Goal: Task Accomplishment & Management: Manage account settings

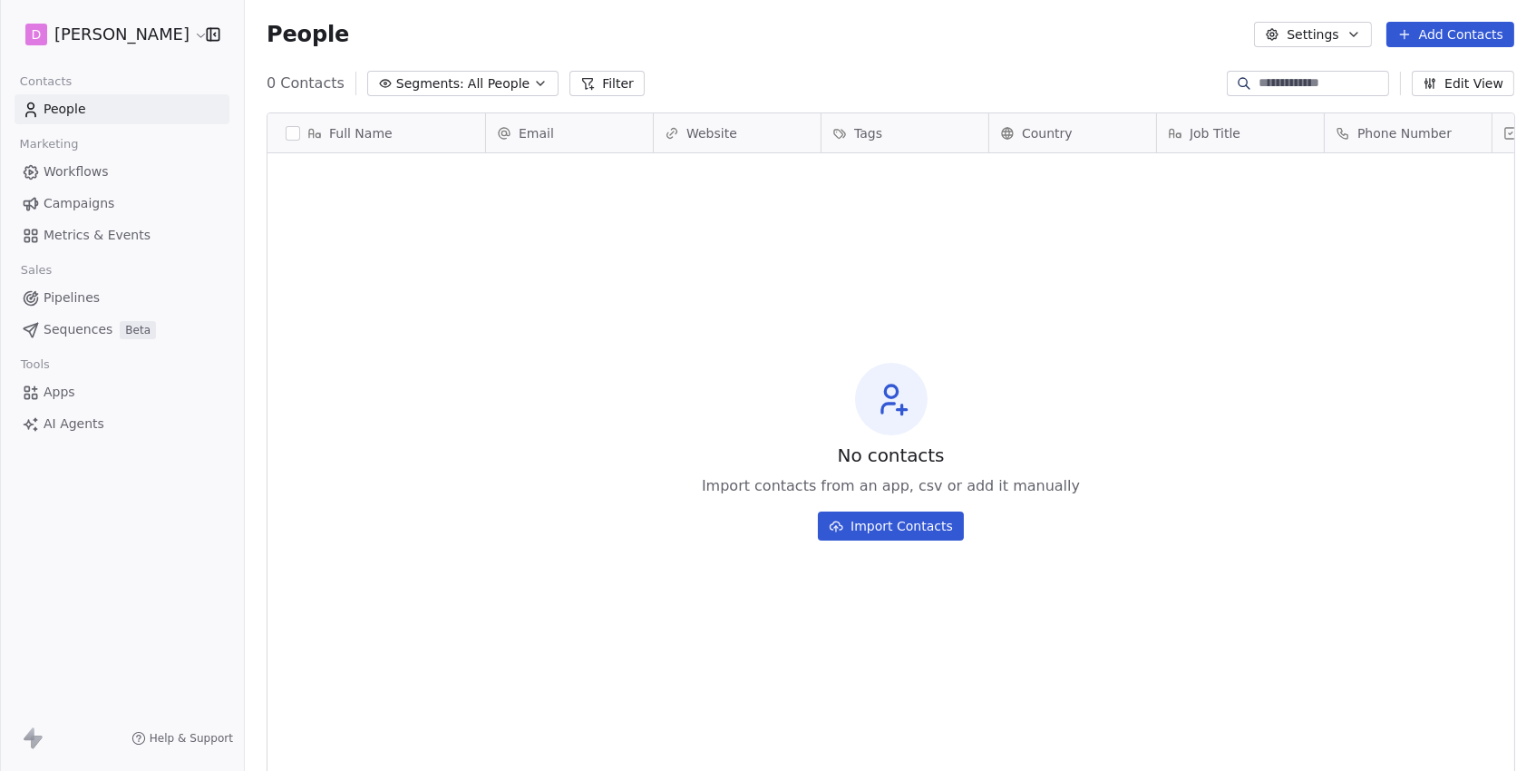
scroll to position [678, 1290]
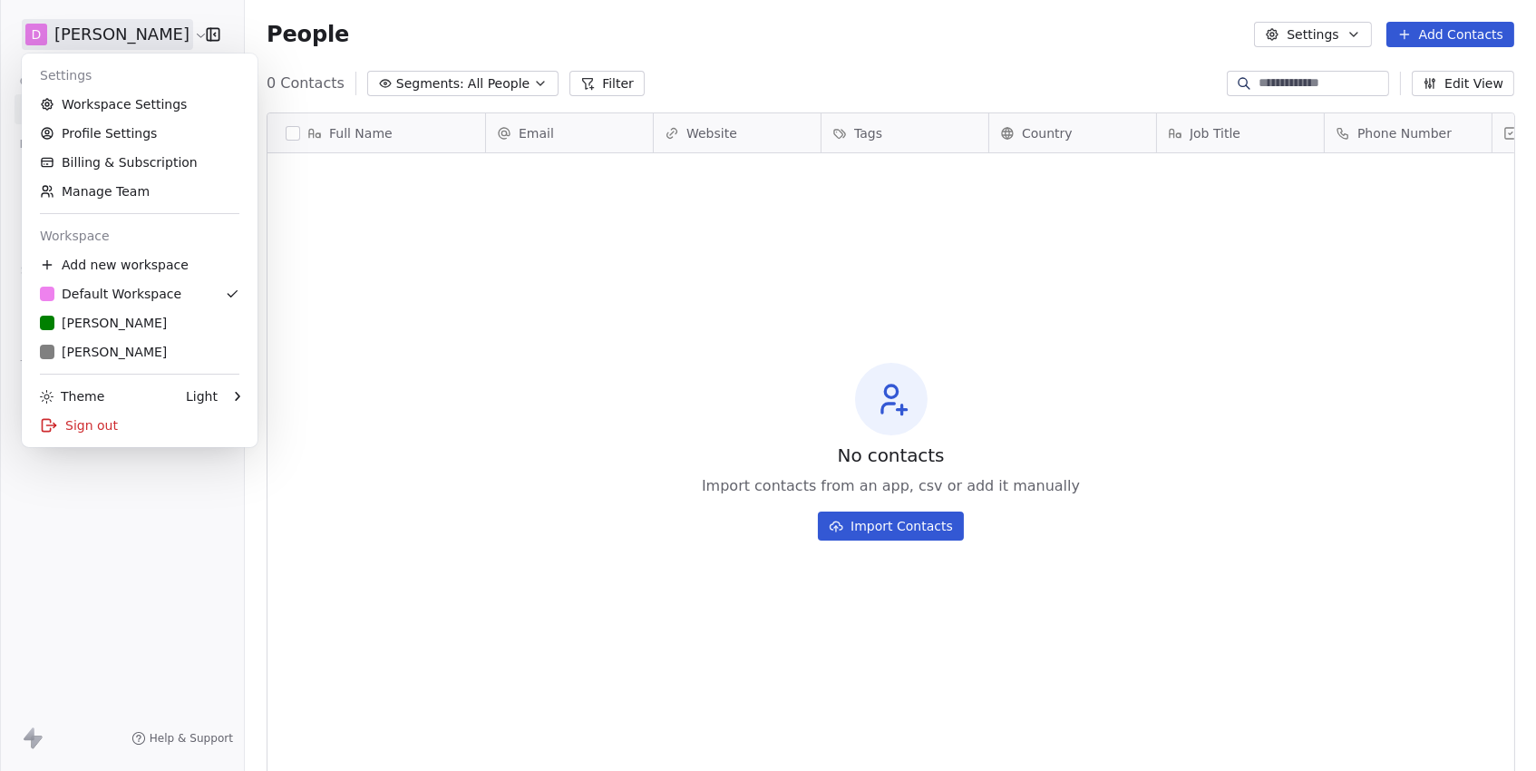
click at [87, 34] on html "D [PERSON_NAME] Contacts People Marketing Workflows Campaigns Metrics & Events …" at bounding box center [768, 385] width 1536 height 771
click at [107, 341] on link "R [PERSON_NAME]" at bounding box center [139, 351] width 221 height 29
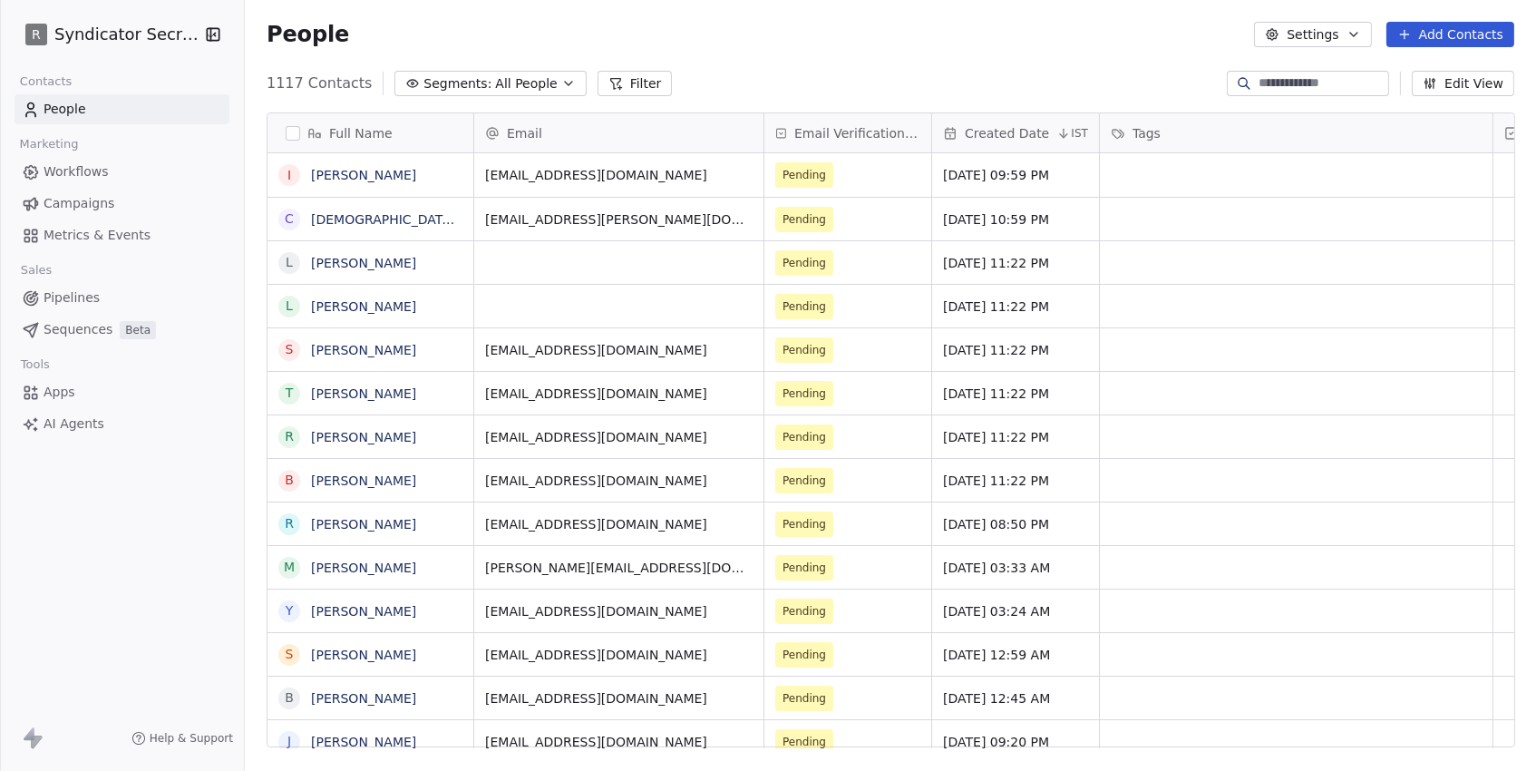
scroll to position [1, 1]
click at [95, 203] on span "Campaigns" at bounding box center [79, 203] width 71 height 19
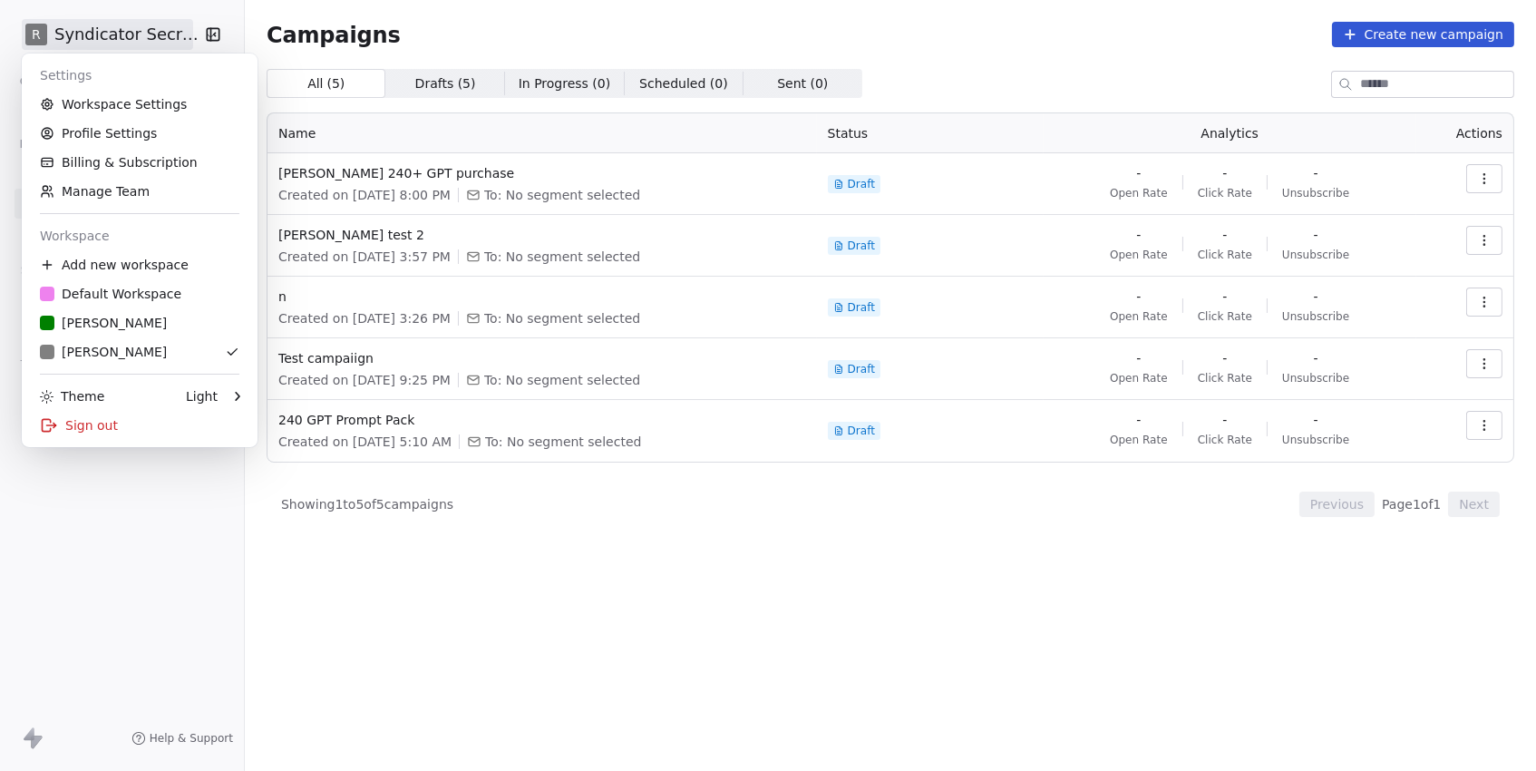
click at [131, 33] on html "R Syndicator Secrets Contacts People Marketing Workflows Campaigns Metrics & Ev…" at bounding box center [768, 385] width 1536 height 771
click at [103, 299] on div "D Default Workspace" at bounding box center [110, 294] width 141 height 18
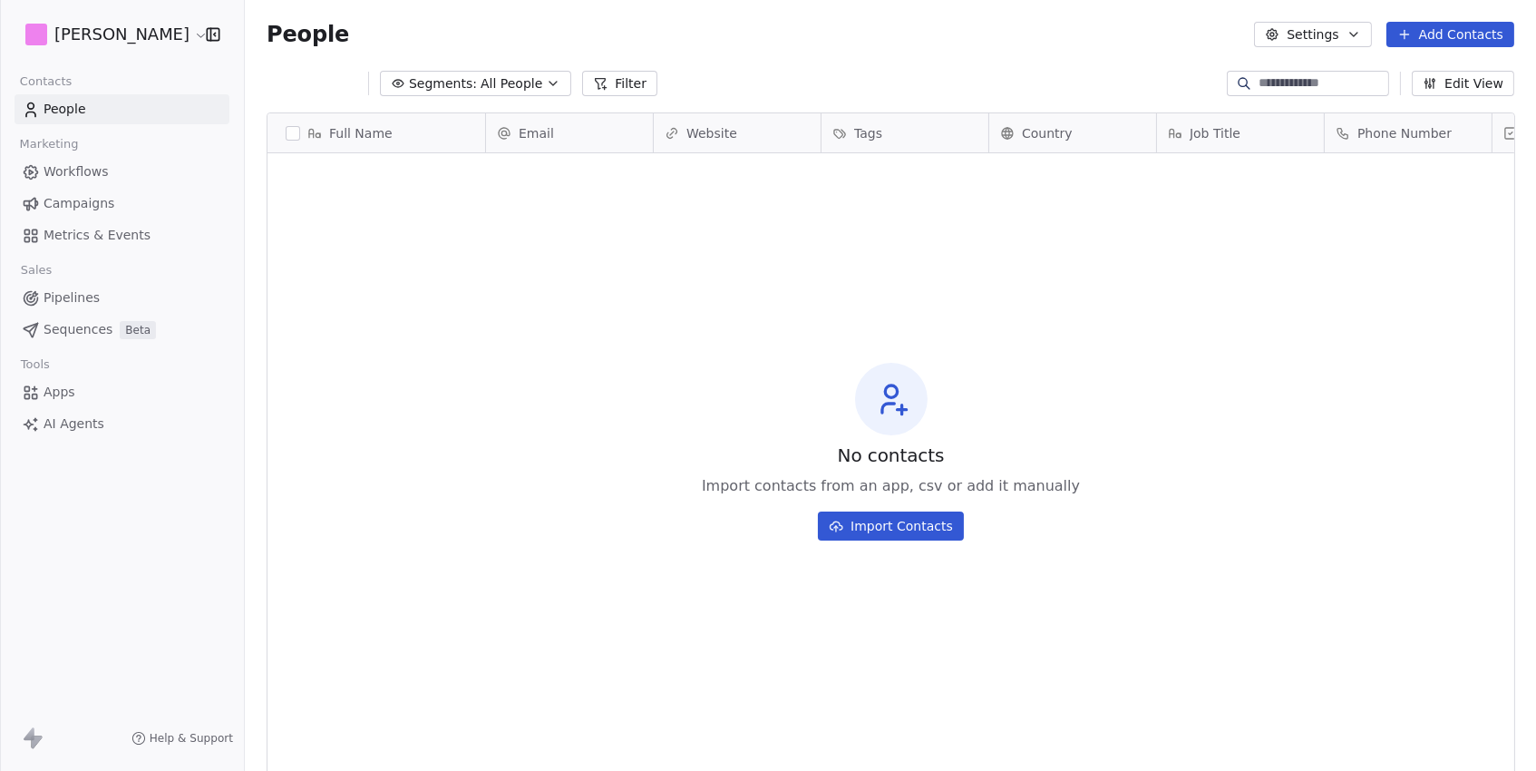
scroll to position [678, 1290]
click at [514, 75] on span "All People" at bounding box center [499, 83] width 62 height 19
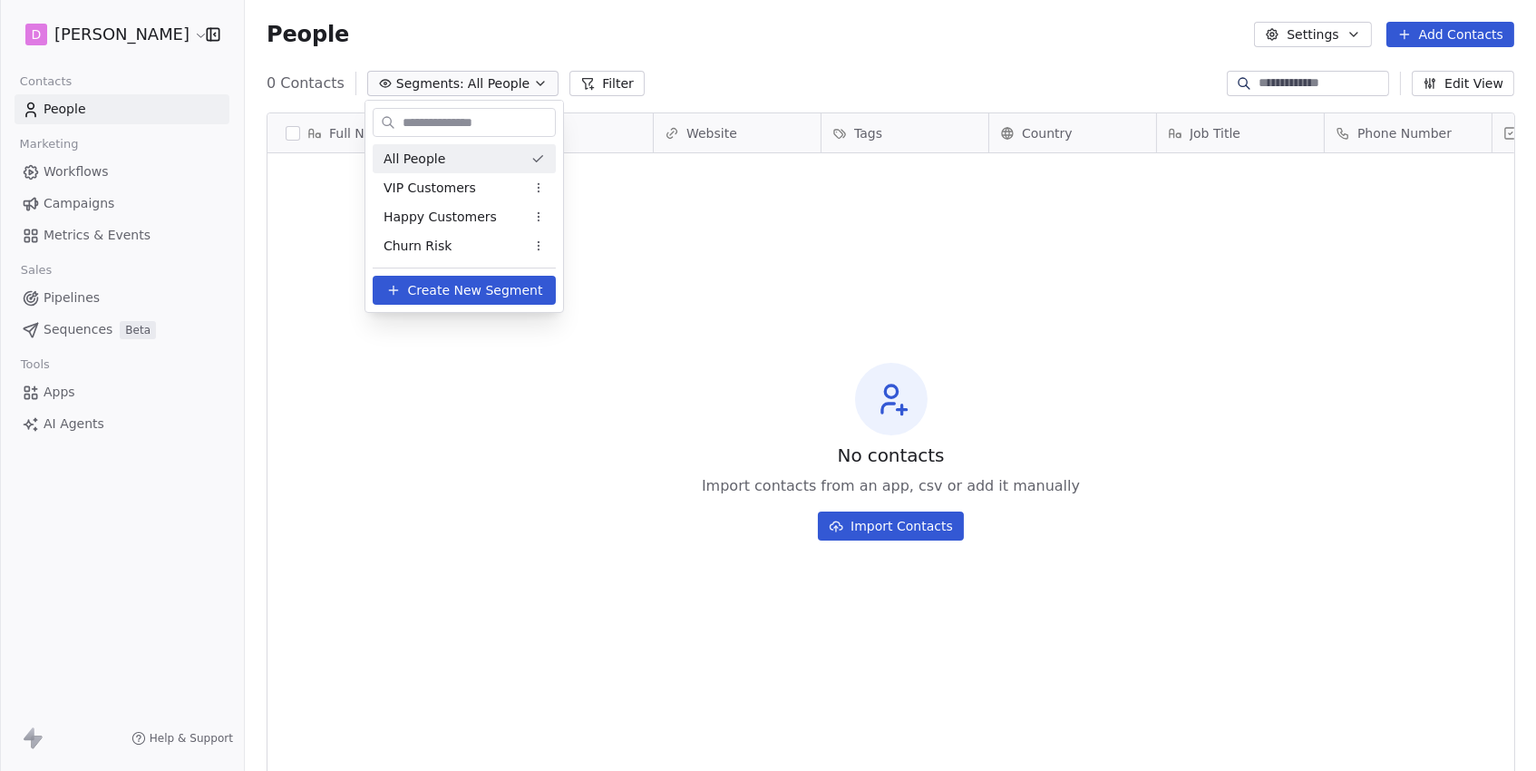
click at [140, 37] on html "D [PERSON_NAME] Contacts People Marketing Workflows Campaigns Metrics & Events …" at bounding box center [768, 385] width 1536 height 771
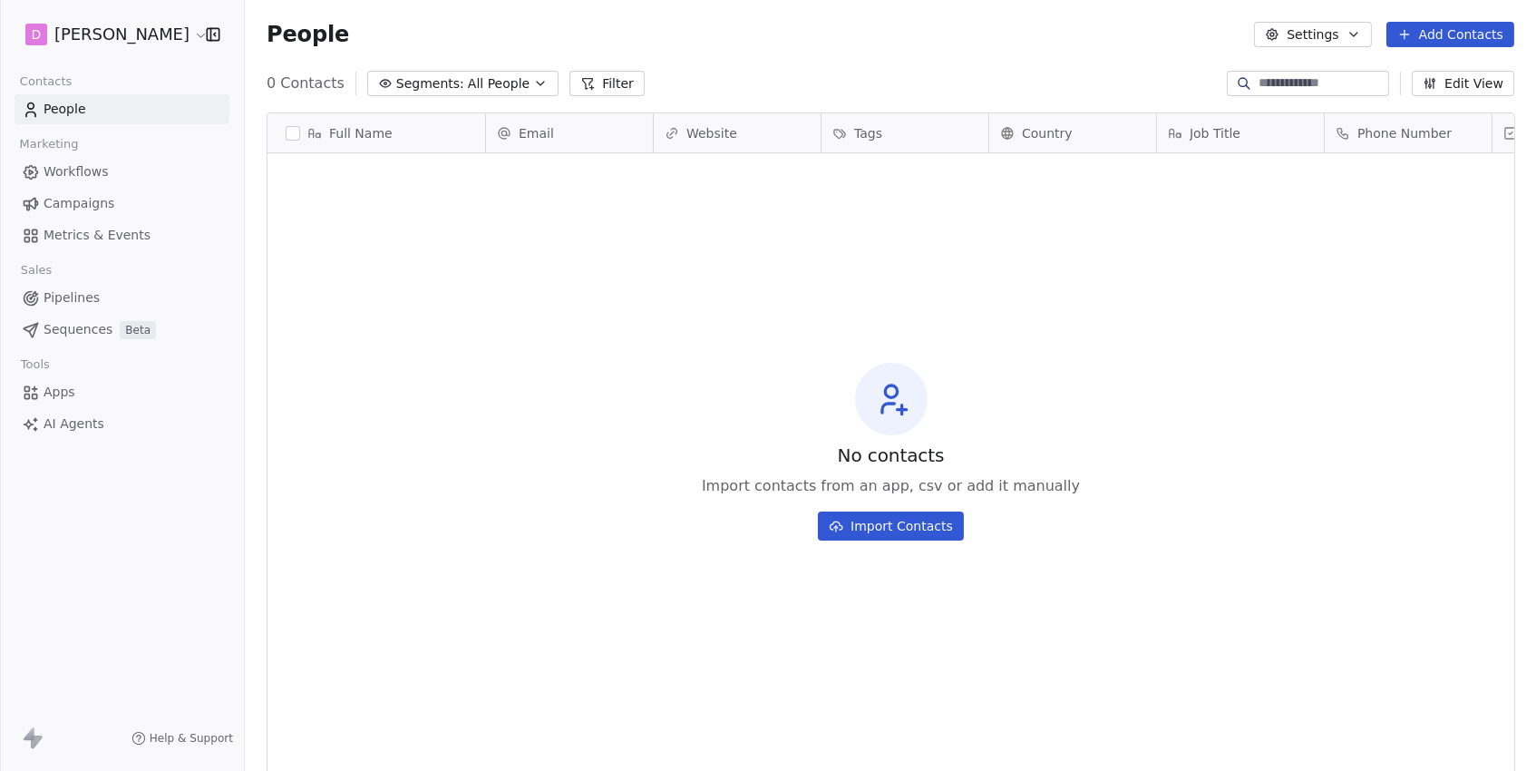
click at [140, 37] on html "D [PERSON_NAME] Contacts People Marketing Workflows Campaigns Metrics & Events …" at bounding box center [768, 385] width 1536 height 771
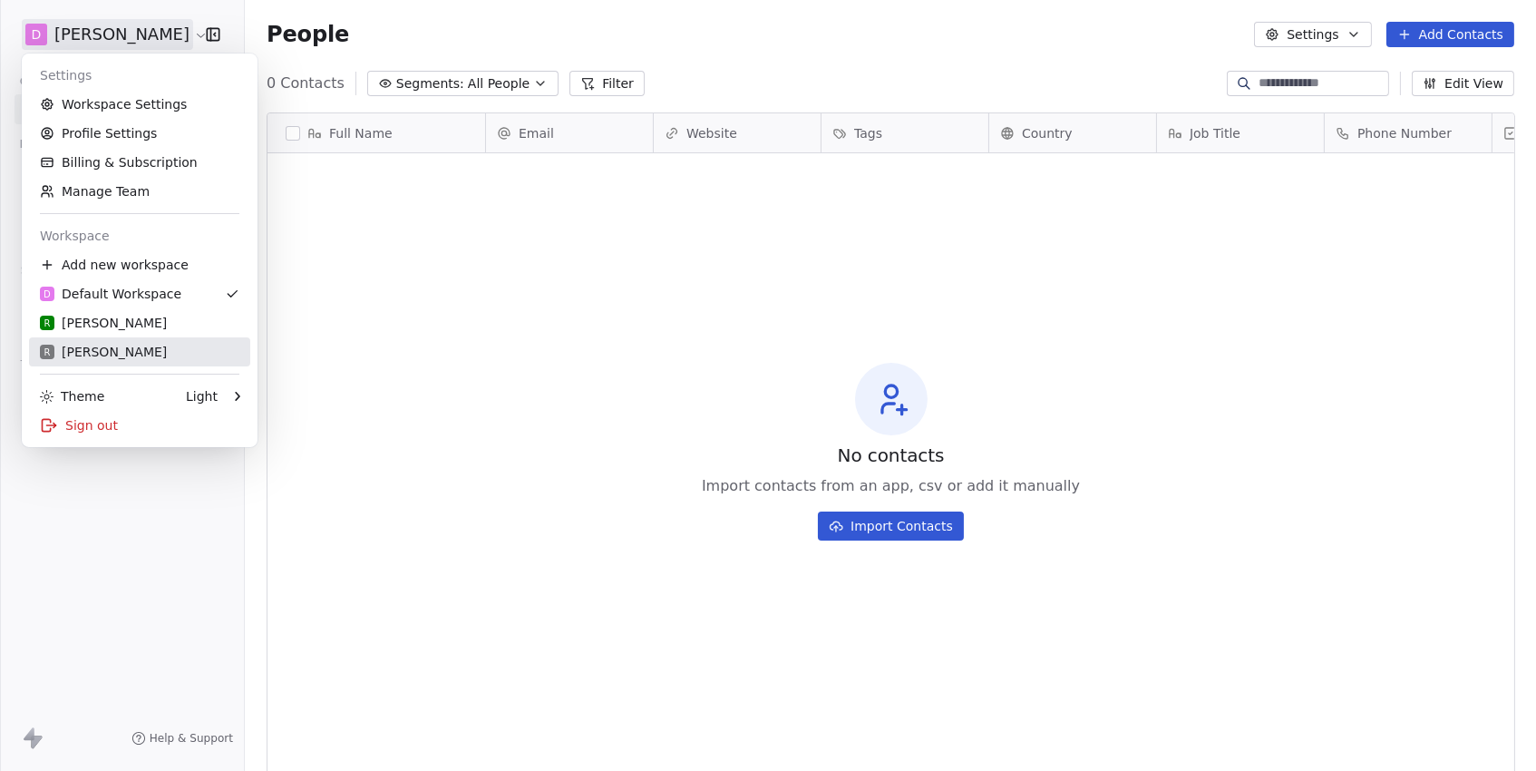
click at [105, 354] on div "R [PERSON_NAME]" at bounding box center [103, 352] width 127 height 18
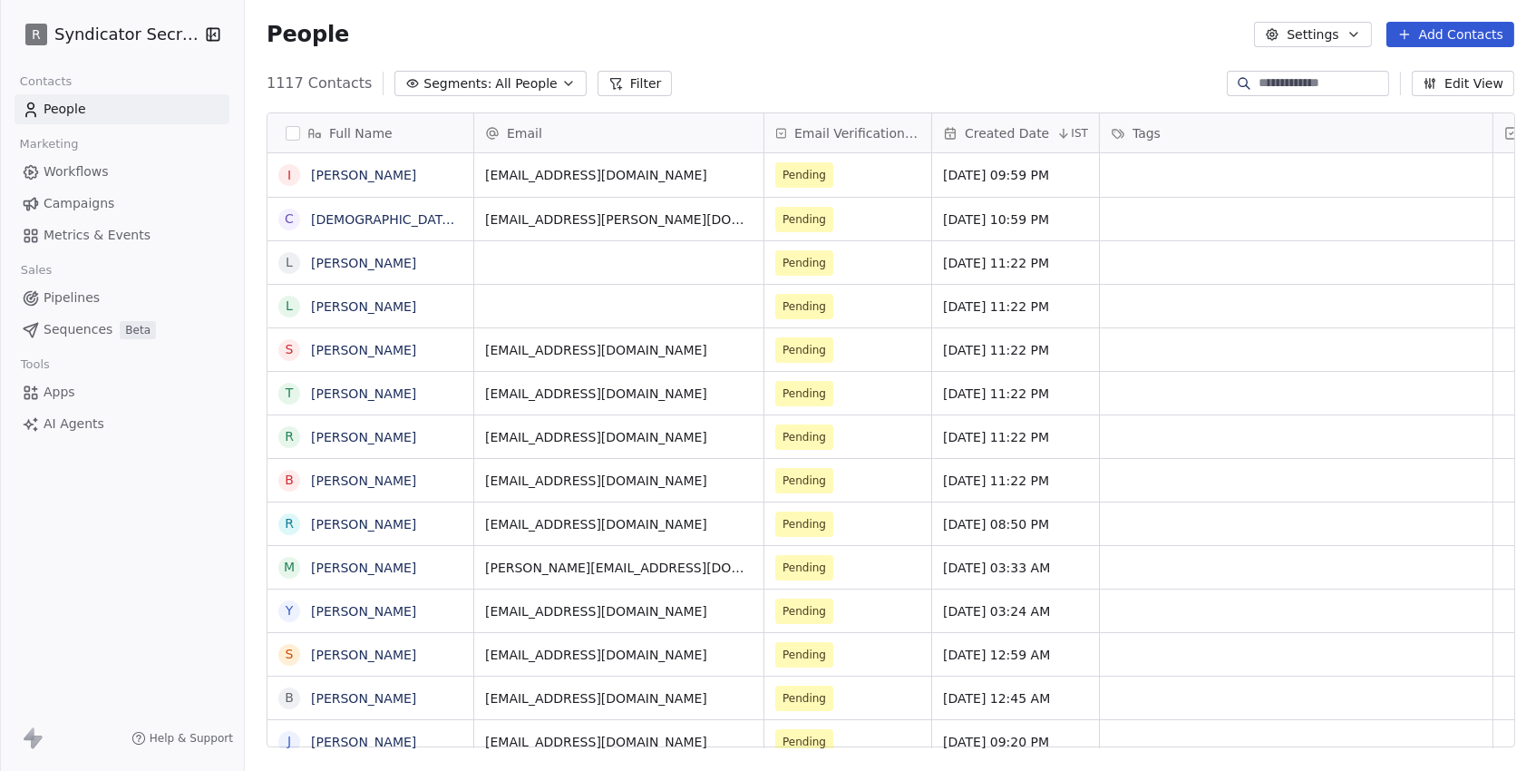
scroll to position [678, 1290]
click at [615, 82] on button "Filter" at bounding box center [635, 83] width 75 height 25
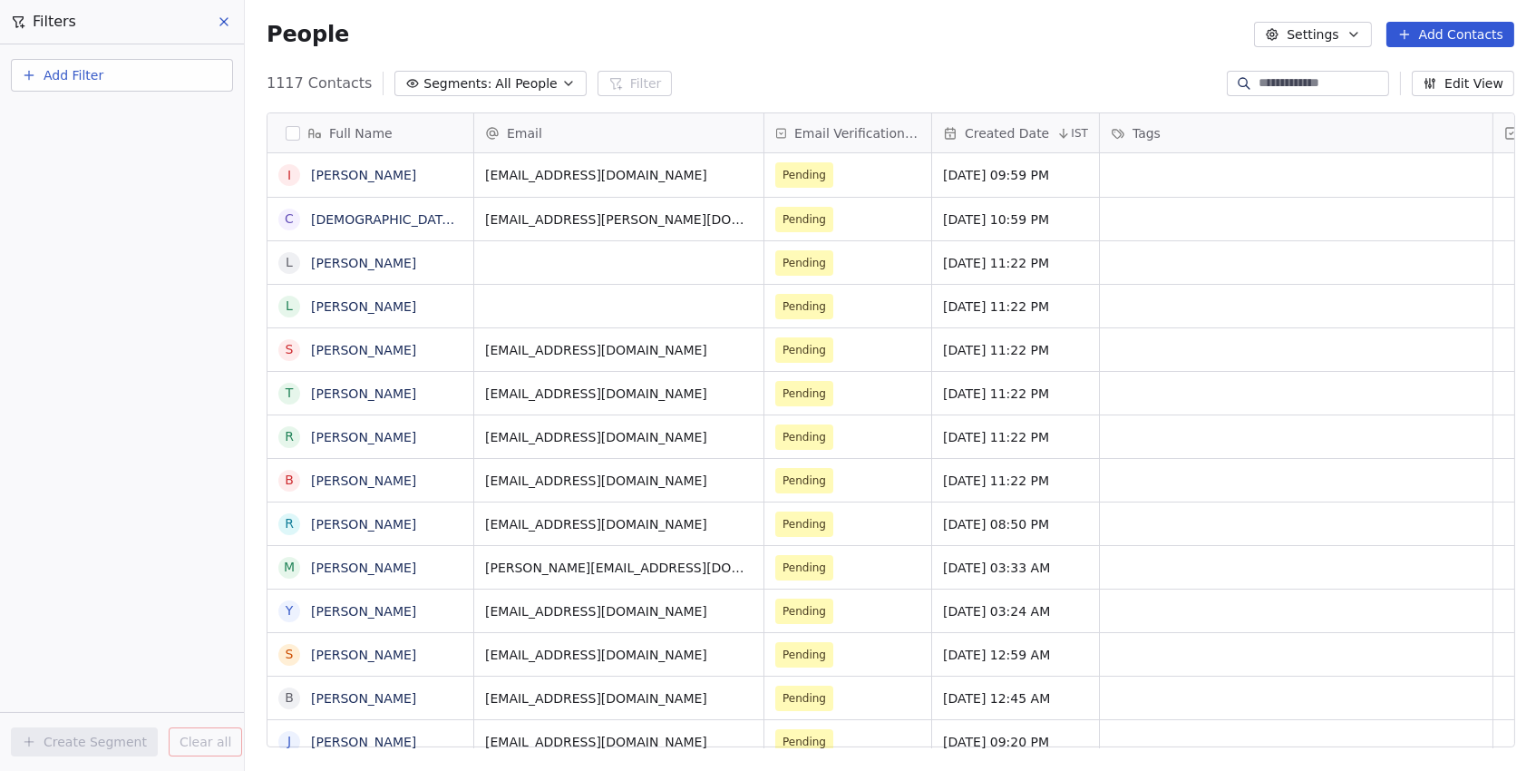
click at [93, 79] on span "Add Filter" at bounding box center [74, 75] width 60 height 19
click at [144, 118] on div "Contact properties" at bounding box center [122, 117] width 184 height 19
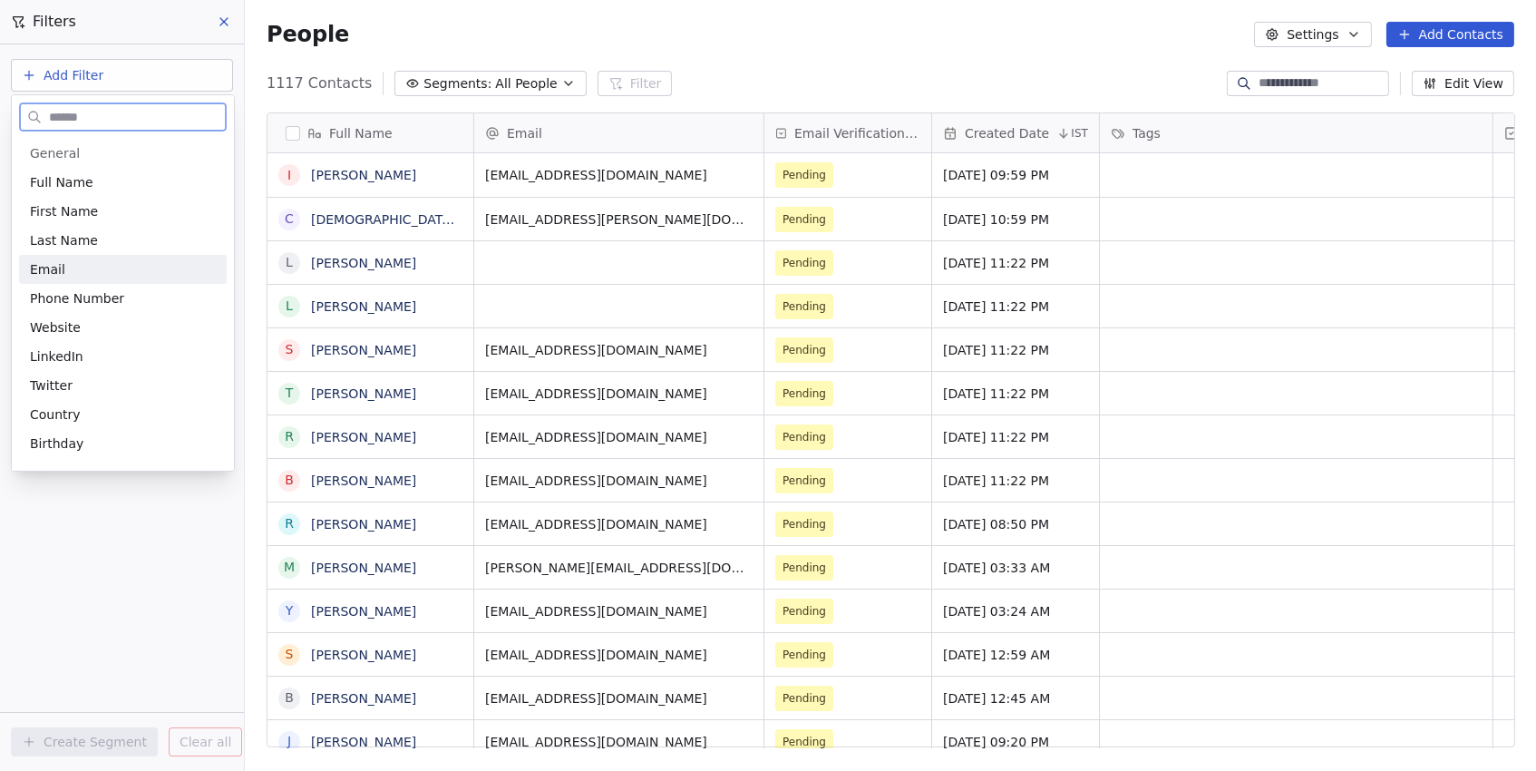
click at [65, 270] on div "Email" at bounding box center [123, 269] width 186 height 18
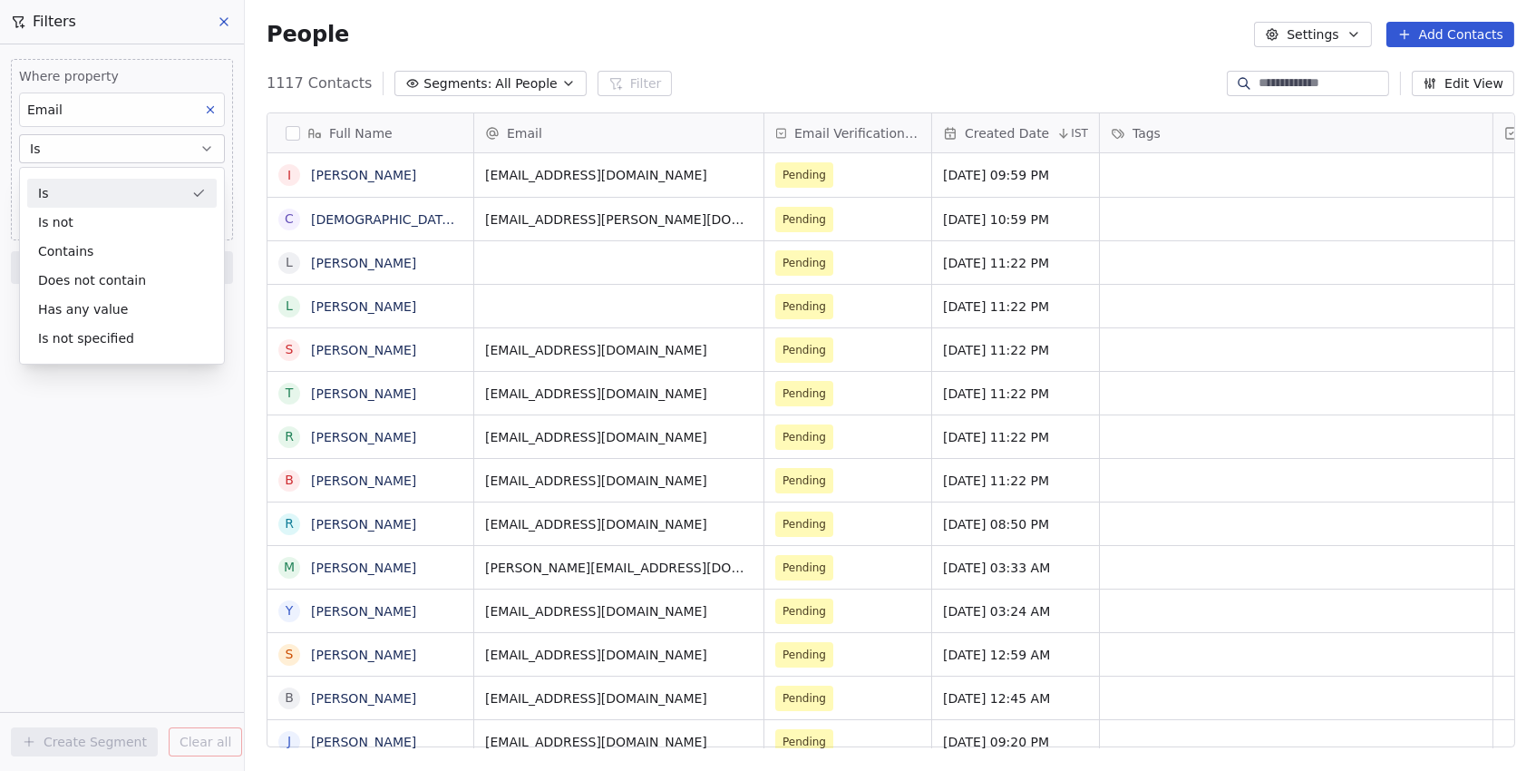
click at [663, 53] on div "People Settings Add Contacts" at bounding box center [890, 34] width 1291 height 69
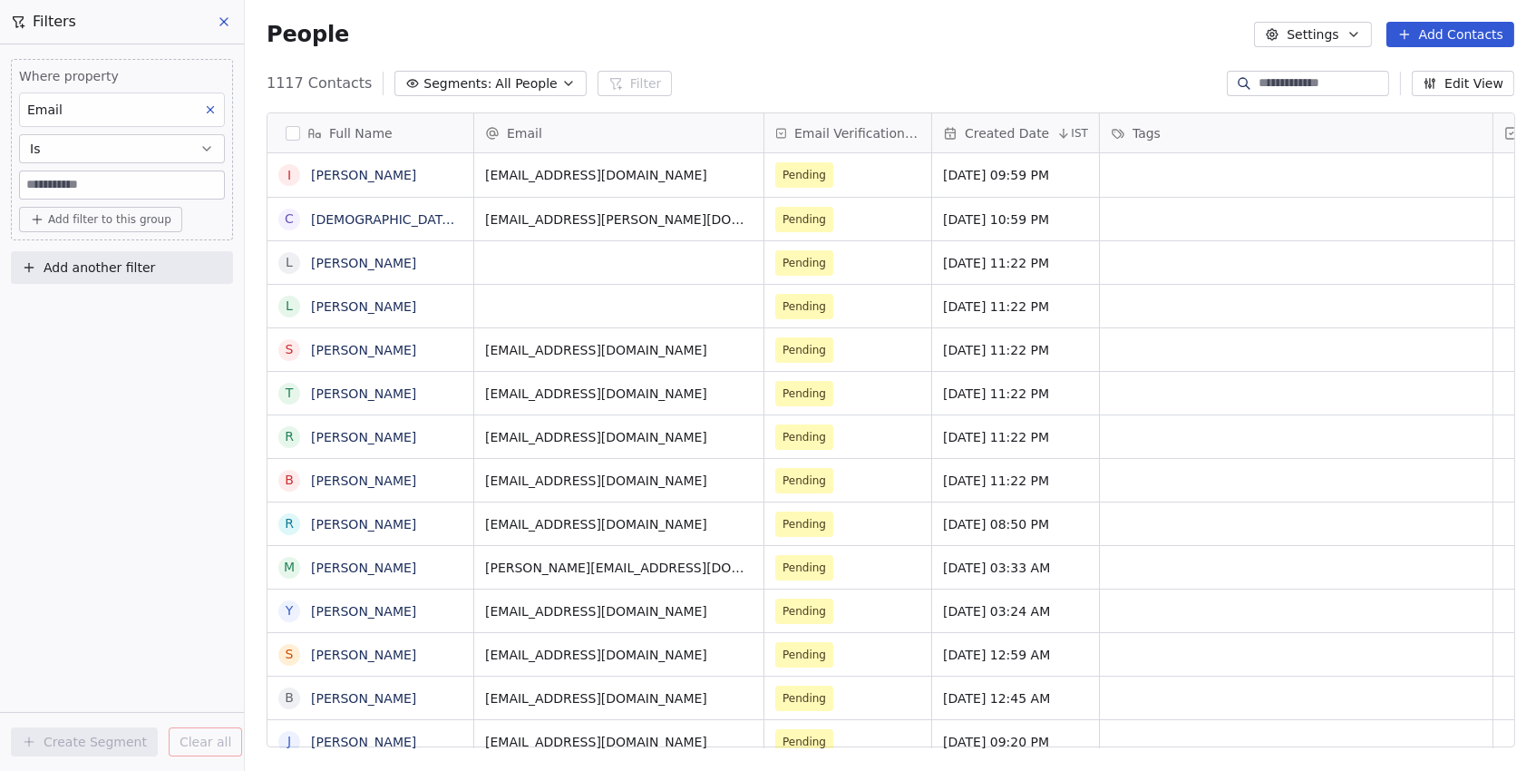
click at [225, 20] on icon at bounding box center [223, 21] width 7 height 7
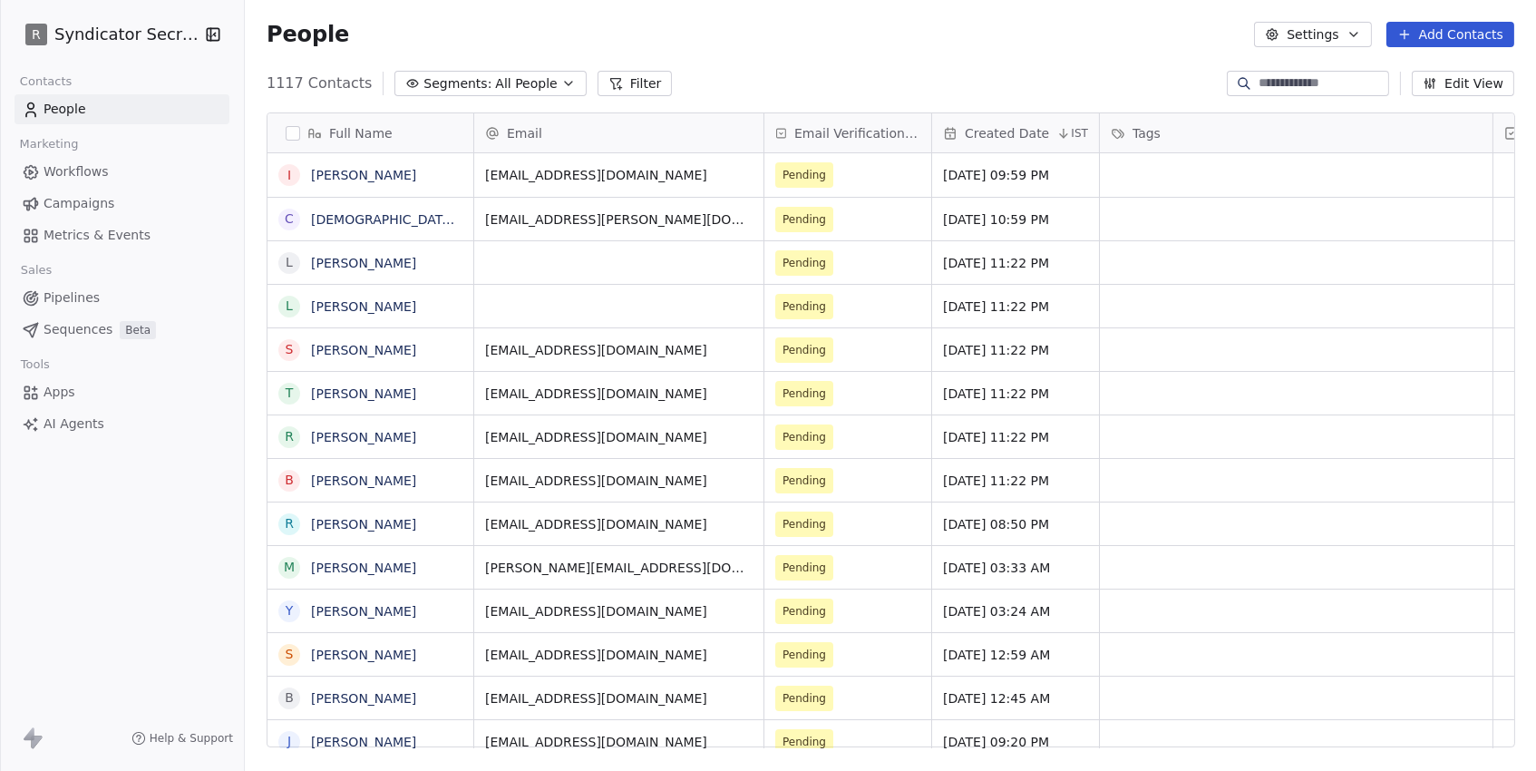
click at [1437, 38] on button "Add Contacts" at bounding box center [1450, 34] width 128 height 25
click at [1425, 81] on span "Create new contact" at bounding box center [1453, 73] width 124 height 19
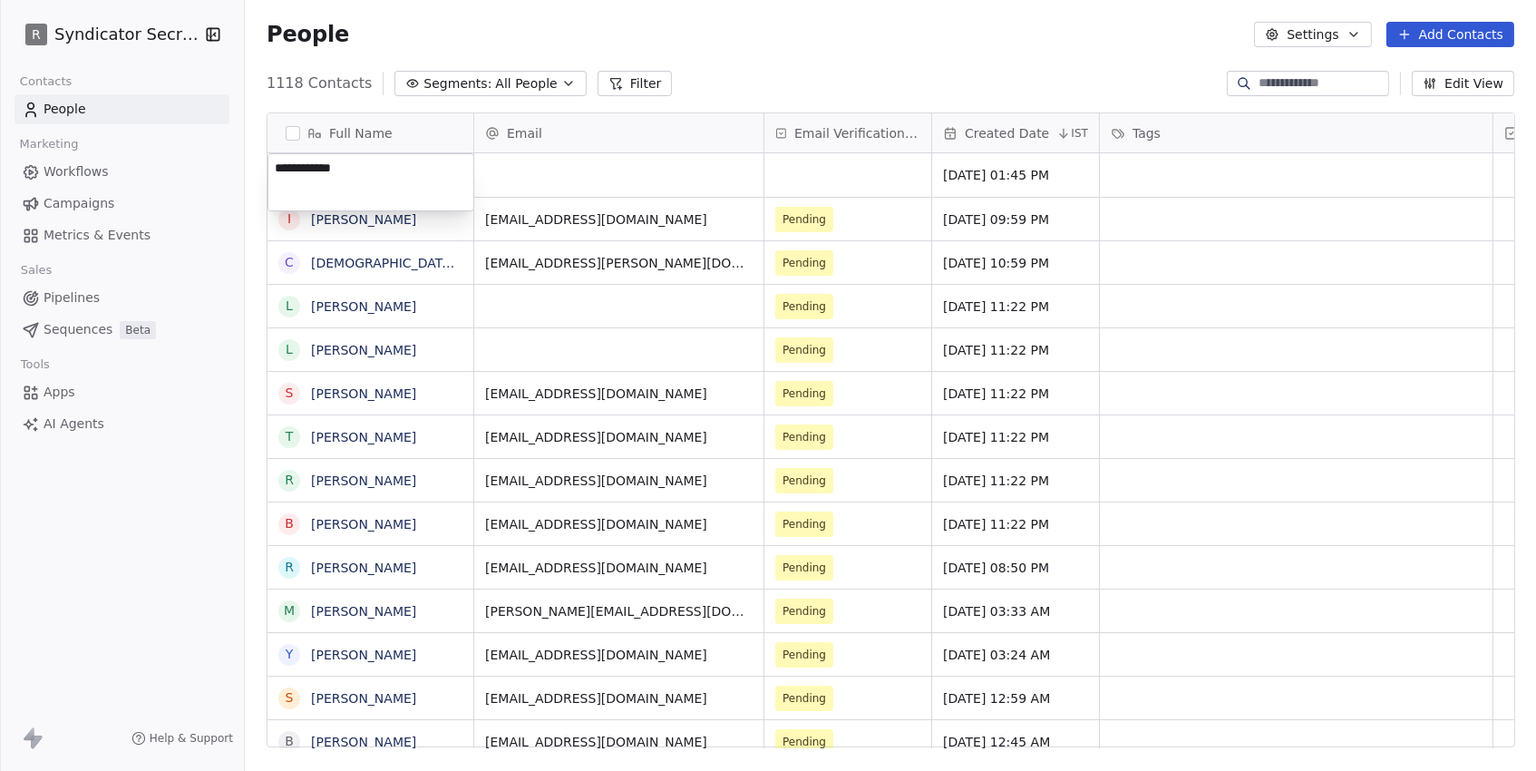
type textarea "**********"
click at [578, 182] on html "R Syndicator Secrets Contacts People Marketing Workflows Campaigns Metrics & Ev…" at bounding box center [768, 385] width 1536 height 771
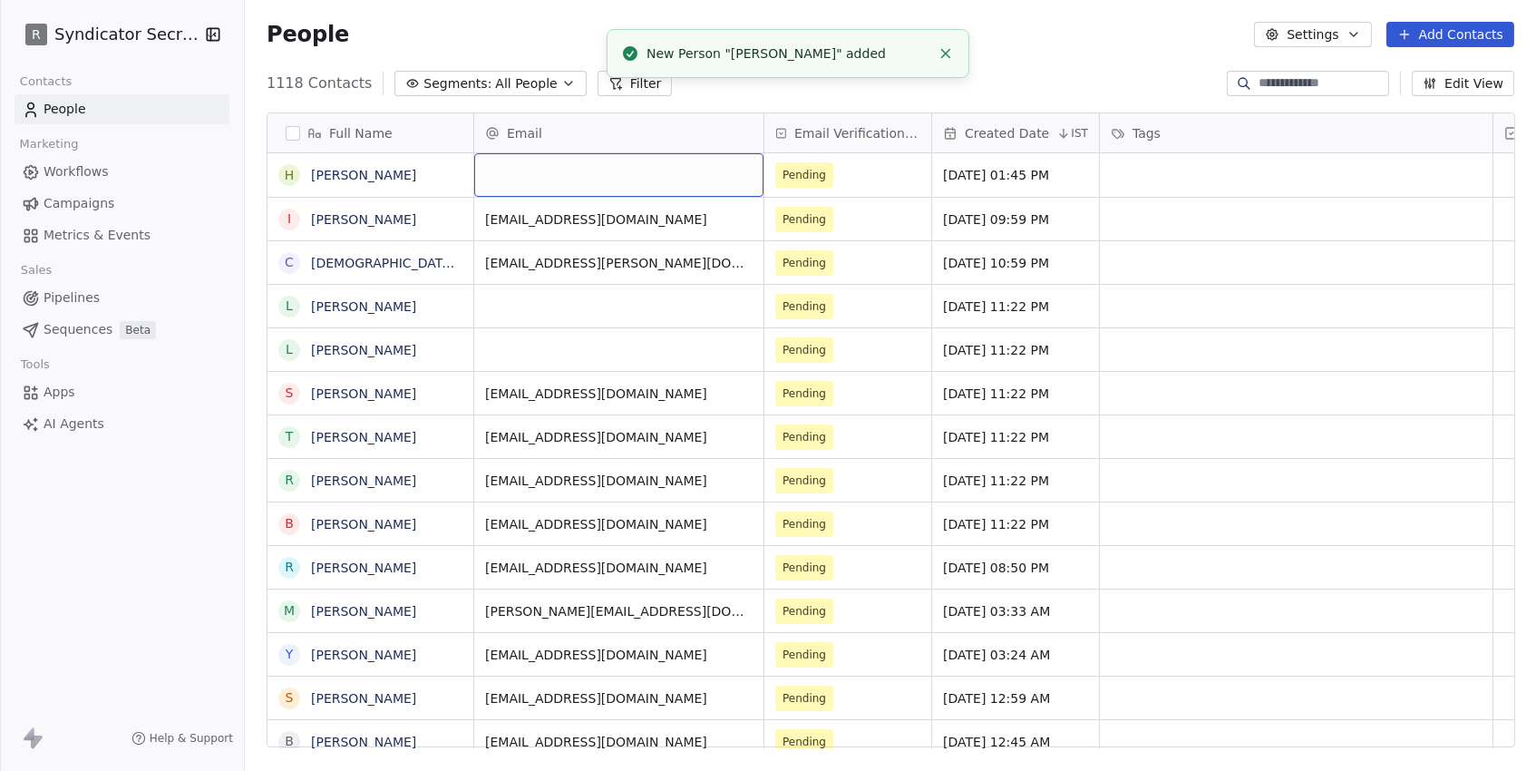
click at [578, 182] on div "grid" at bounding box center [618, 175] width 289 height 44
click at [588, 172] on div "grid" at bounding box center [618, 175] width 289 height 44
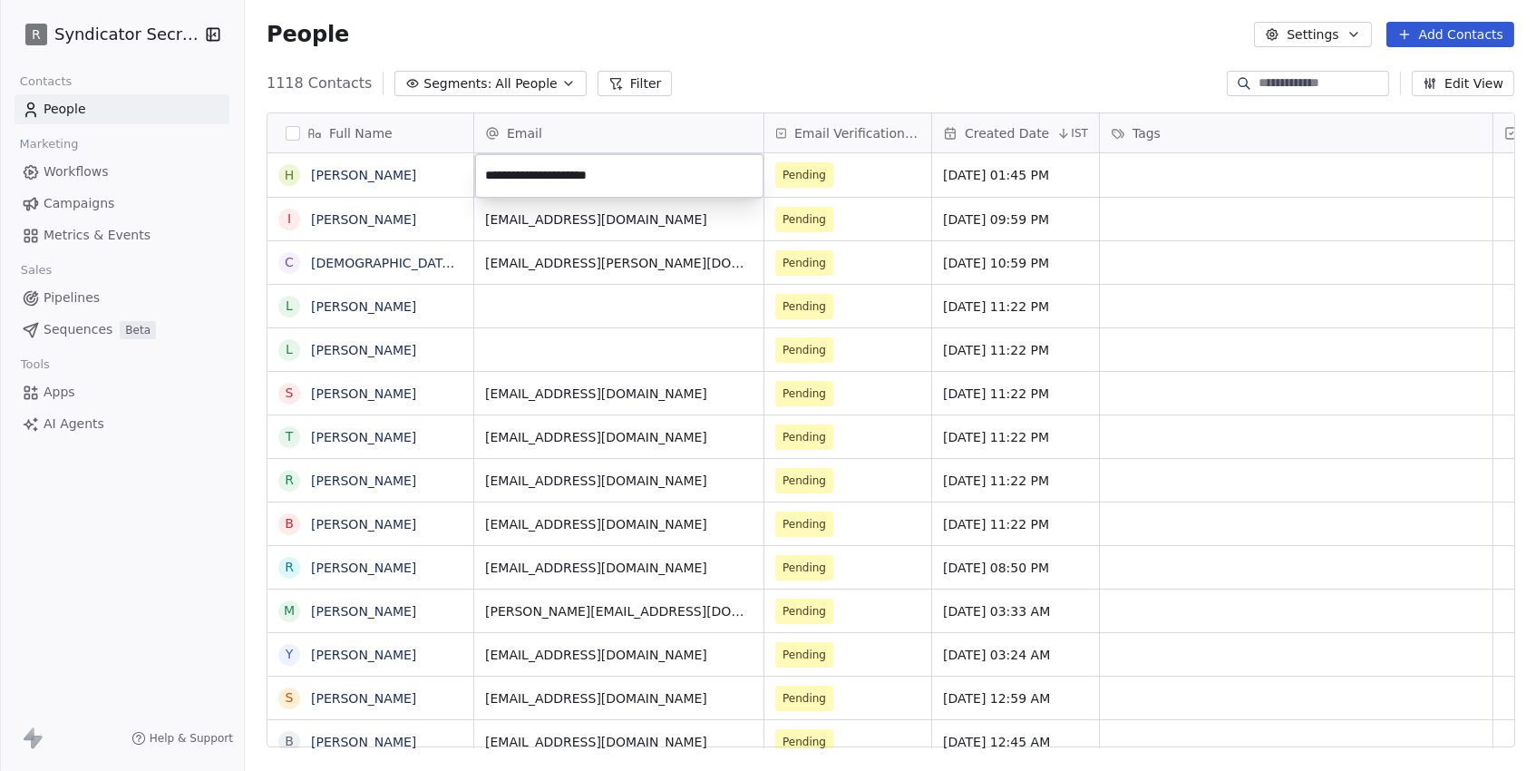
type input "**********"
click at [81, 199] on span "Campaigns" at bounding box center [79, 203] width 71 height 19
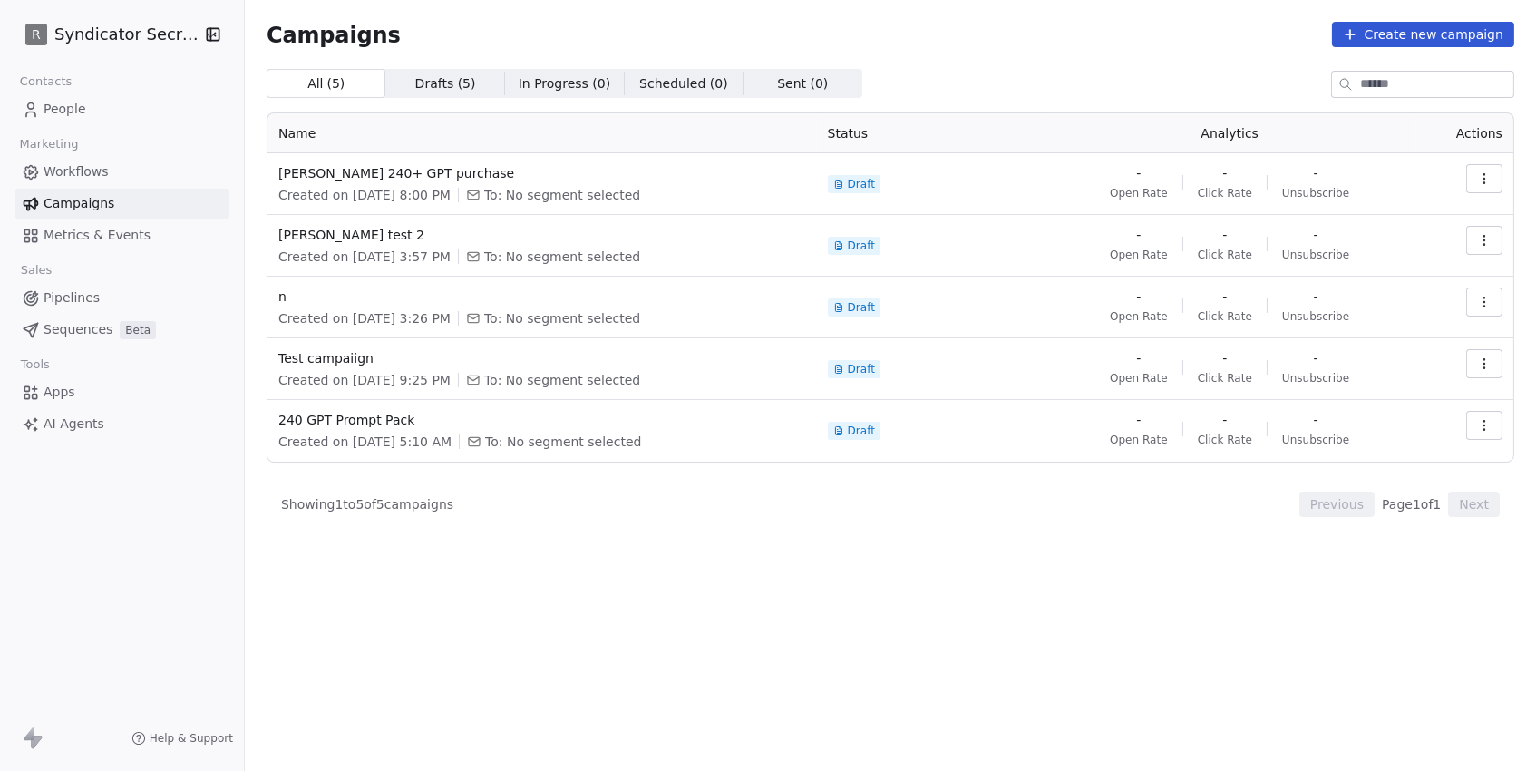
click at [1437, 37] on button "Create new campaign" at bounding box center [1423, 34] width 182 height 25
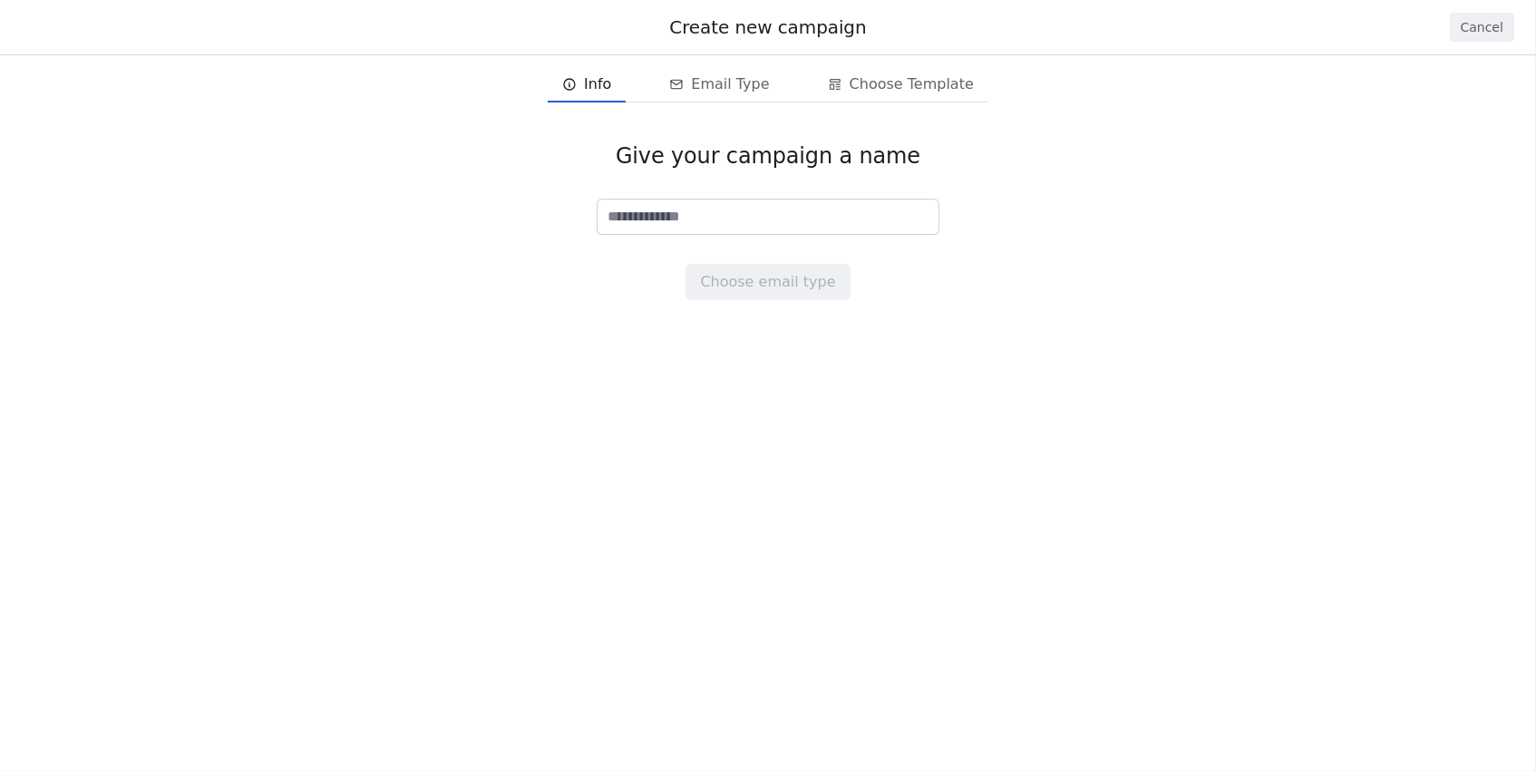
click at [1480, 37] on button "Cancel" at bounding box center [1482, 27] width 64 height 29
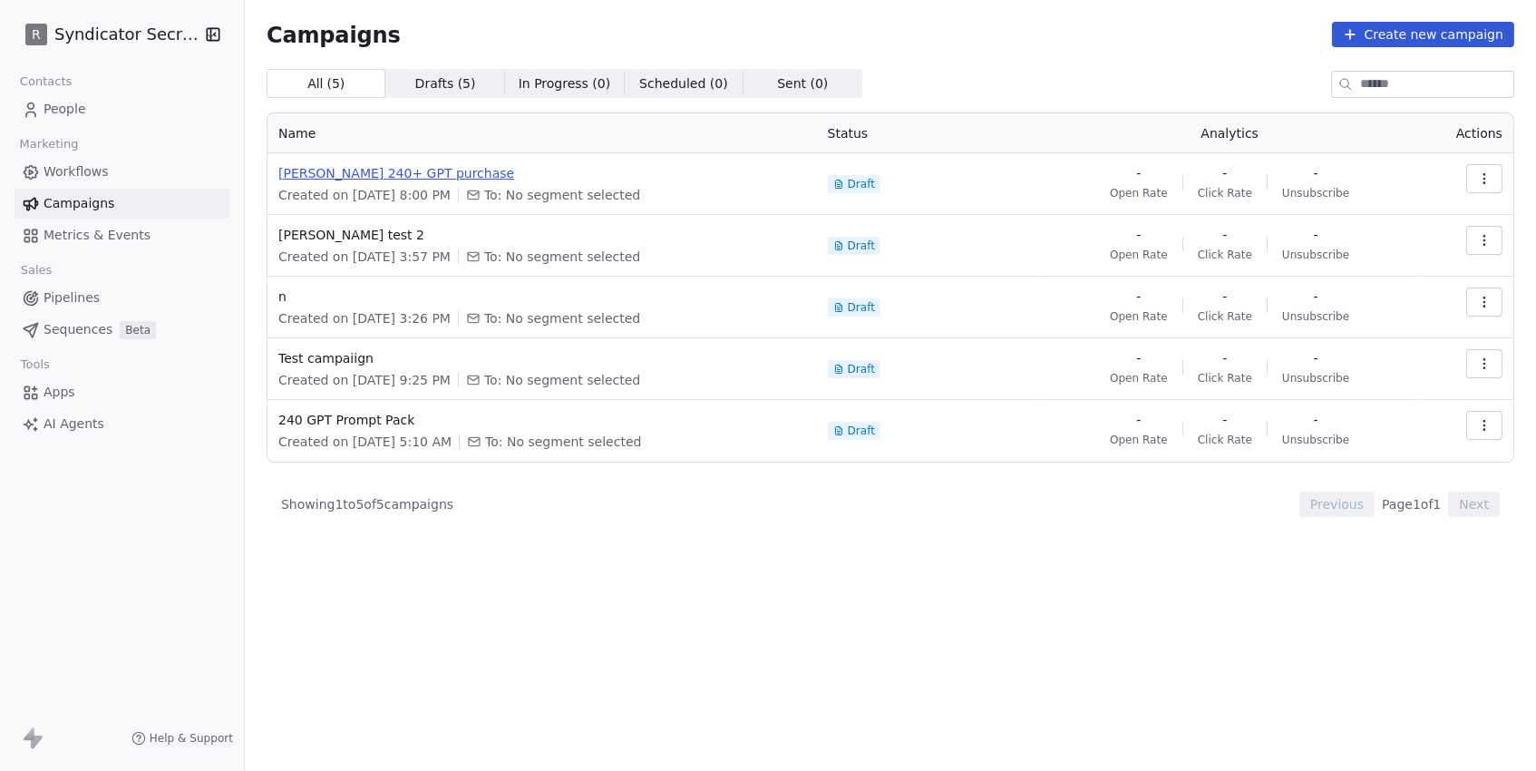
click at [384, 178] on span "[PERSON_NAME] 240+ GPT purchase" at bounding box center [542, 173] width 528 height 18
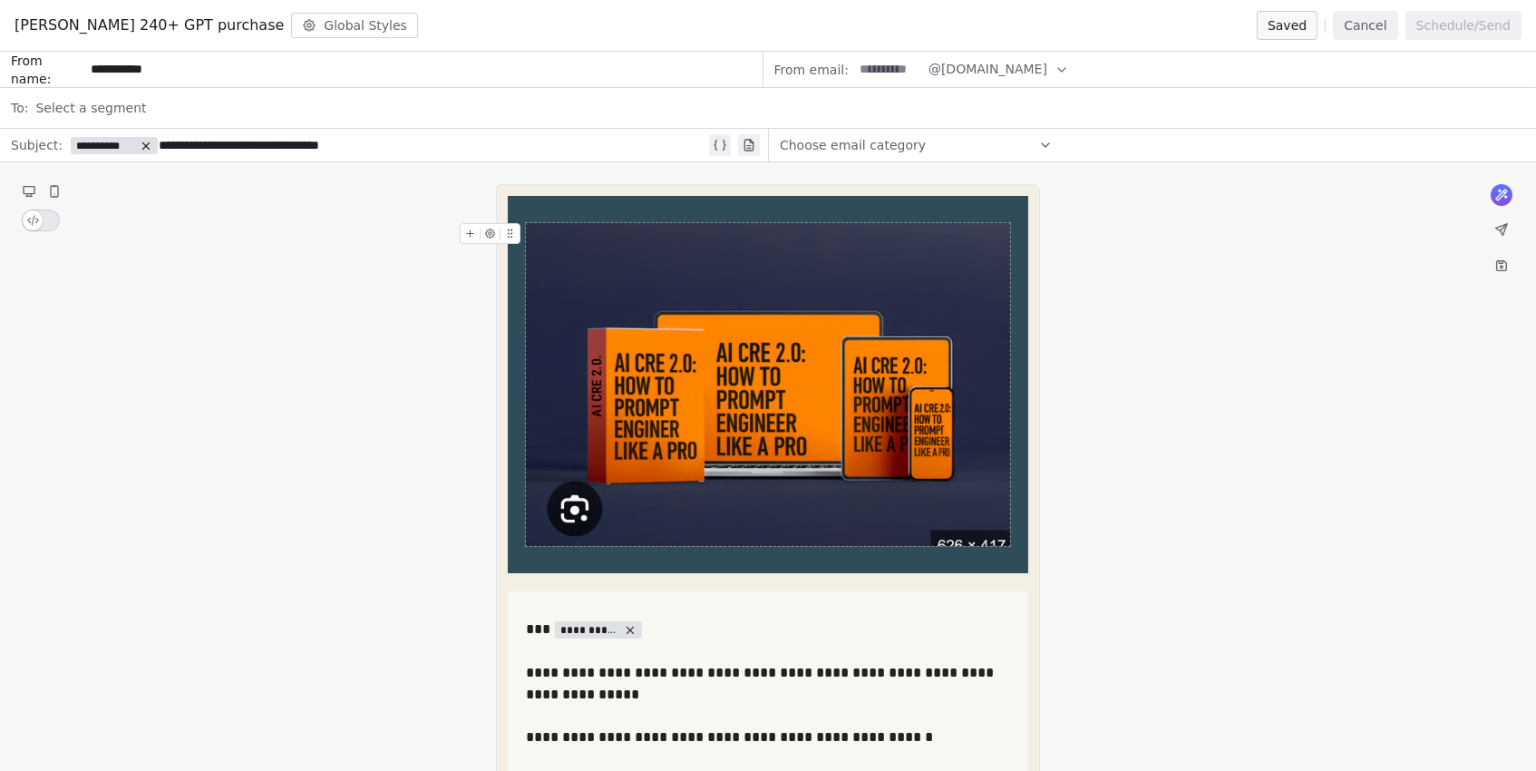
click at [1364, 21] on button "Cancel" at bounding box center [1365, 25] width 64 height 29
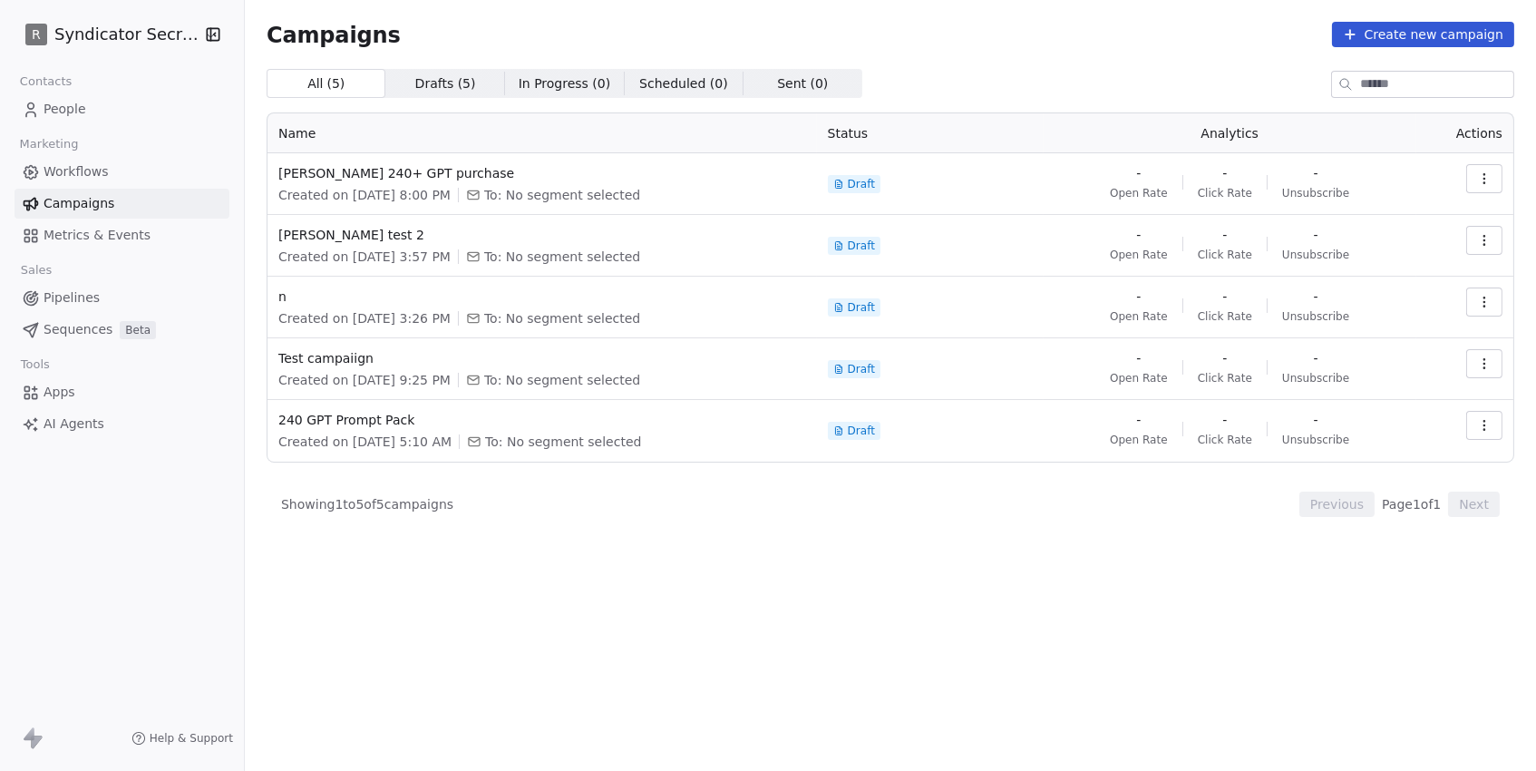
click at [1489, 191] on button "button" at bounding box center [1484, 178] width 36 height 29
click at [1367, 283] on span "Duplicate" at bounding box center [1374, 278] width 69 height 22
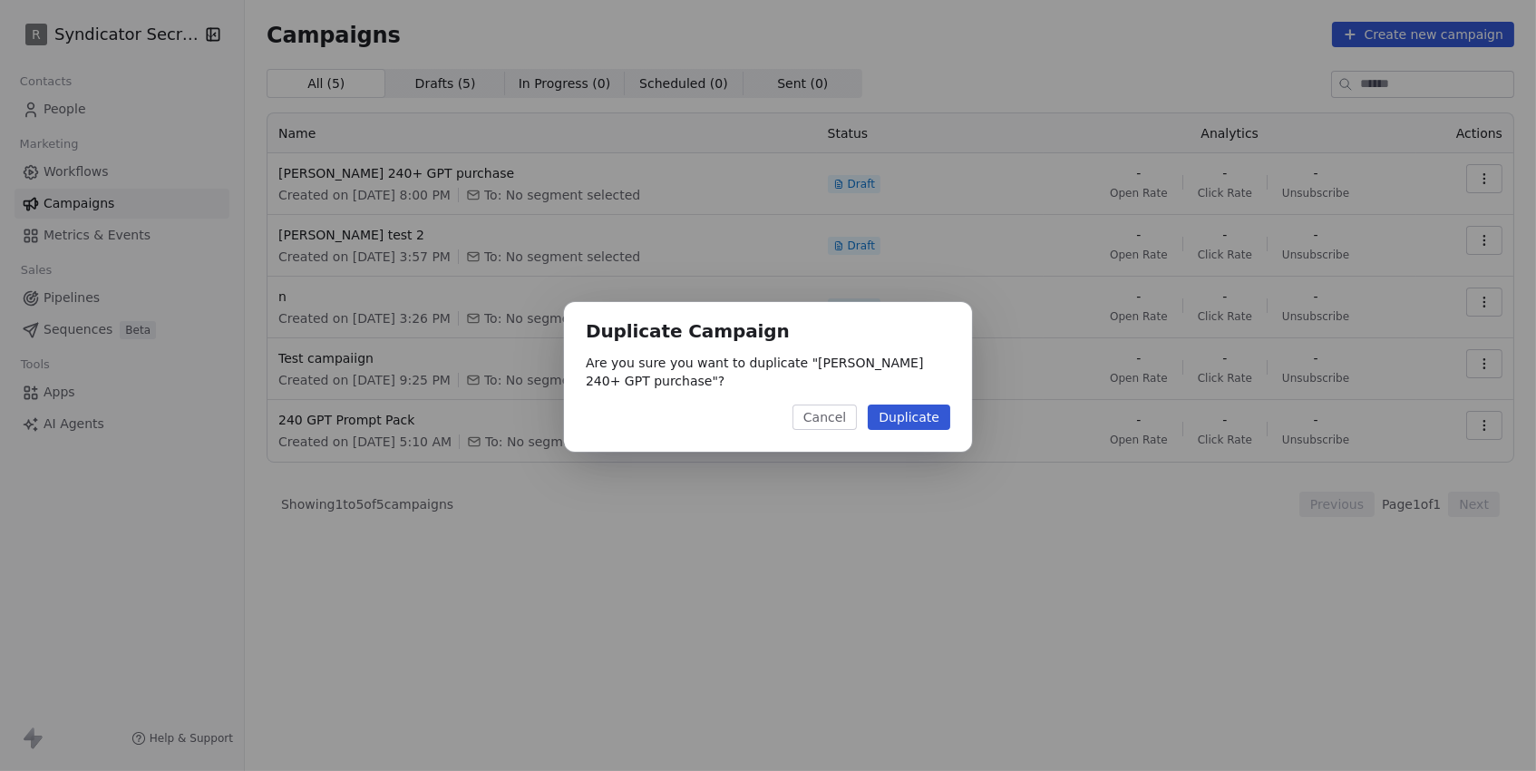
click at [906, 413] on button "Duplicate" at bounding box center [909, 416] width 83 height 25
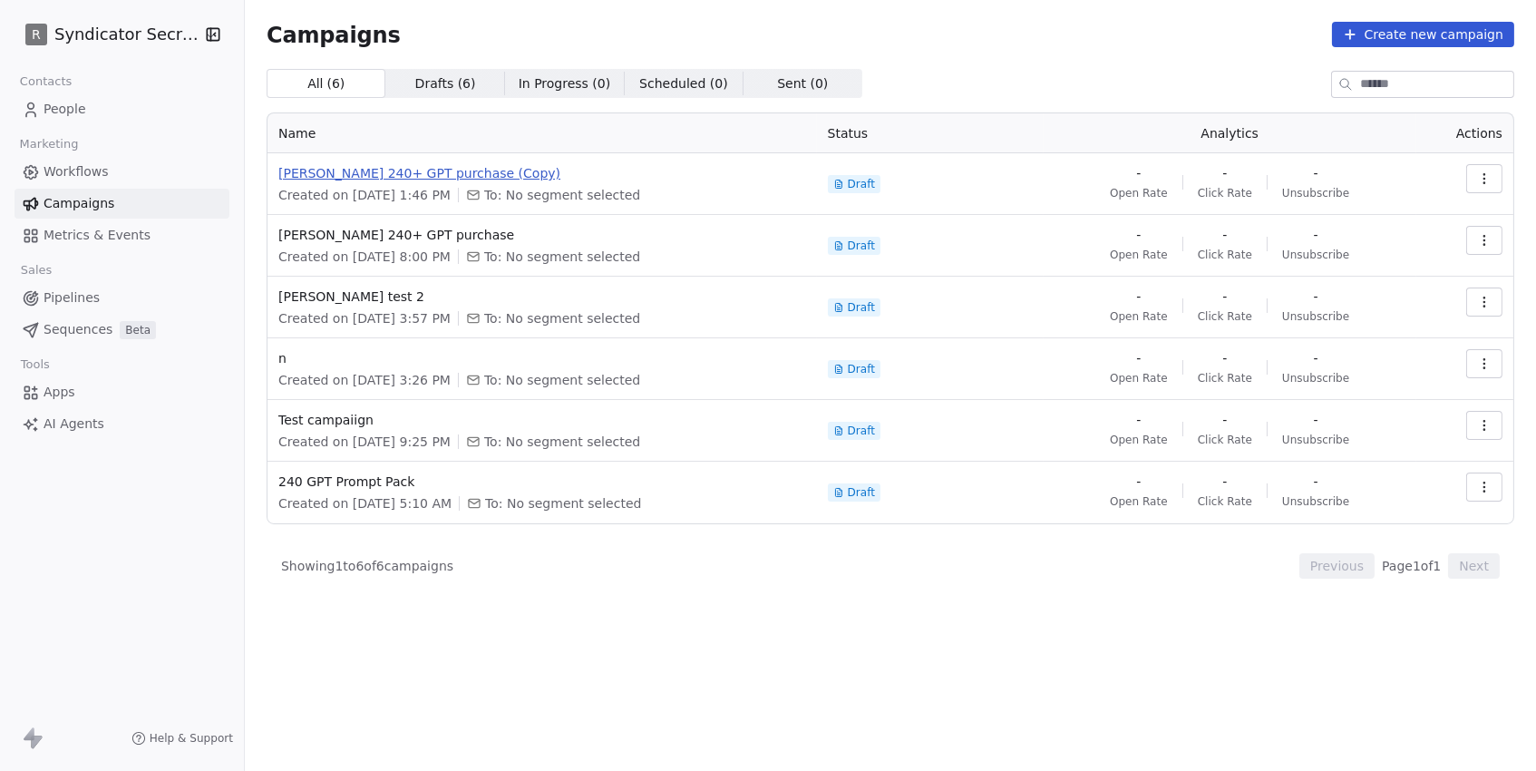
click at [415, 173] on span "[PERSON_NAME] 240+ GPT purchase (Copy)" at bounding box center [542, 173] width 528 height 18
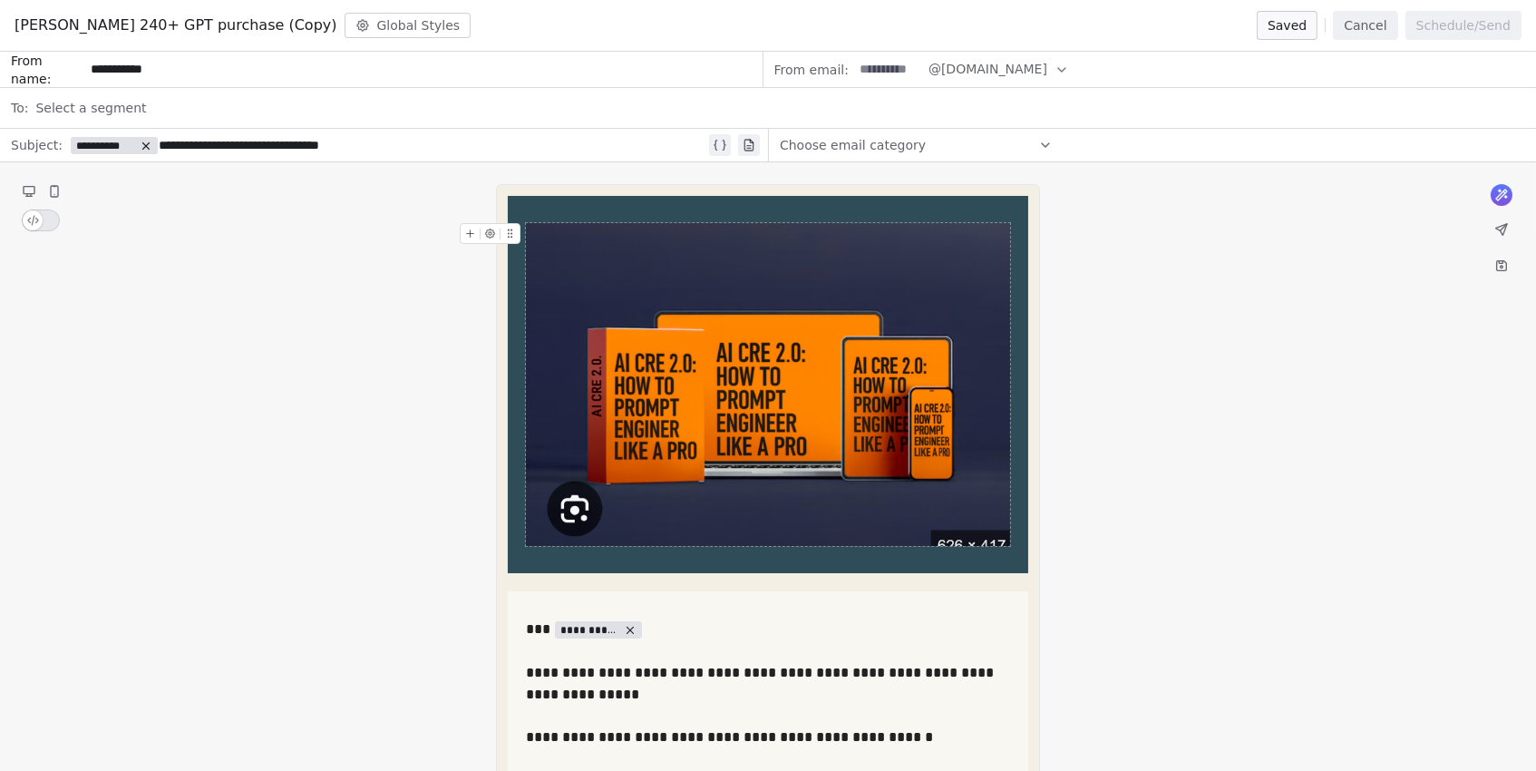
click at [88, 113] on span "Select a segment" at bounding box center [90, 108] width 111 height 18
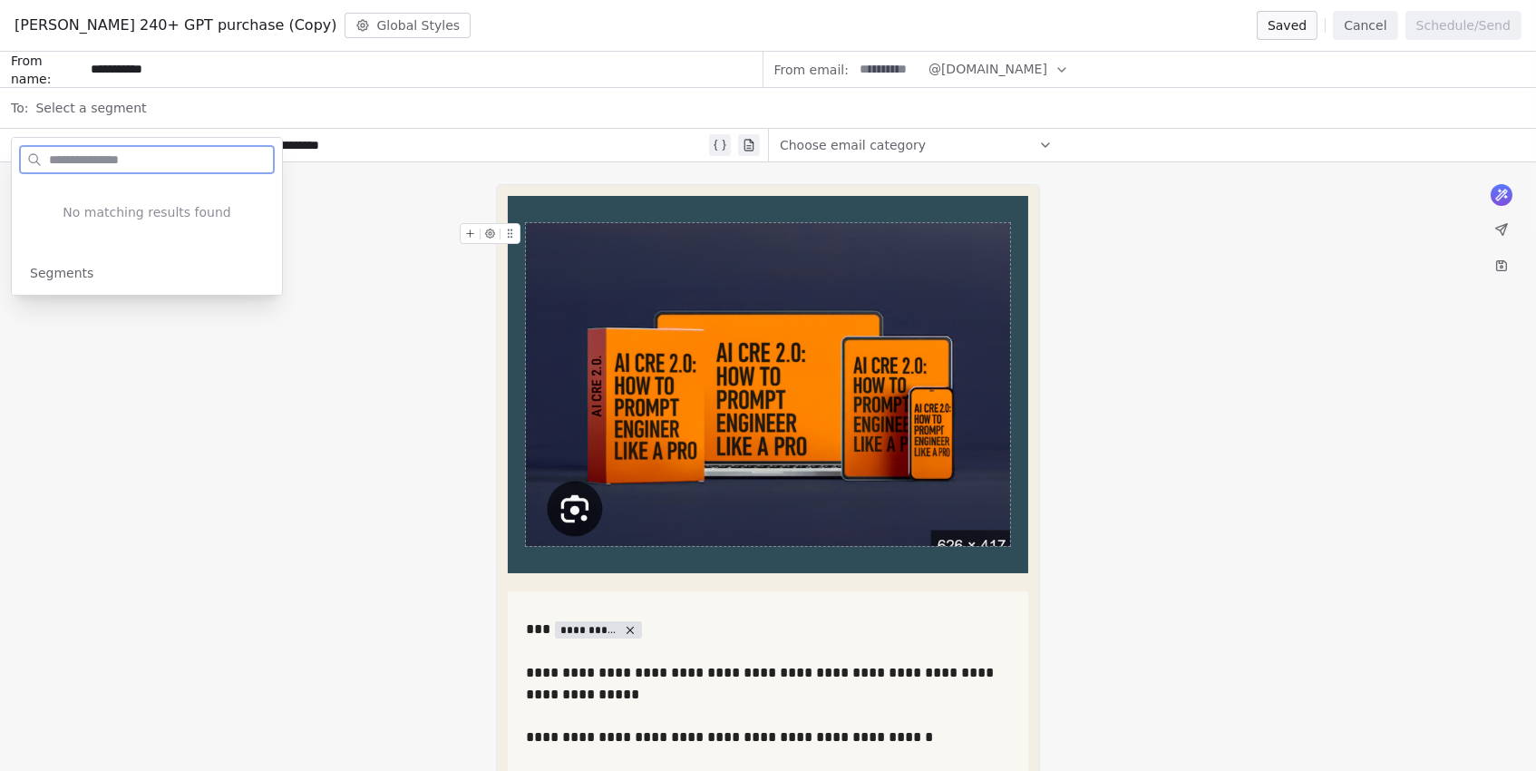
click at [474, 238] on icon at bounding box center [470, 234] width 12 height 12
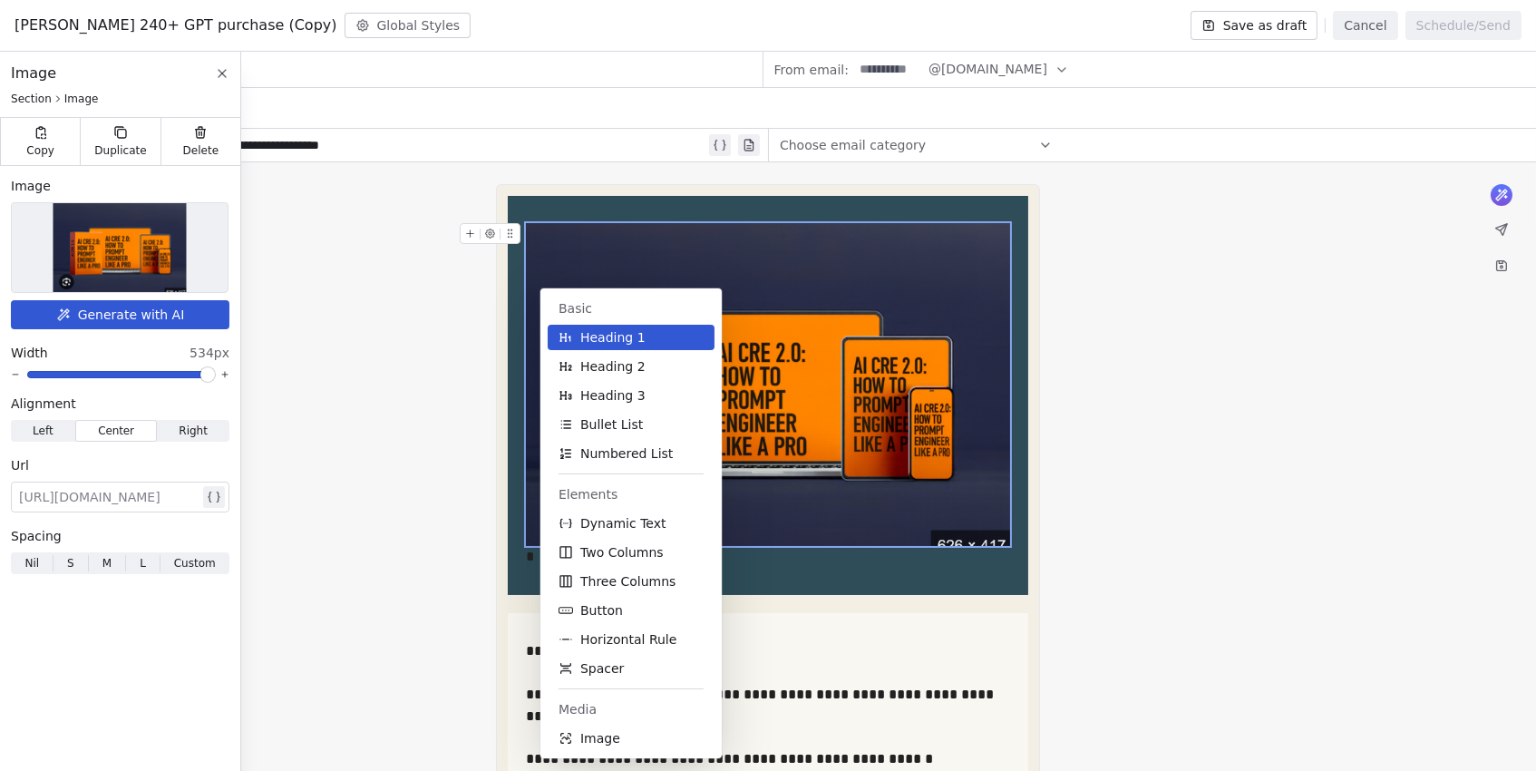
click at [1348, 25] on button "Cancel" at bounding box center [1365, 25] width 64 height 29
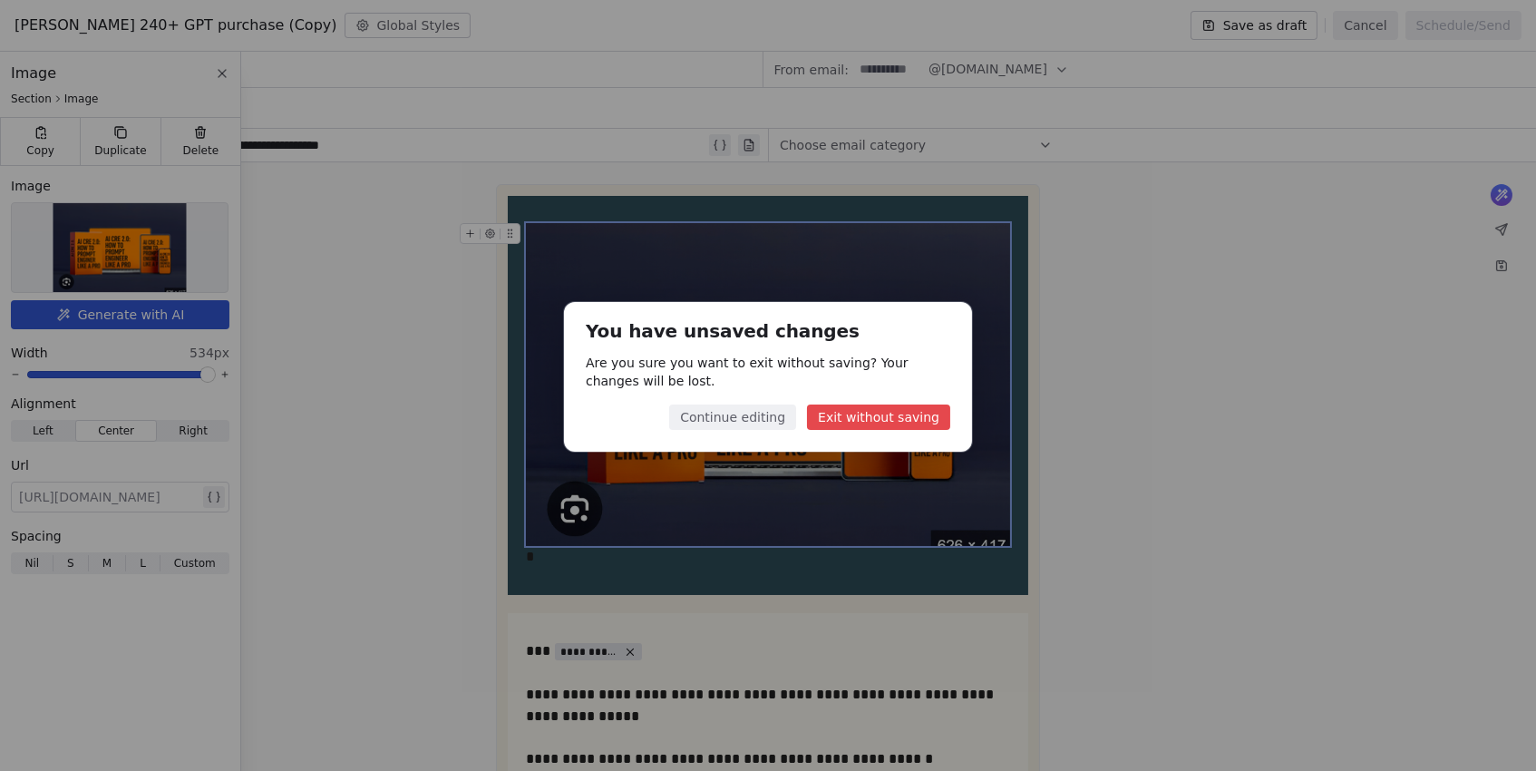
click at [902, 418] on button "Exit without saving" at bounding box center [878, 416] width 143 height 25
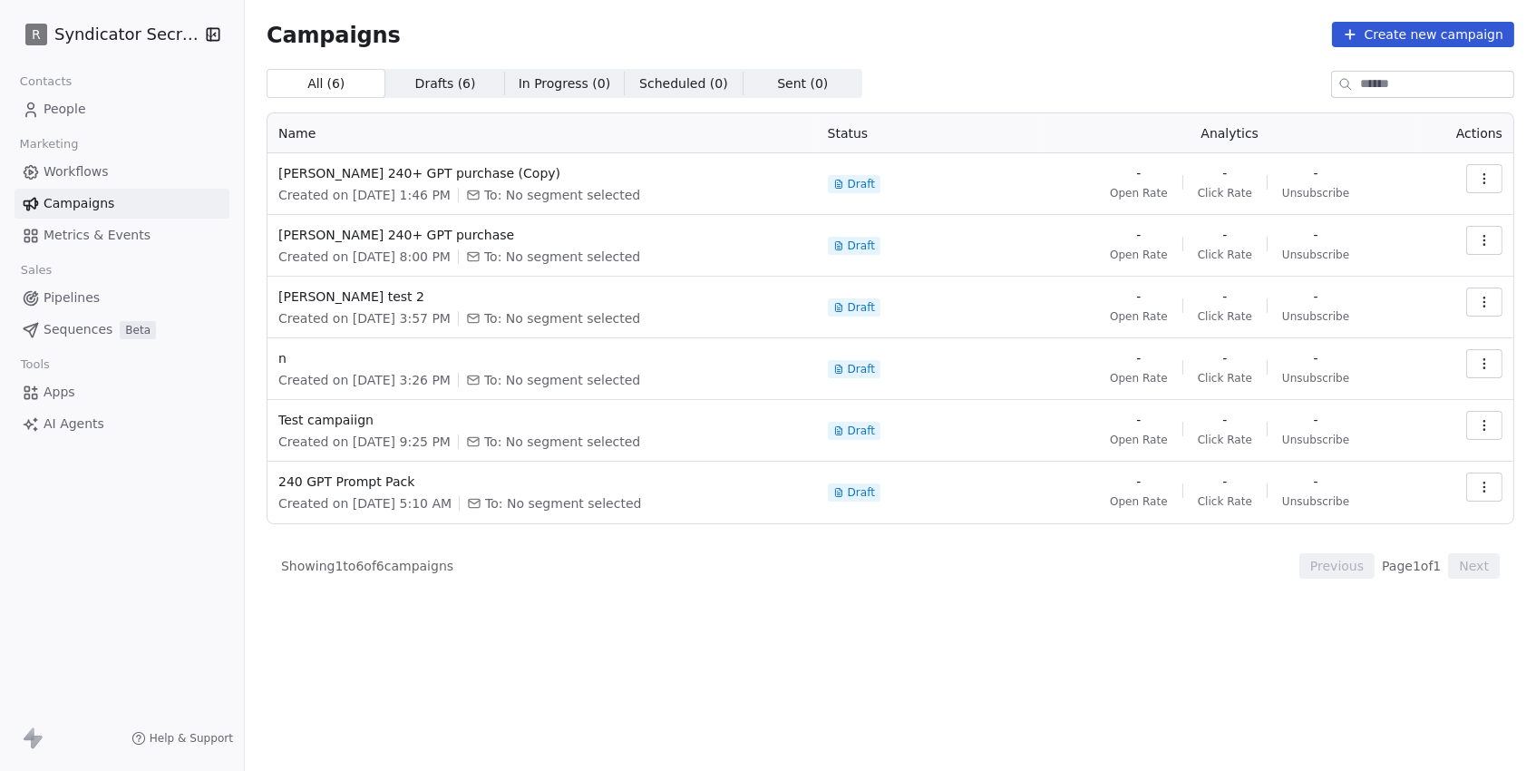
click at [75, 112] on span "People" at bounding box center [65, 109] width 43 height 19
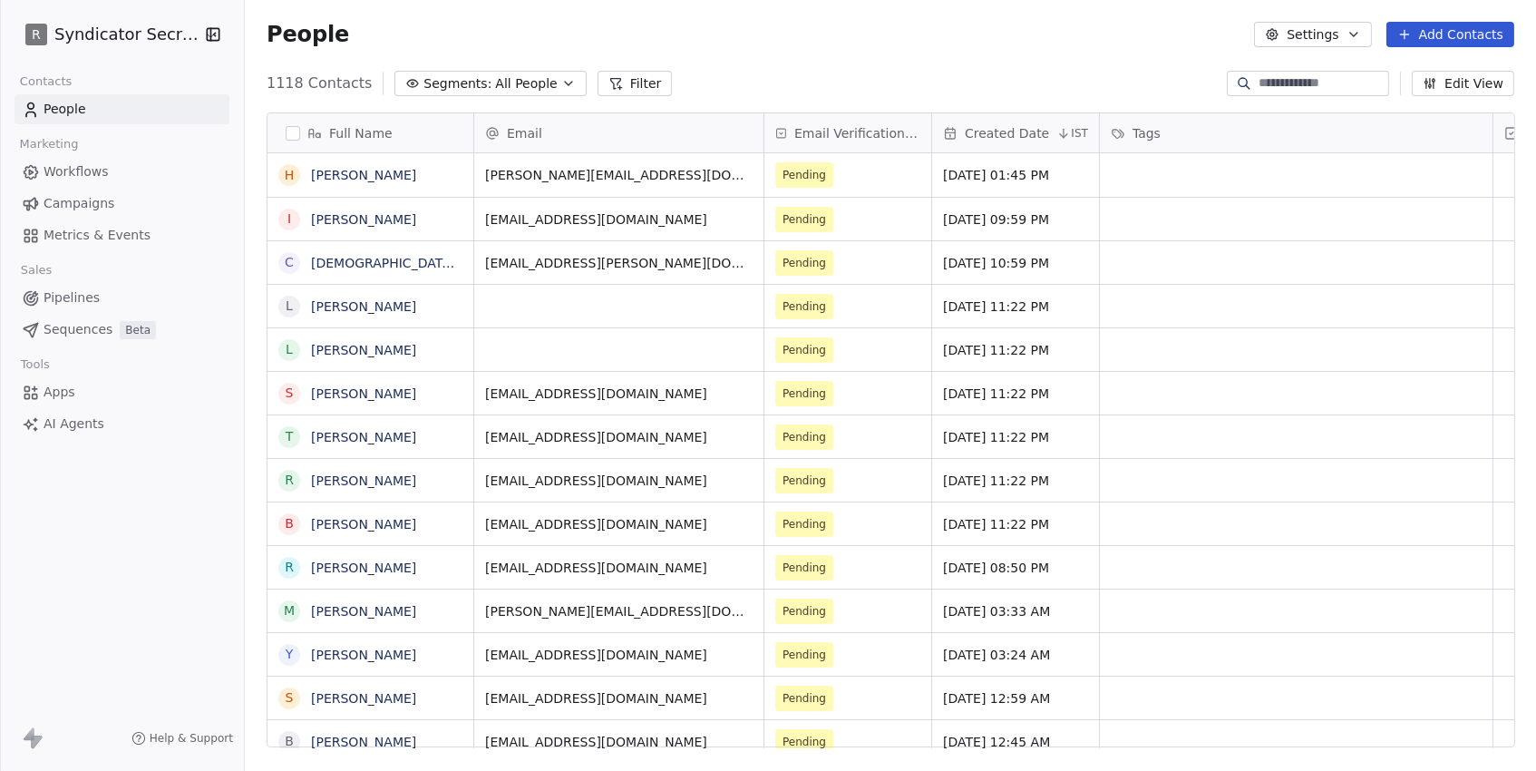
scroll to position [678, 1290]
click at [625, 82] on button "Filter" at bounding box center [635, 83] width 75 height 25
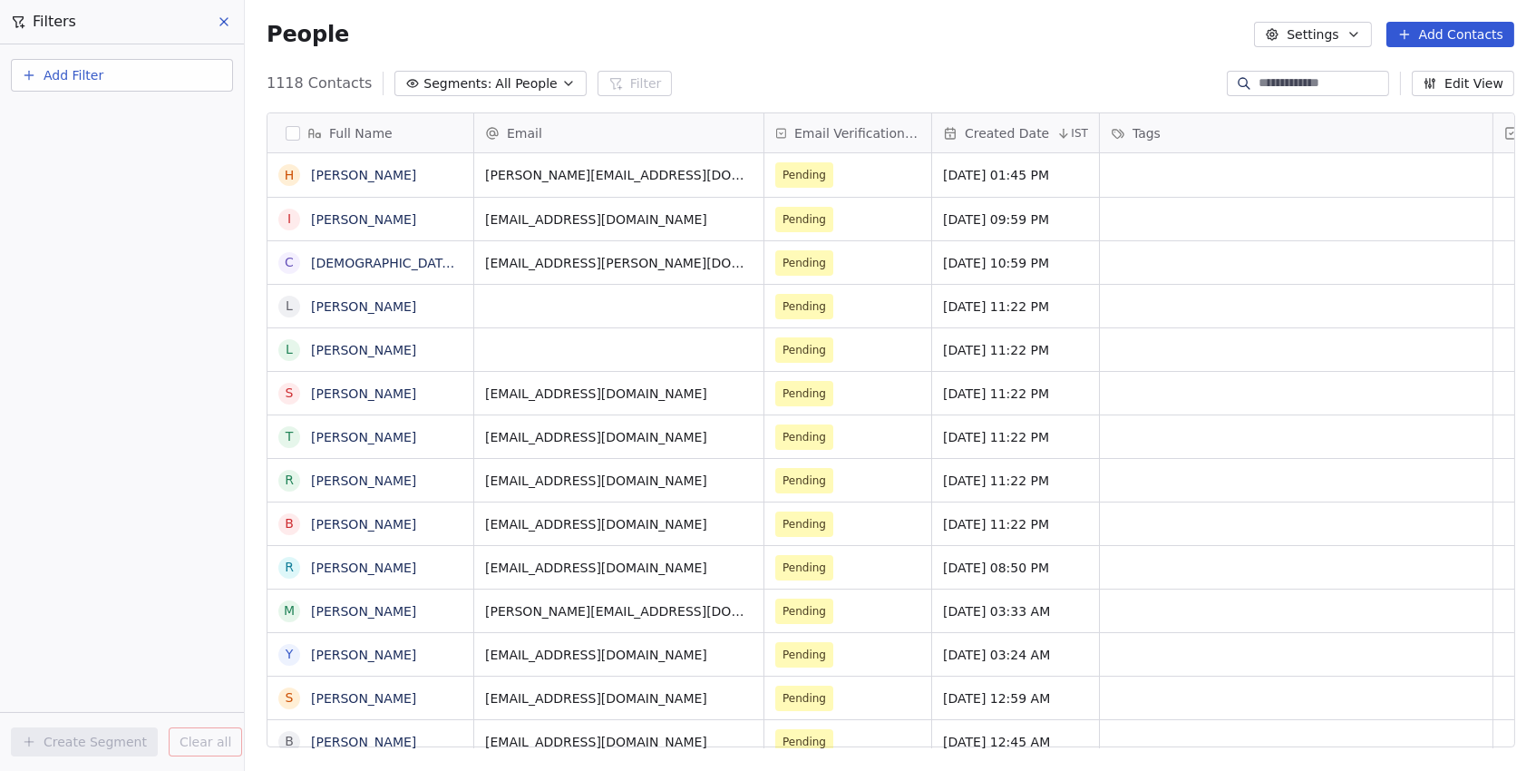
click at [125, 87] on button "Add Filter" at bounding box center [122, 75] width 222 height 33
click at [125, 120] on span "Contact properties" at bounding box center [89, 117] width 118 height 19
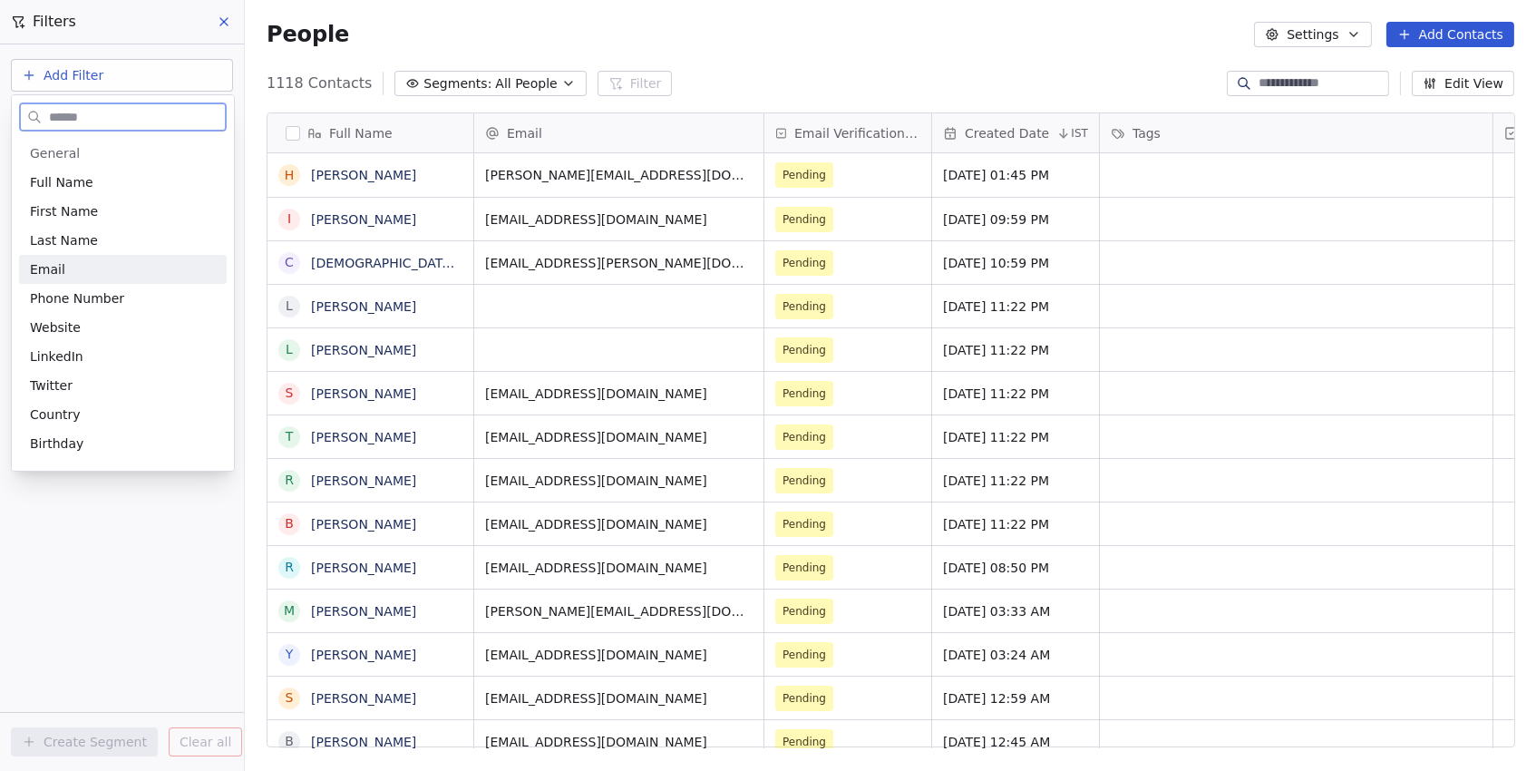
click at [62, 263] on span "Email" at bounding box center [47, 269] width 35 height 18
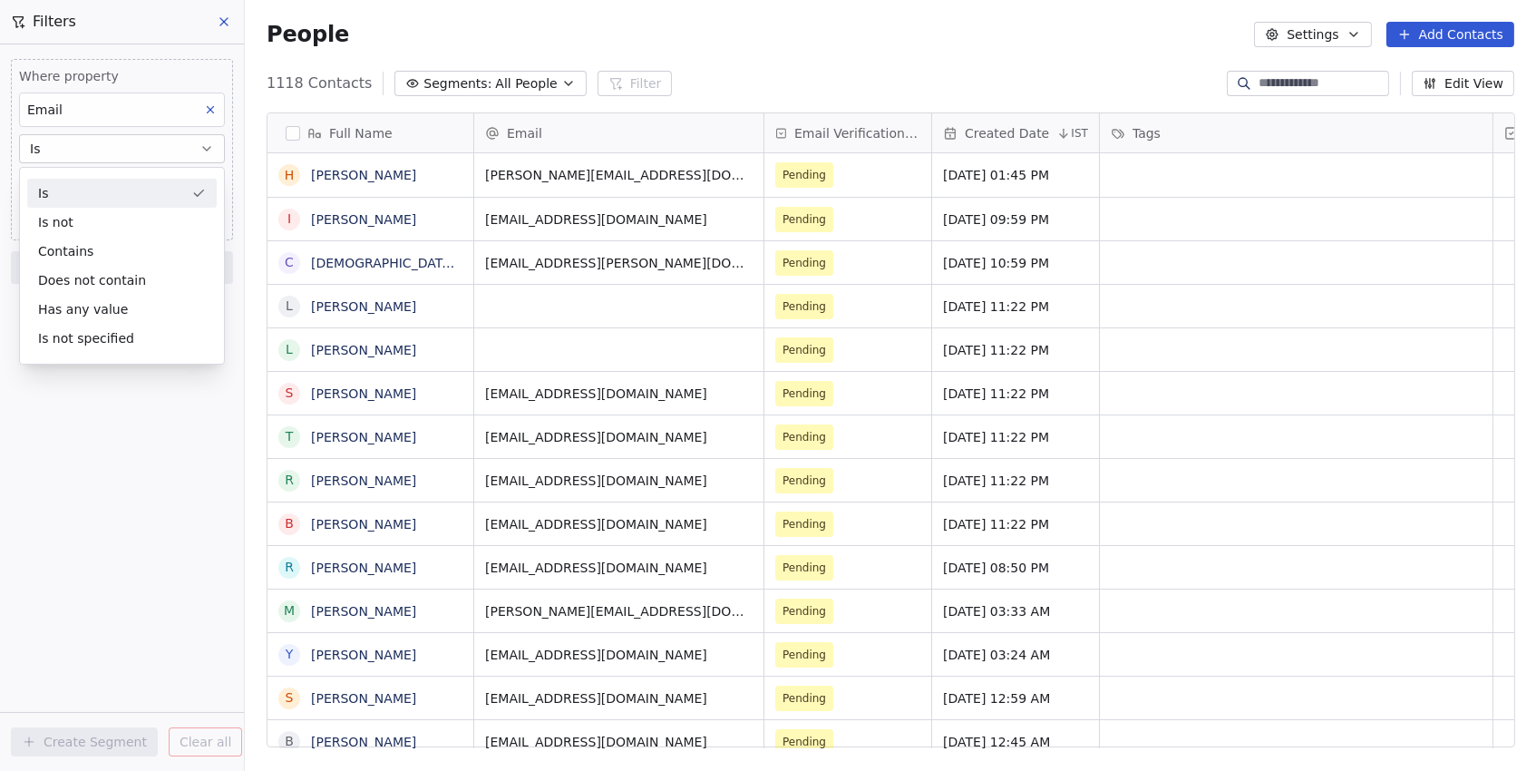
click at [131, 159] on button "Is" at bounding box center [122, 148] width 206 height 29
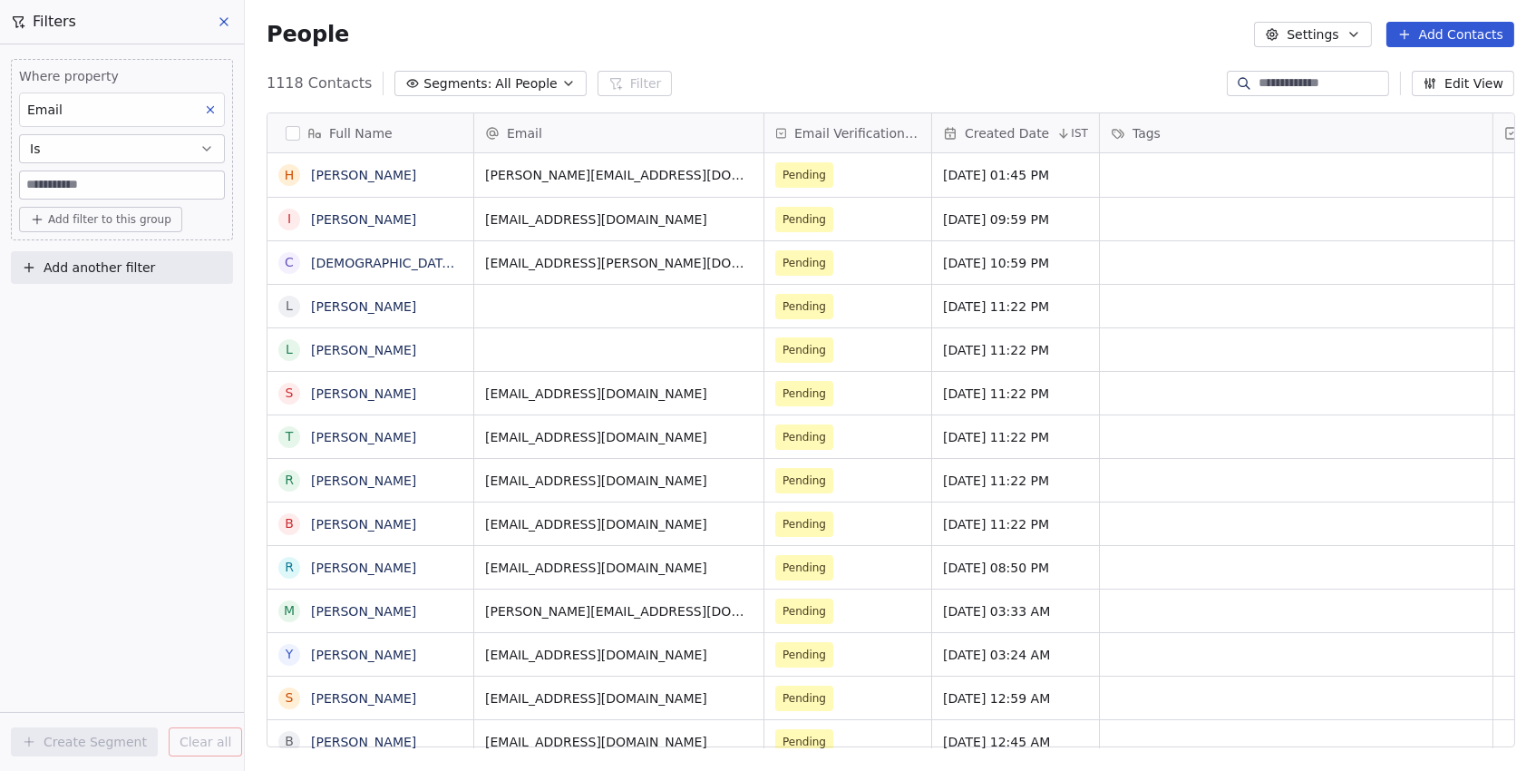
click at [123, 178] on input at bounding box center [122, 184] width 204 height 27
type input "**********"
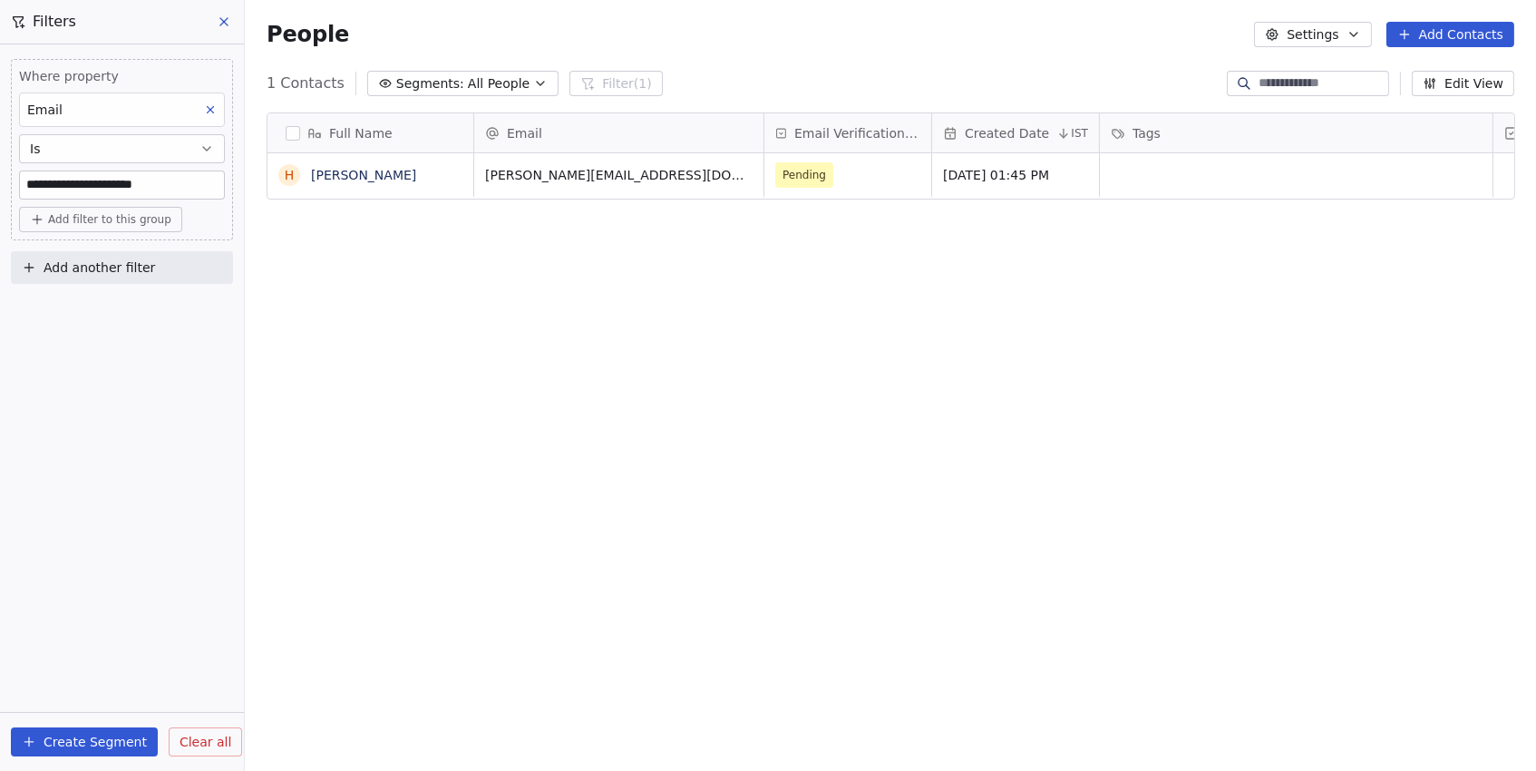
click at [117, 748] on button "Create Segment" at bounding box center [84, 741] width 147 height 29
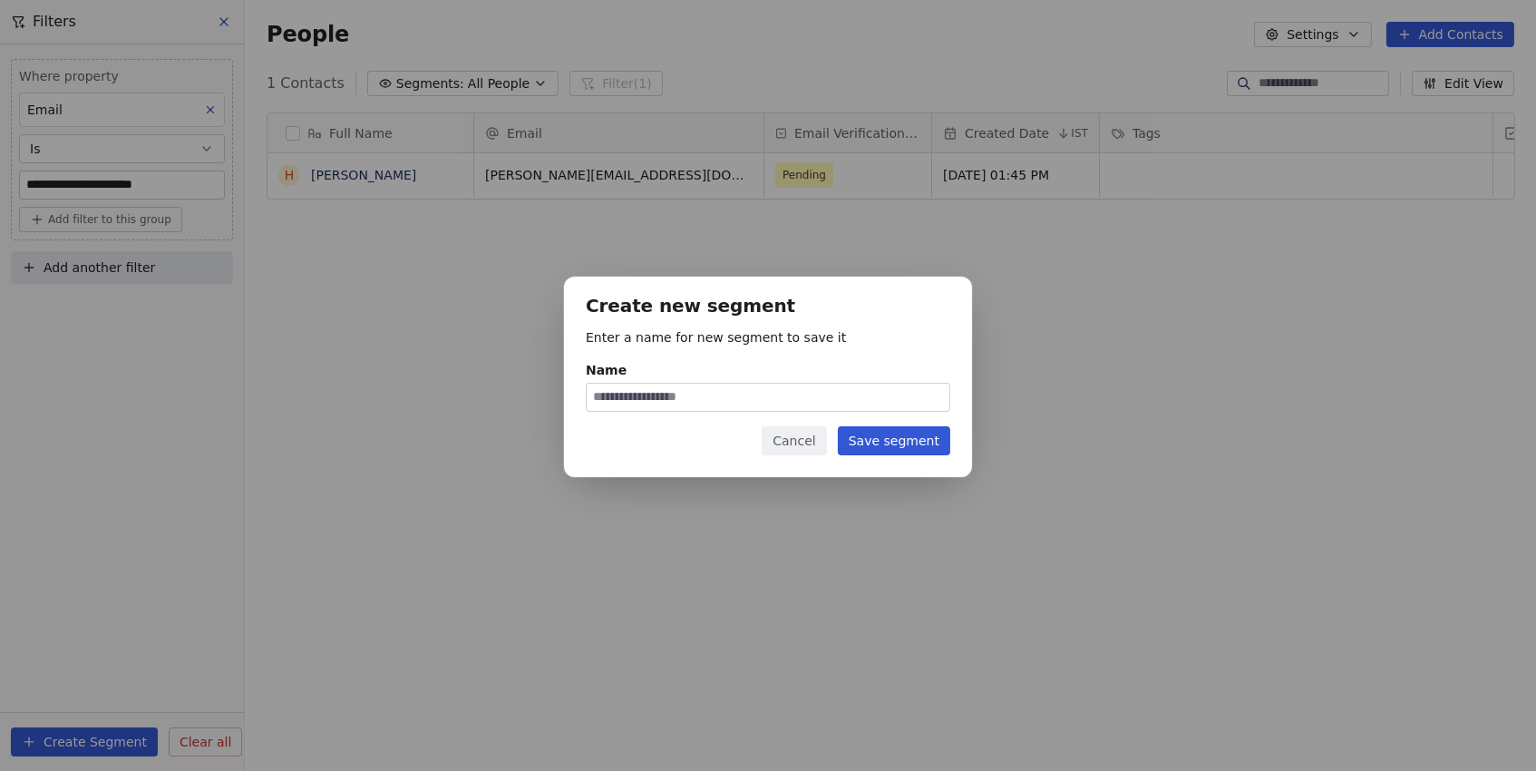
click at [669, 401] on input "Name" at bounding box center [768, 397] width 363 height 27
type input "****"
click at [880, 443] on button "Save segment" at bounding box center [894, 440] width 112 height 29
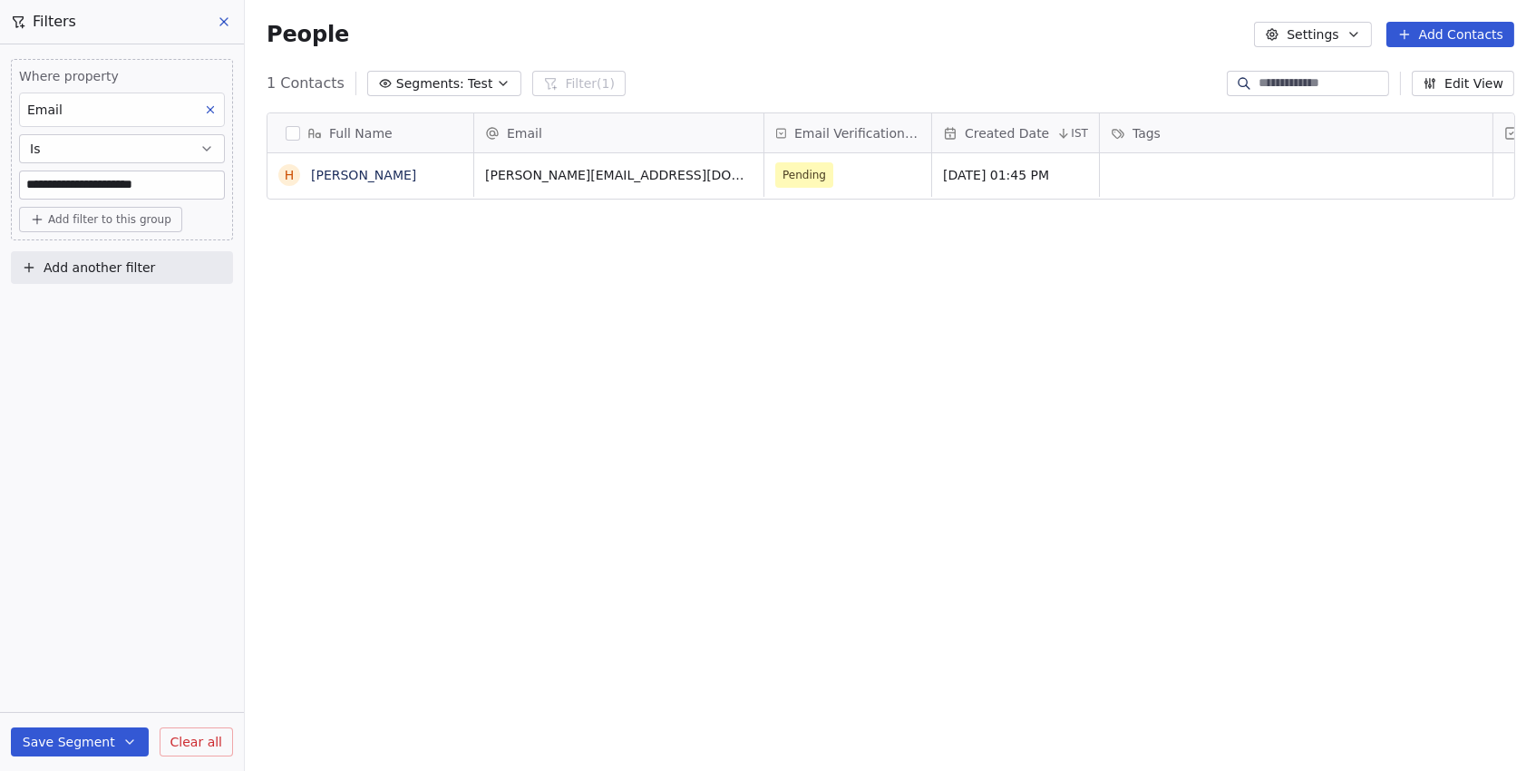
click at [229, 19] on icon at bounding box center [224, 22] width 15 height 15
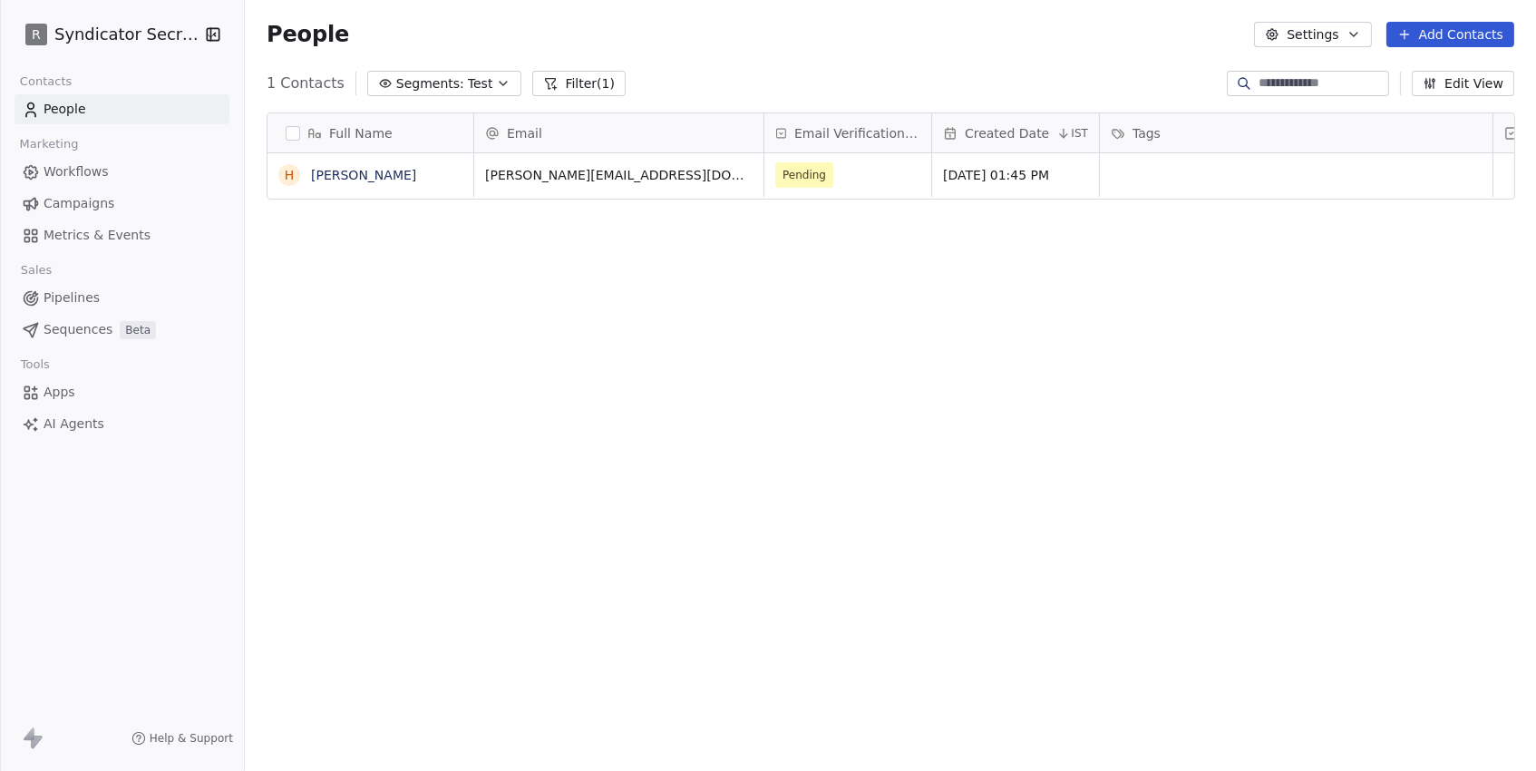
click at [70, 199] on span "Campaigns" at bounding box center [79, 203] width 71 height 19
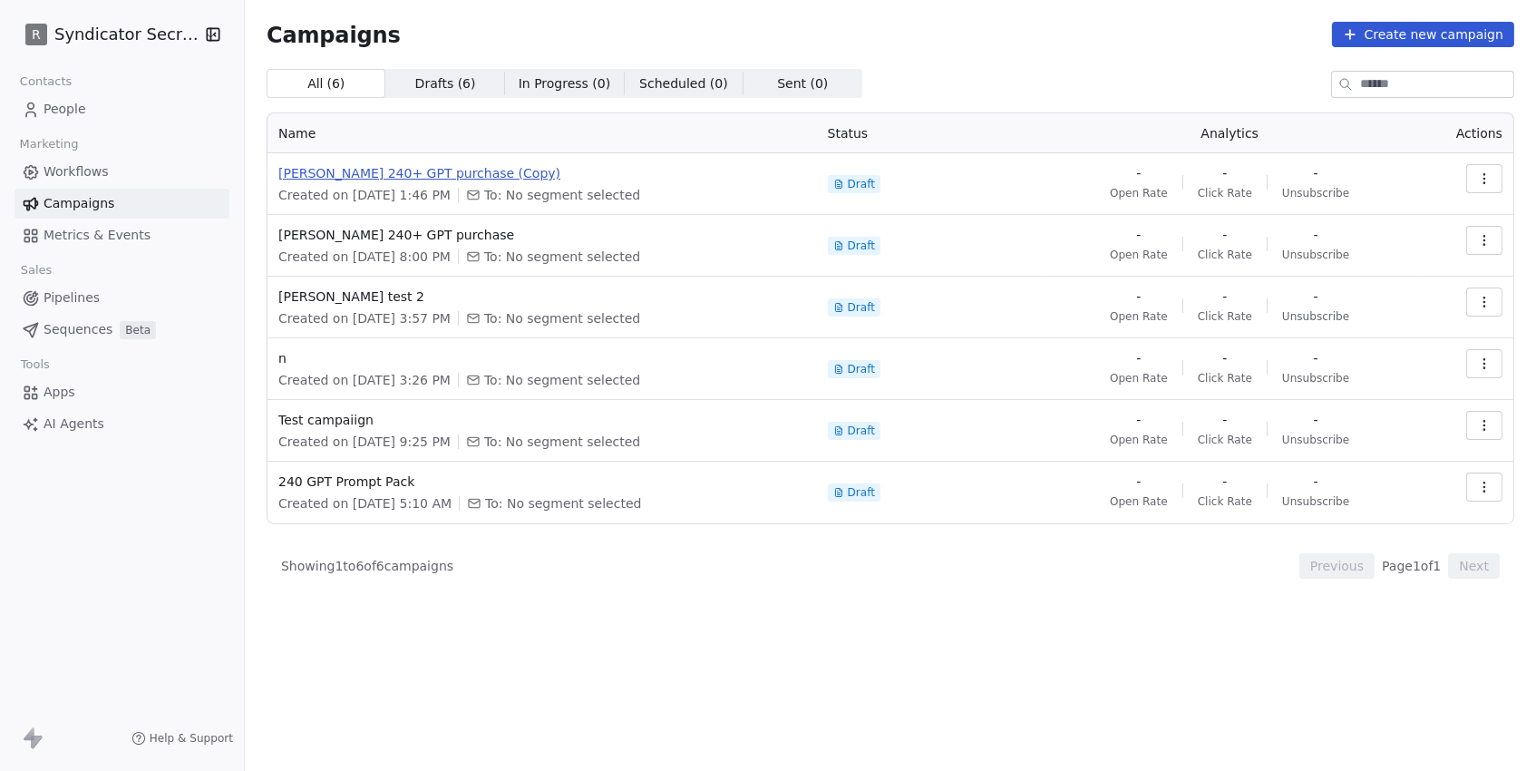
click at [420, 170] on span "[PERSON_NAME] 240+ GPT purchase (Copy)" at bounding box center [542, 173] width 528 height 18
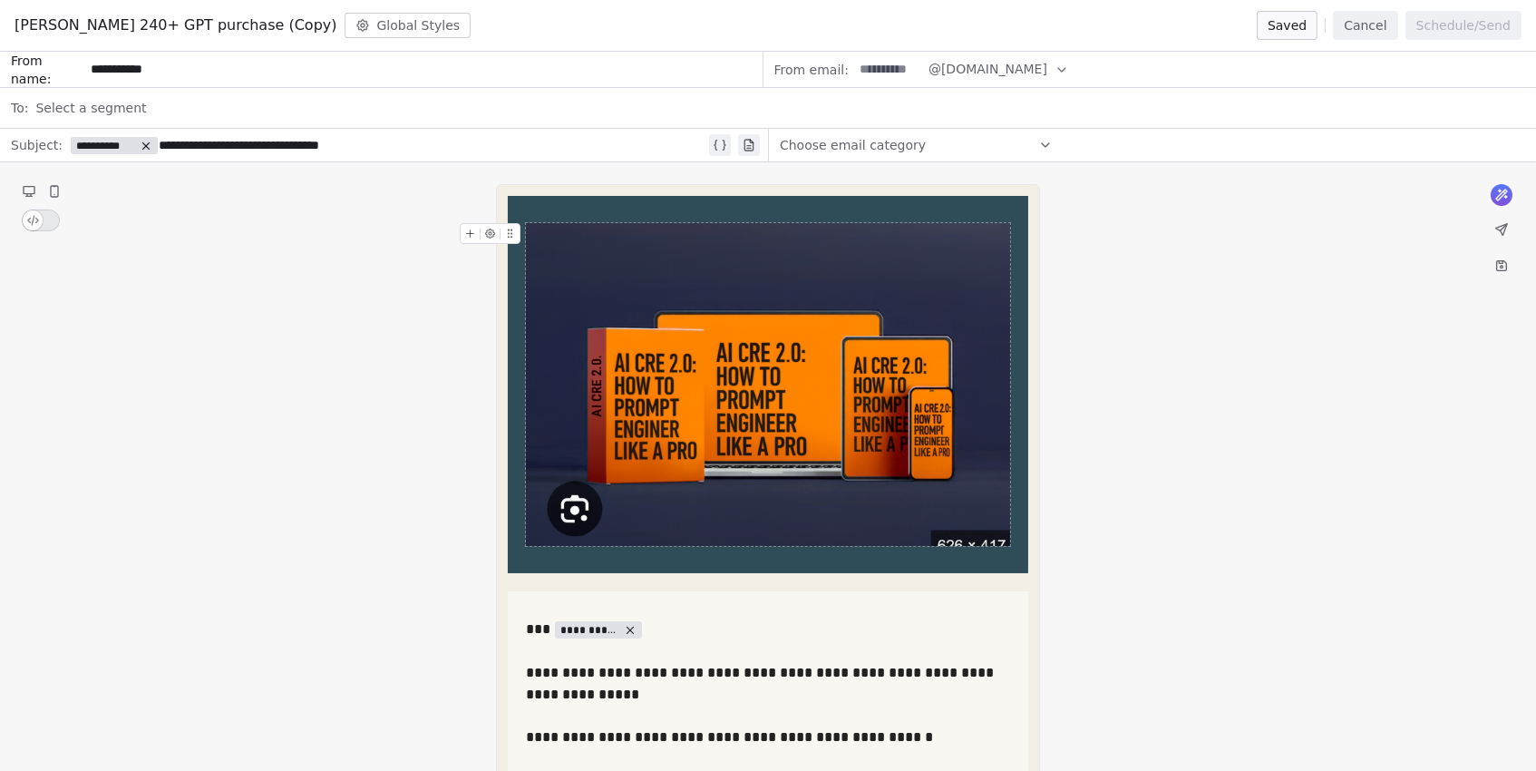
click at [85, 108] on span "Select a segment" at bounding box center [90, 108] width 111 height 18
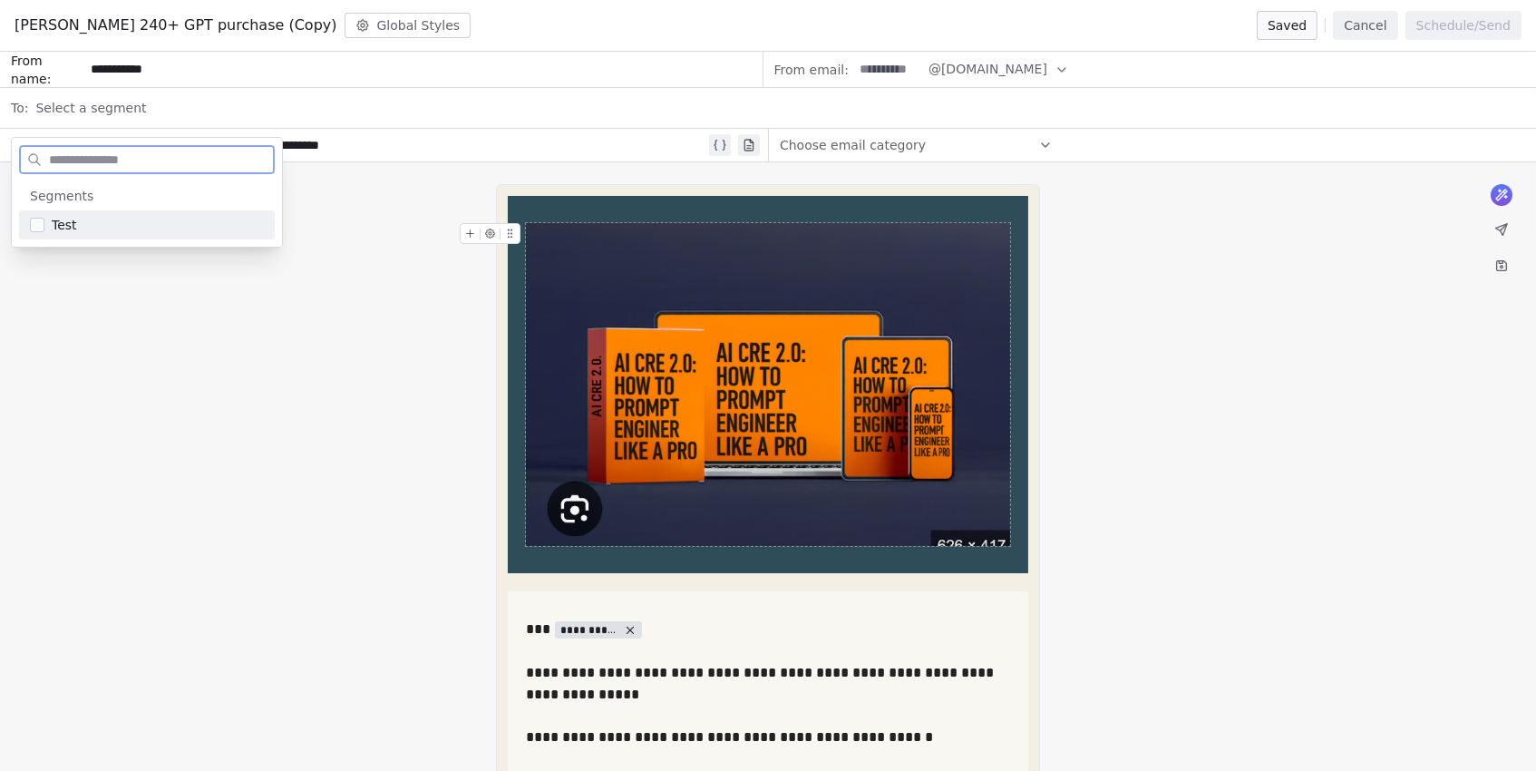
click at [70, 226] on span "Test" at bounding box center [64, 225] width 25 height 18
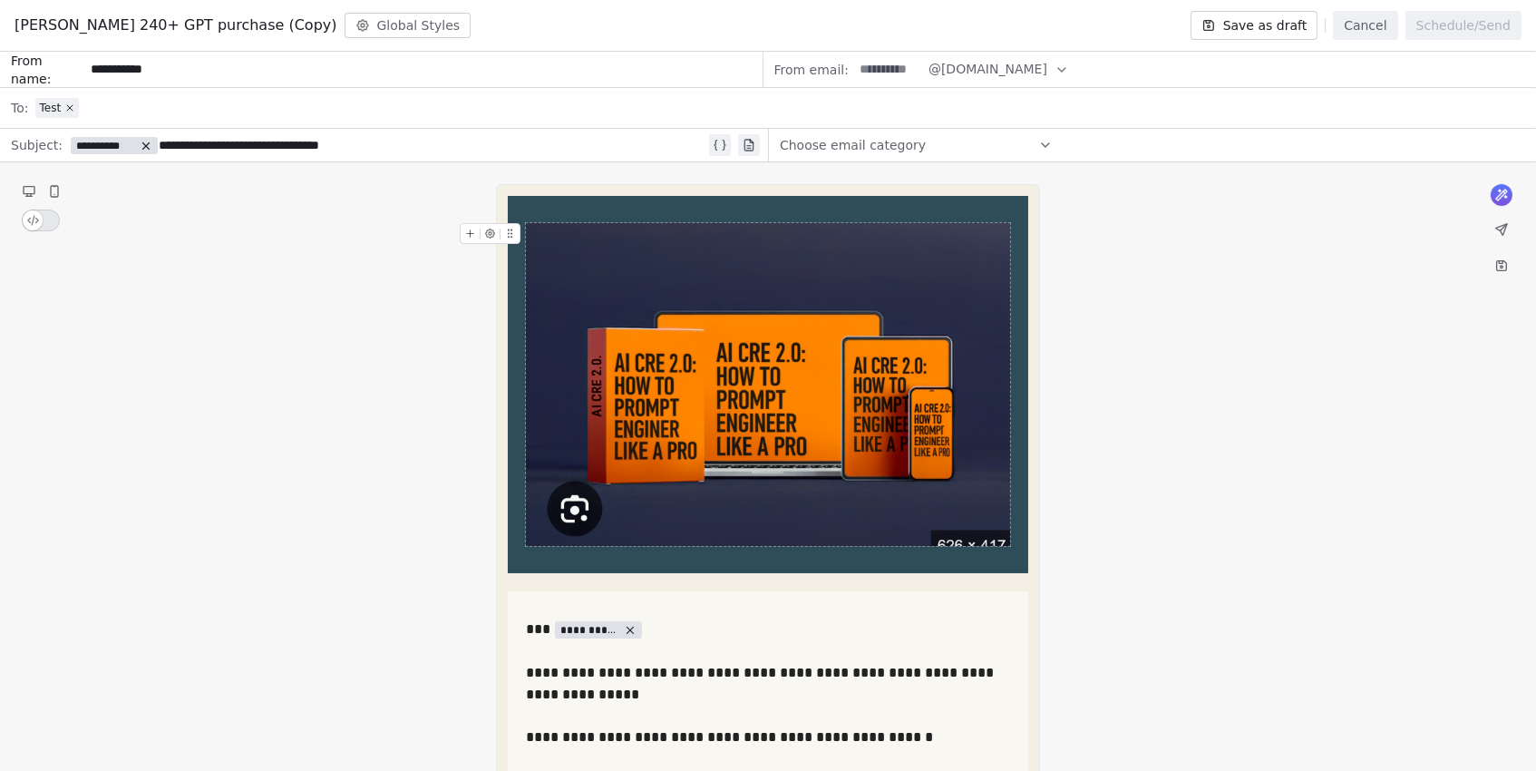
click at [880, 68] on input at bounding box center [888, 70] width 71 height 34
click at [1044, 141] on icon at bounding box center [1045, 145] width 15 height 15
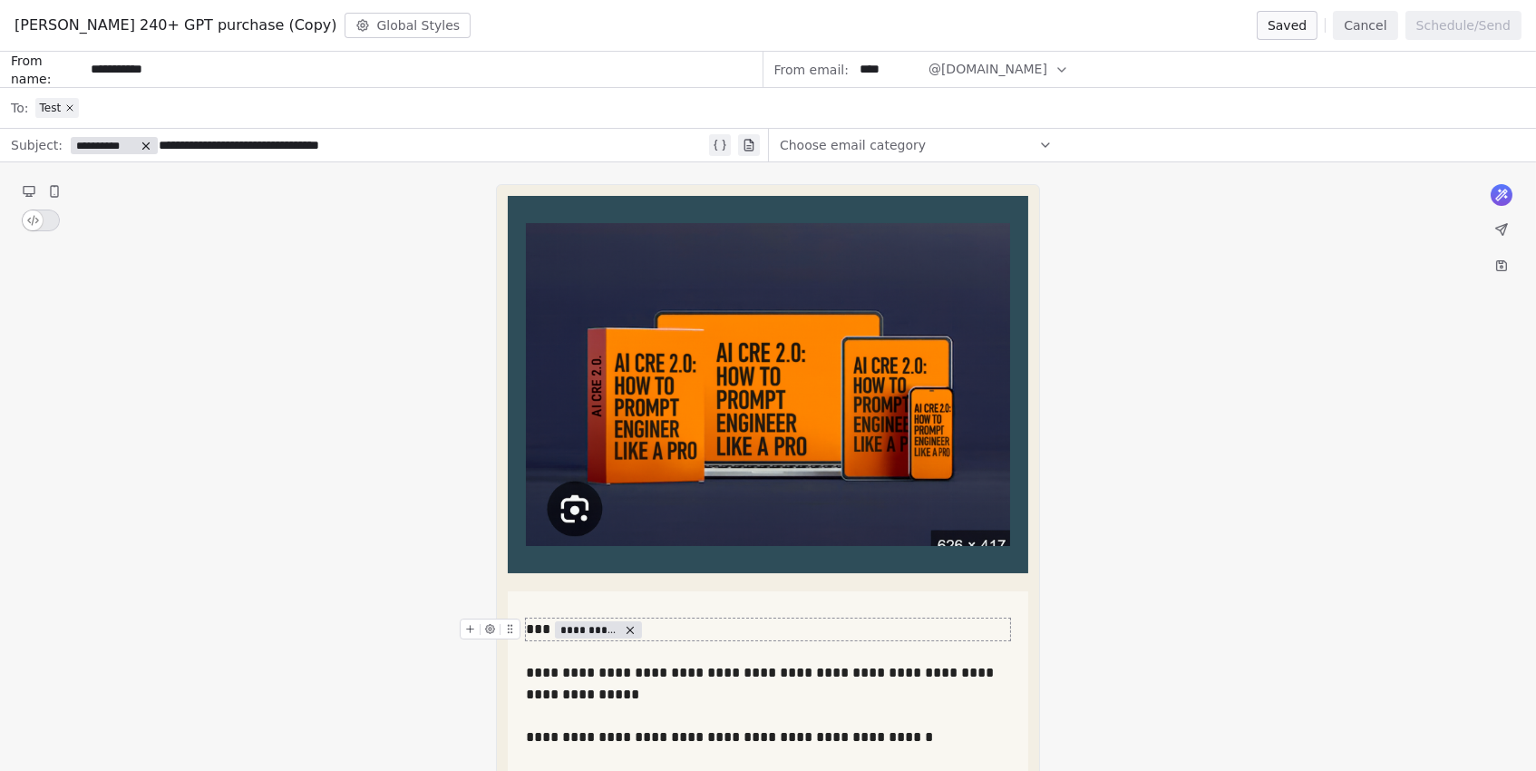
click at [690, 627] on div "**********" at bounding box center [768, 629] width 484 height 22
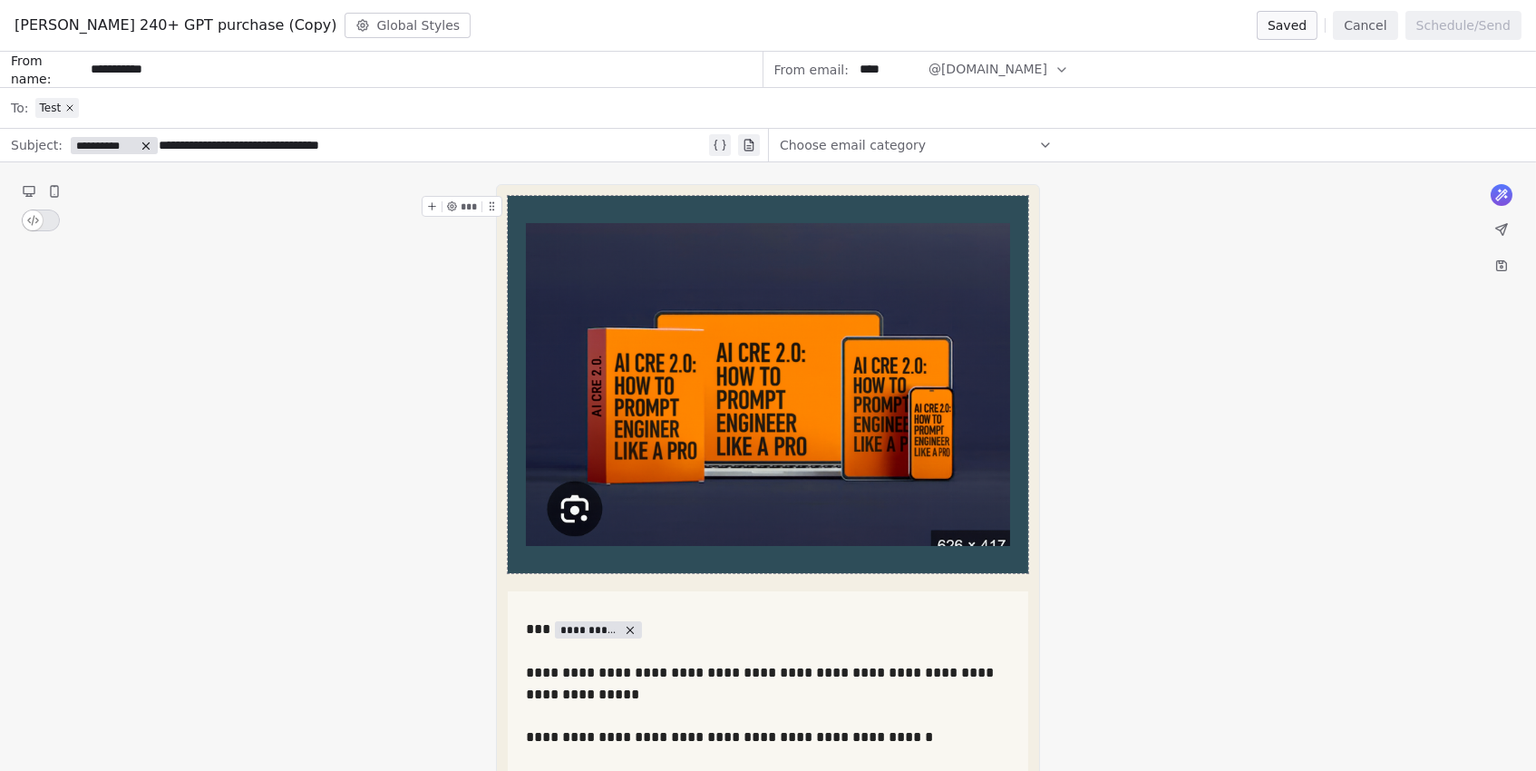
click at [460, 142] on div "**********" at bounding box center [388, 145] width 636 height 22
click at [981, 141] on div "Choose email category" at bounding box center [916, 145] width 273 height 29
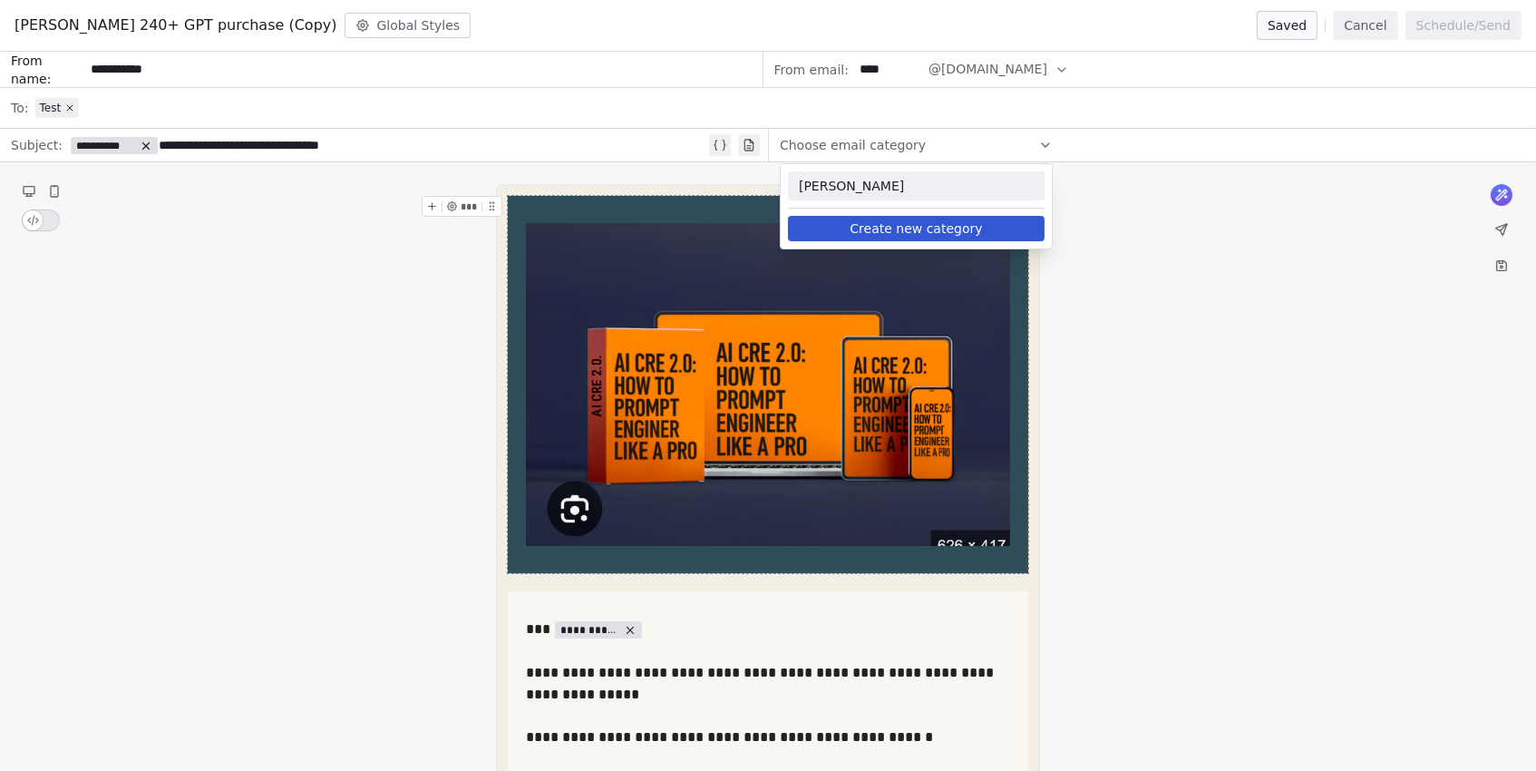
click at [929, 190] on span "[PERSON_NAME]" at bounding box center [916, 186] width 235 height 18
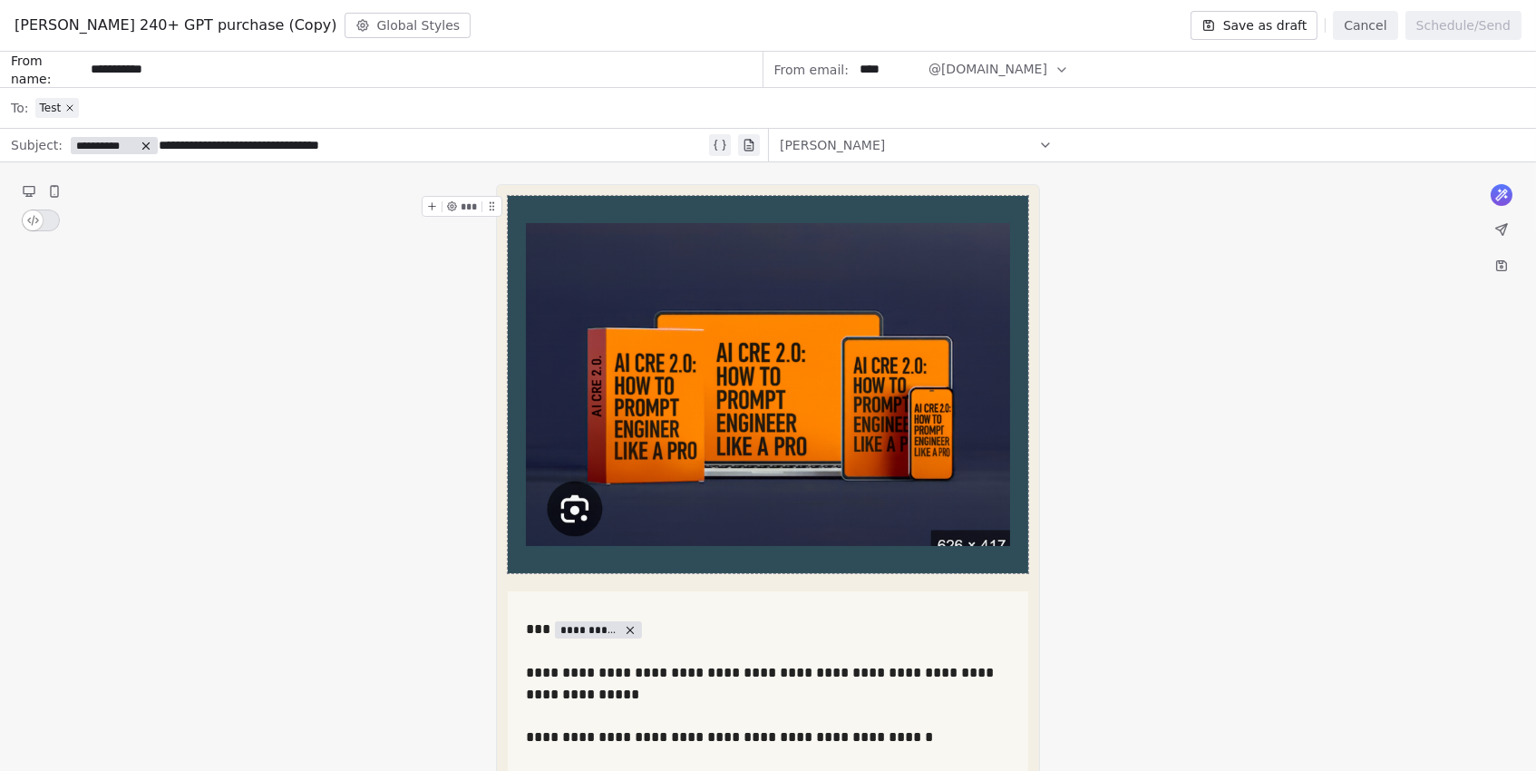
click at [999, 70] on span "@[DOMAIN_NAME]" at bounding box center [988, 69] width 119 height 19
click at [1010, 108] on span "@[DOMAIN_NAME]" at bounding box center [1001, 113] width 119 height 18
click at [880, 63] on input "****" at bounding box center [888, 70] width 71 height 34
type input "*"
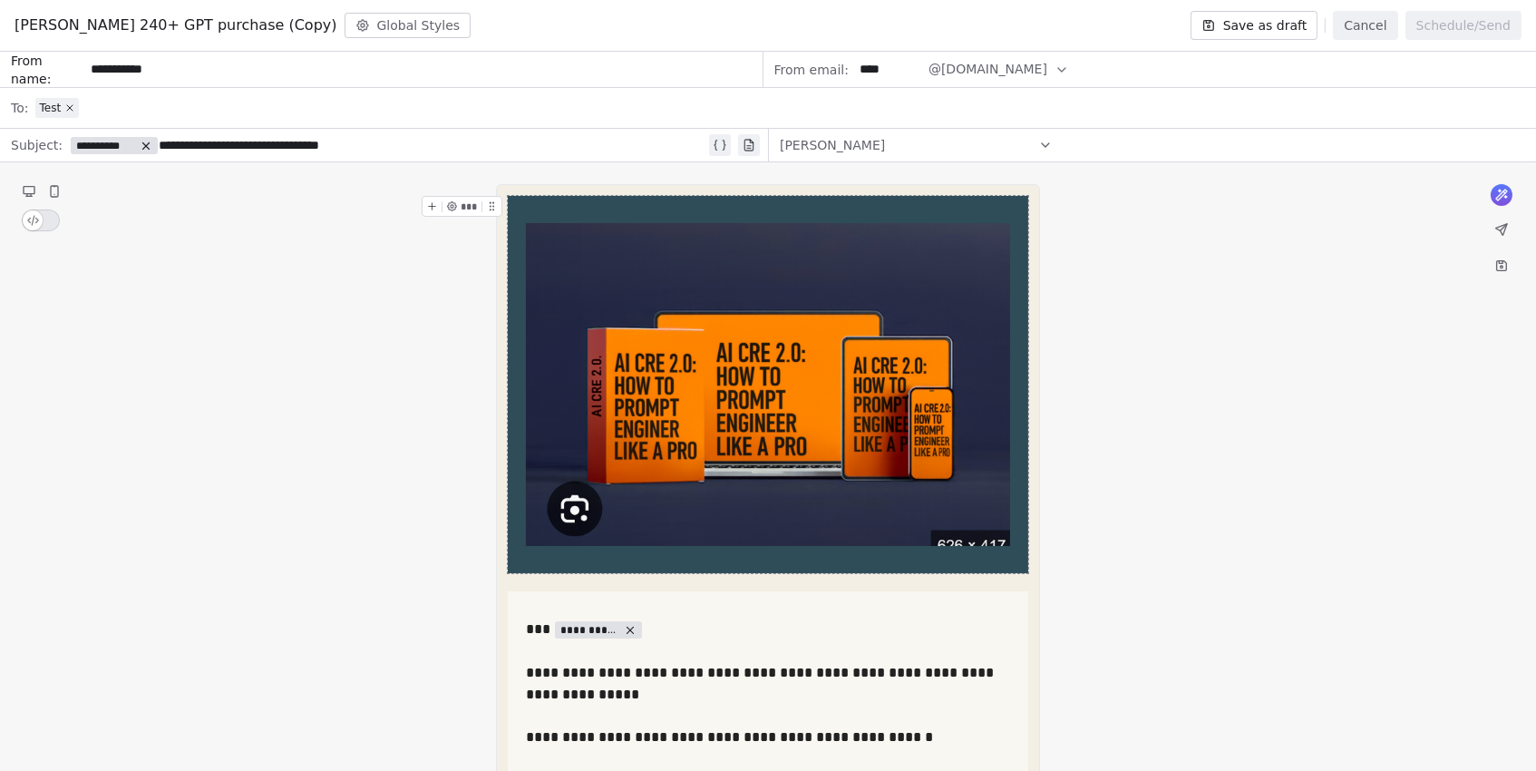
type input "****"
click at [748, 422] on img at bounding box center [768, 384] width 484 height 323
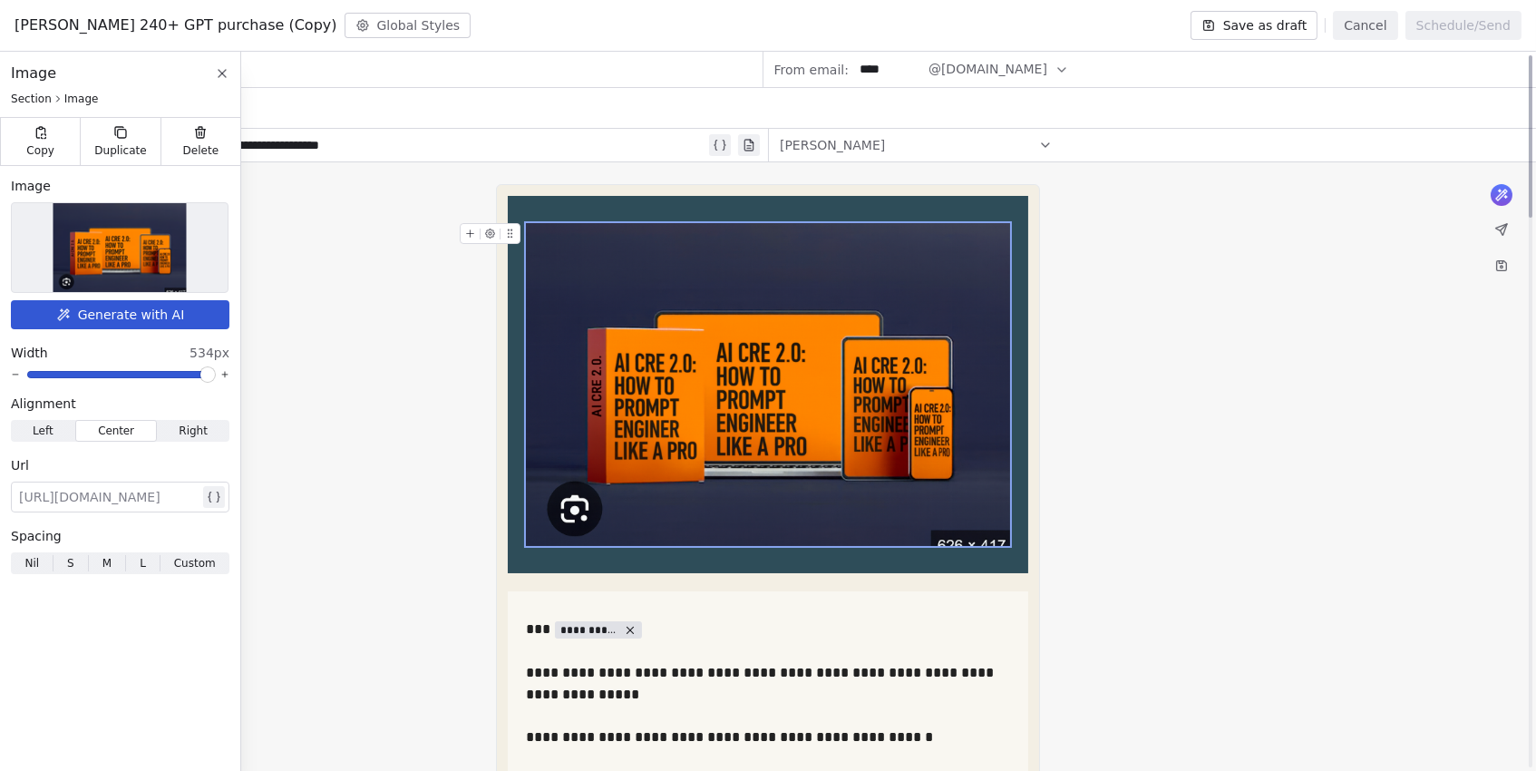
click at [219, 67] on icon at bounding box center [222, 73] width 15 height 15
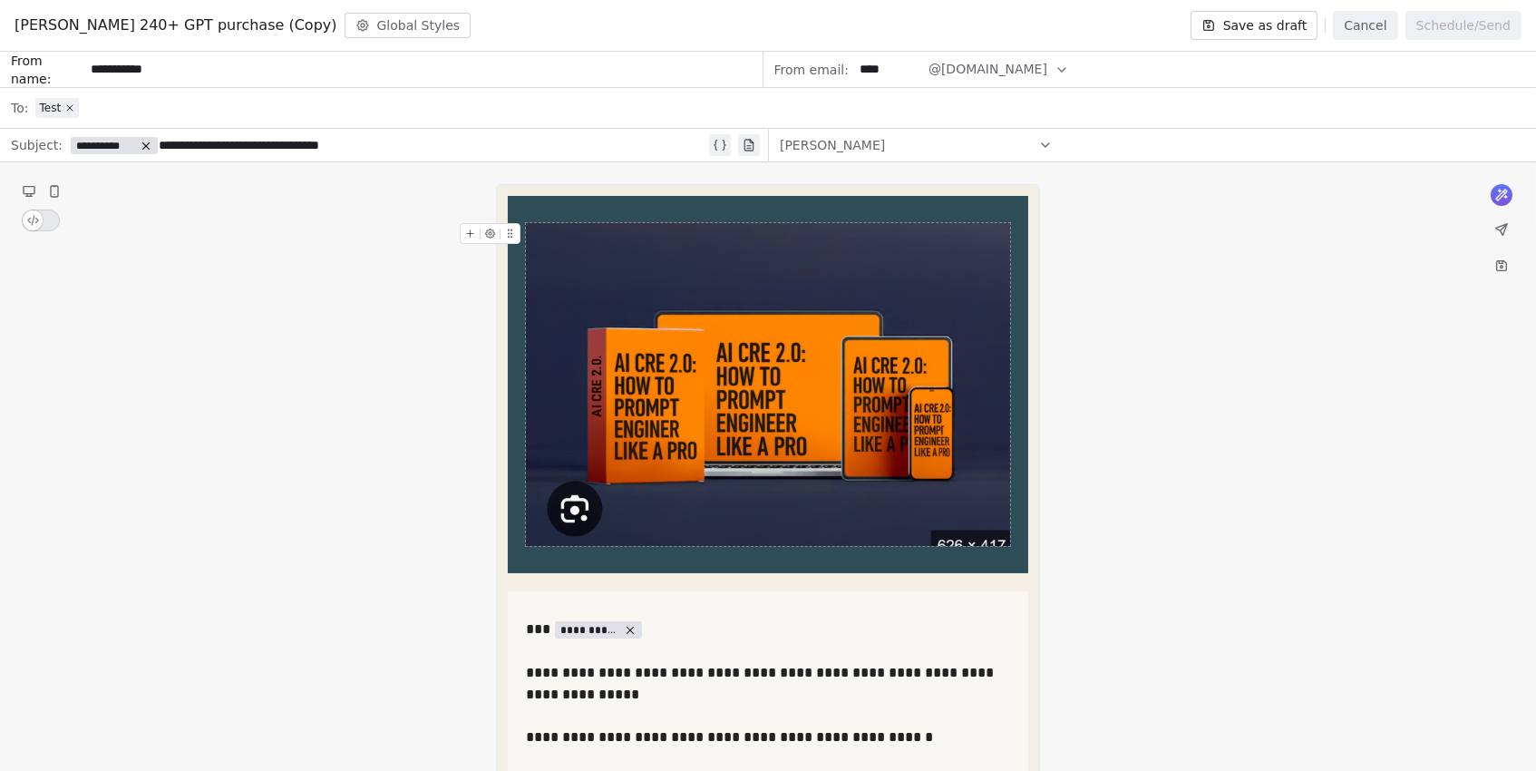
click at [1369, 27] on button "Cancel" at bounding box center [1365, 25] width 64 height 29
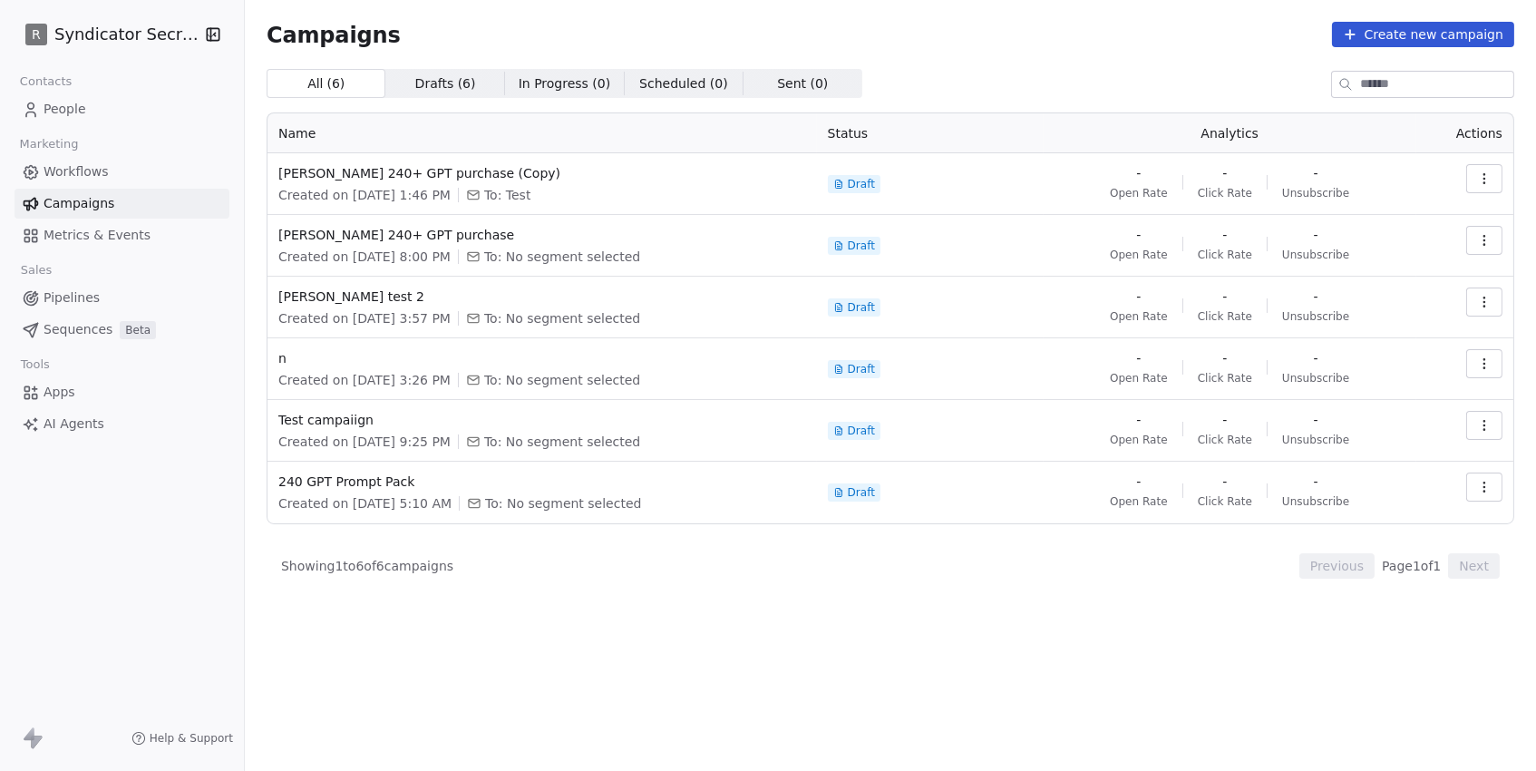
click at [1473, 172] on button "button" at bounding box center [1484, 178] width 36 height 29
click at [1241, 85] on html "R Syndicator Secrets Contacts People Marketing Workflows Campaigns Metrics & Ev…" at bounding box center [768, 385] width 1536 height 771
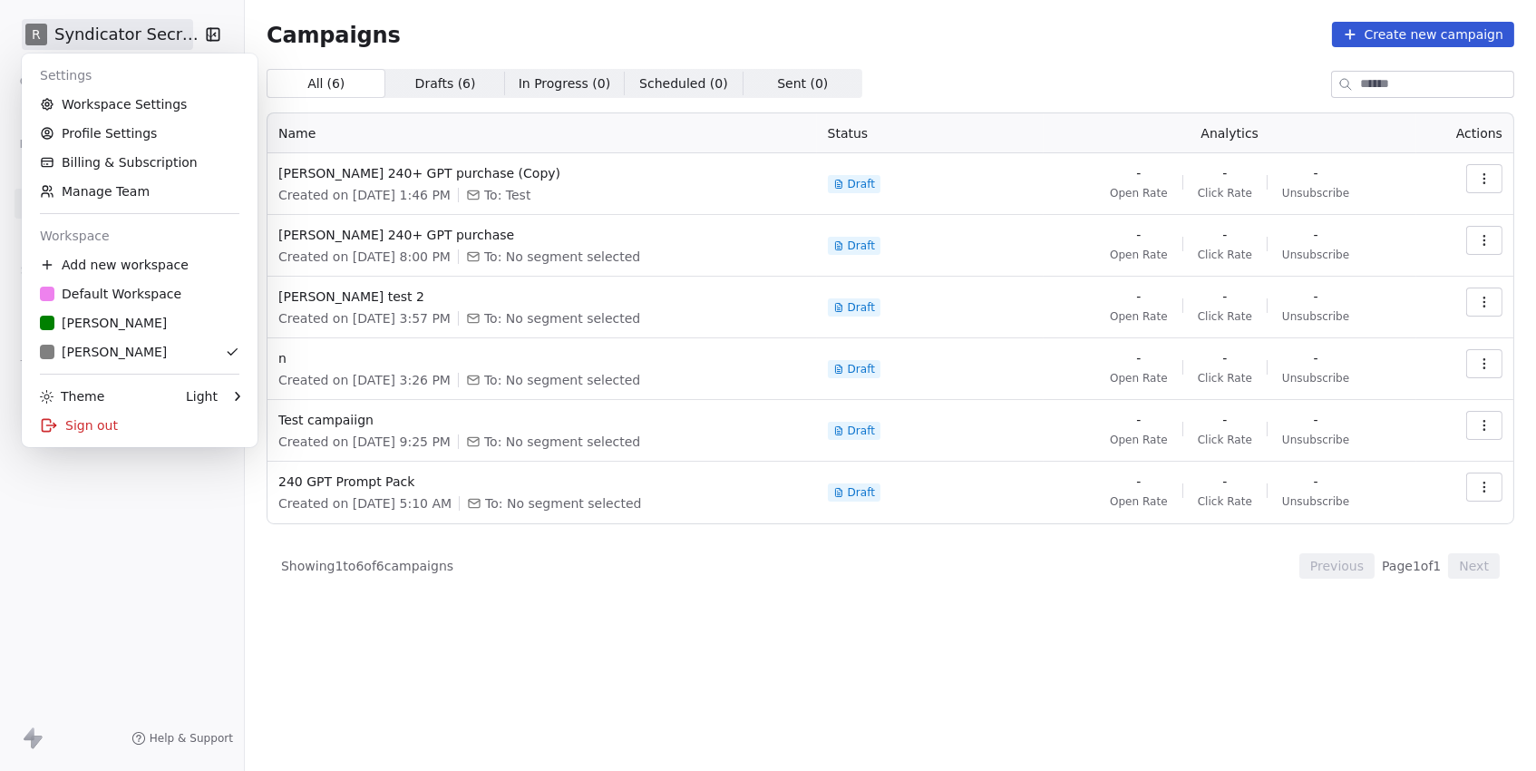
click at [113, 25] on html "R Syndicator Secrets Contacts People Marketing Workflows Campaigns Metrics & Ev…" at bounding box center [768, 385] width 1536 height 771
click at [102, 102] on link "Workspace Settings" at bounding box center [139, 104] width 221 height 29
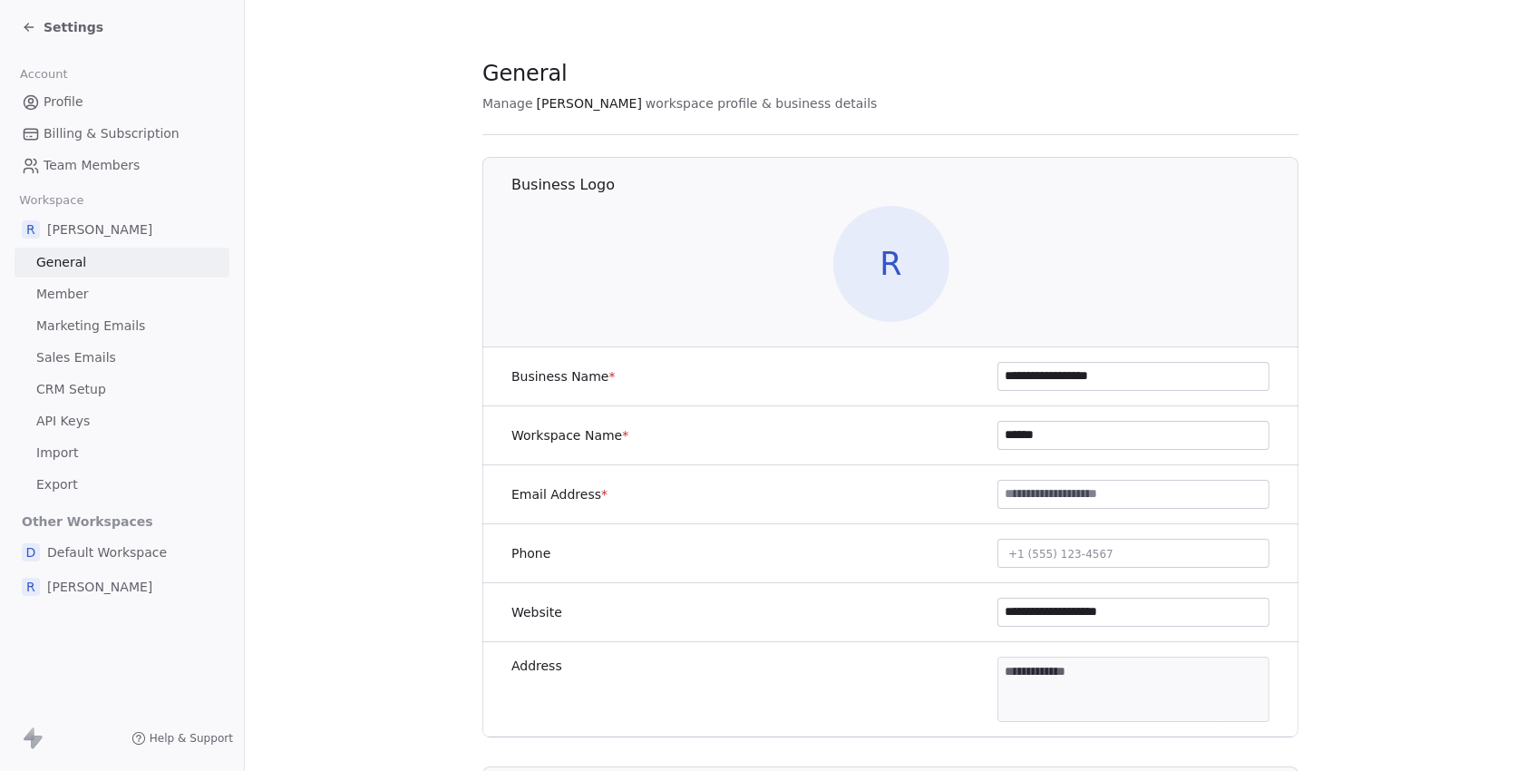
click at [51, 327] on span "Marketing Emails" at bounding box center [90, 325] width 109 height 19
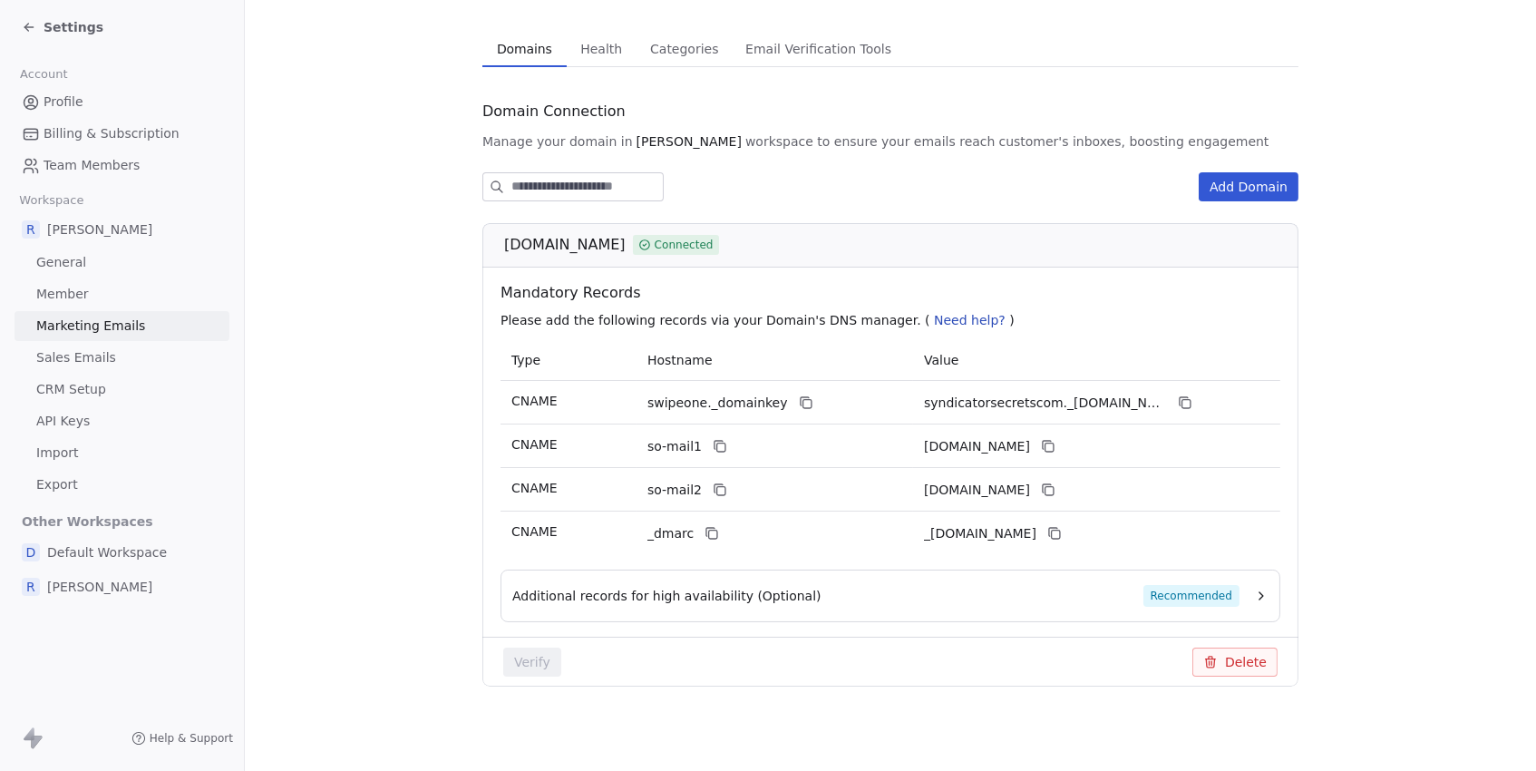
scroll to position [115, 0]
click at [51, 22] on span "Settings" at bounding box center [74, 27] width 60 height 18
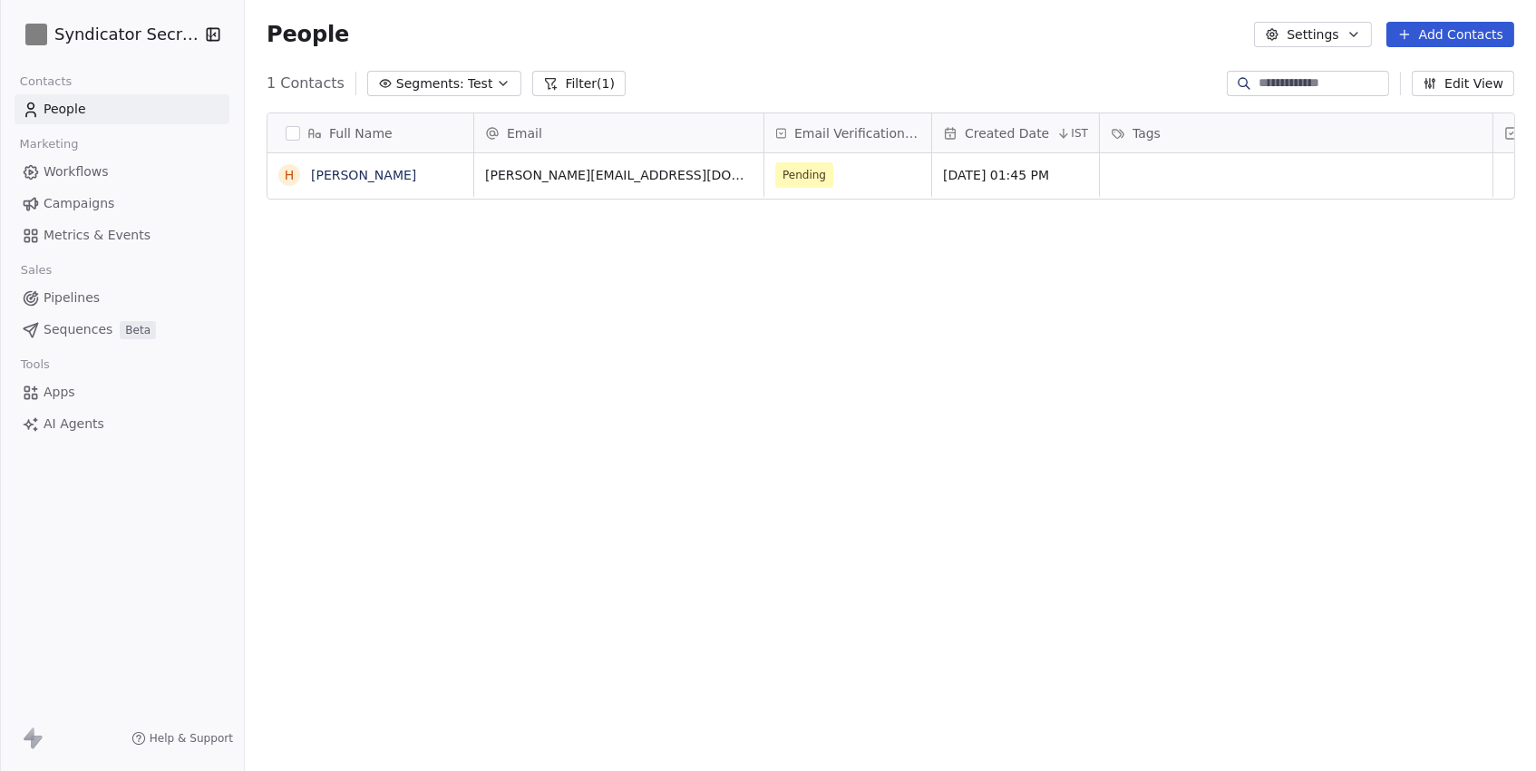
scroll to position [678, 1290]
click at [111, 203] on span "Campaigns" at bounding box center [79, 203] width 71 height 19
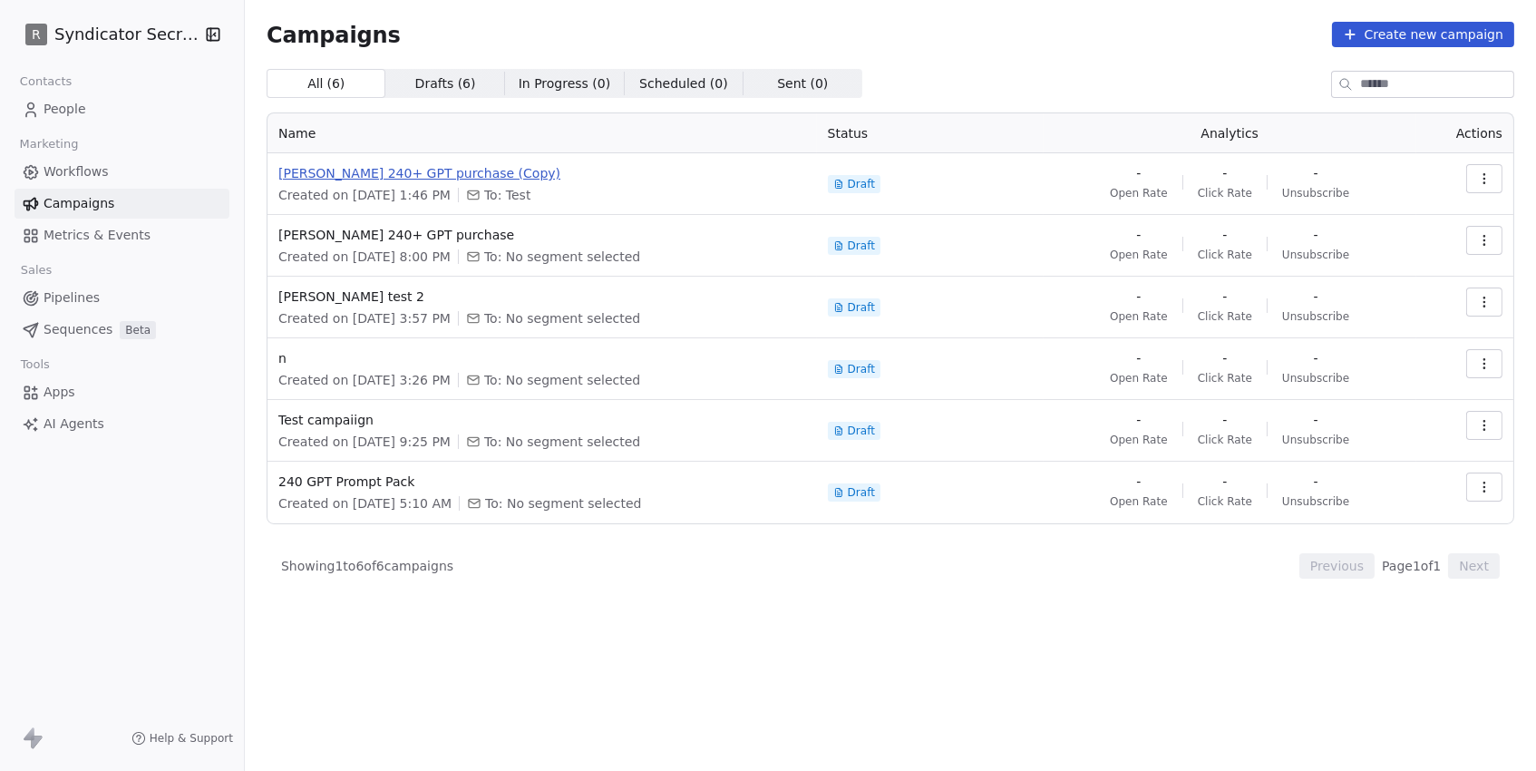
click at [394, 170] on span "[PERSON_NAME] 240+ GPT purchase (Copy)" at bounding box center [542, 173] width 528 height 18
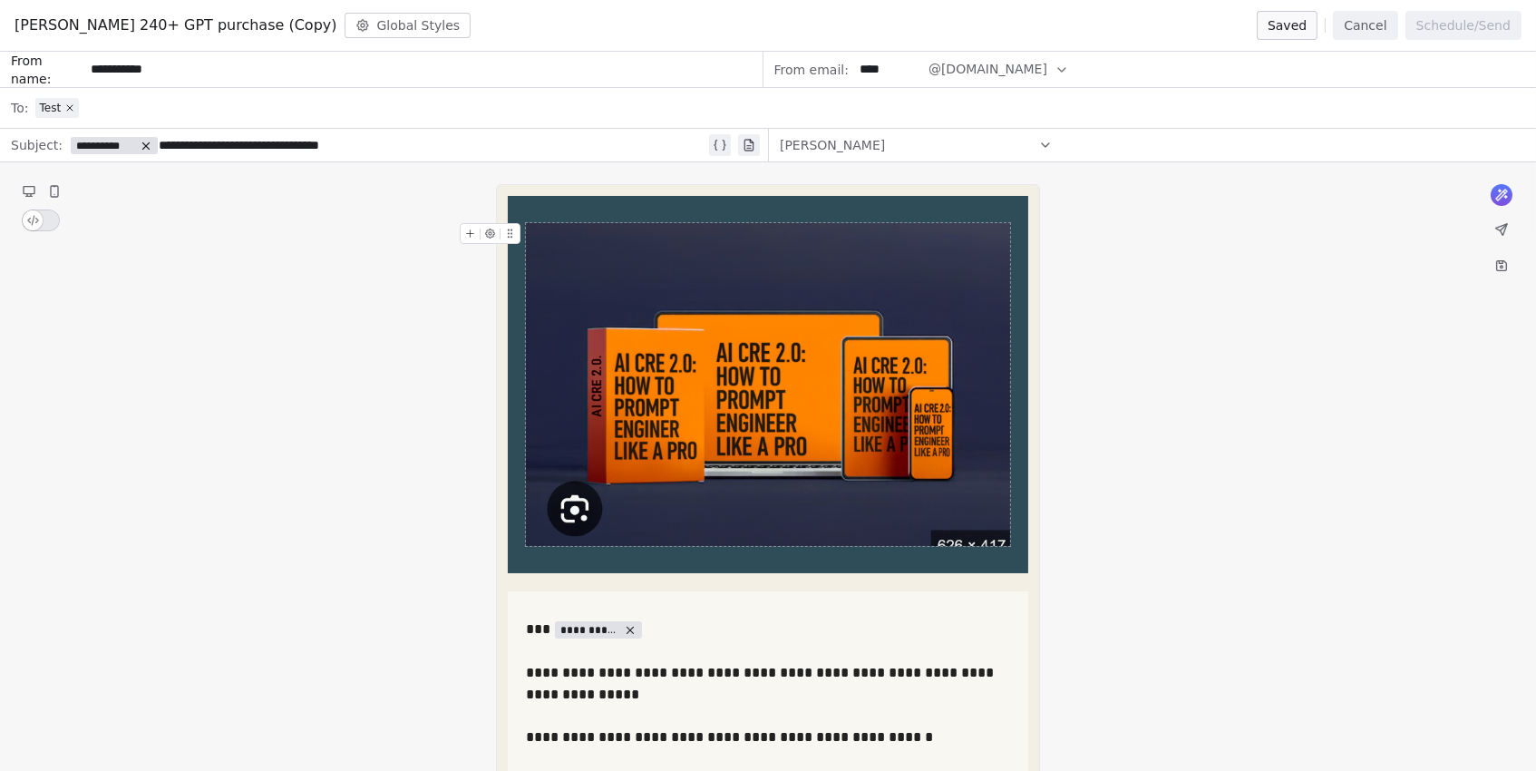
click at [1351, 22] on button "Cancel" at bounding box center [1365, 25] width 64 height 29
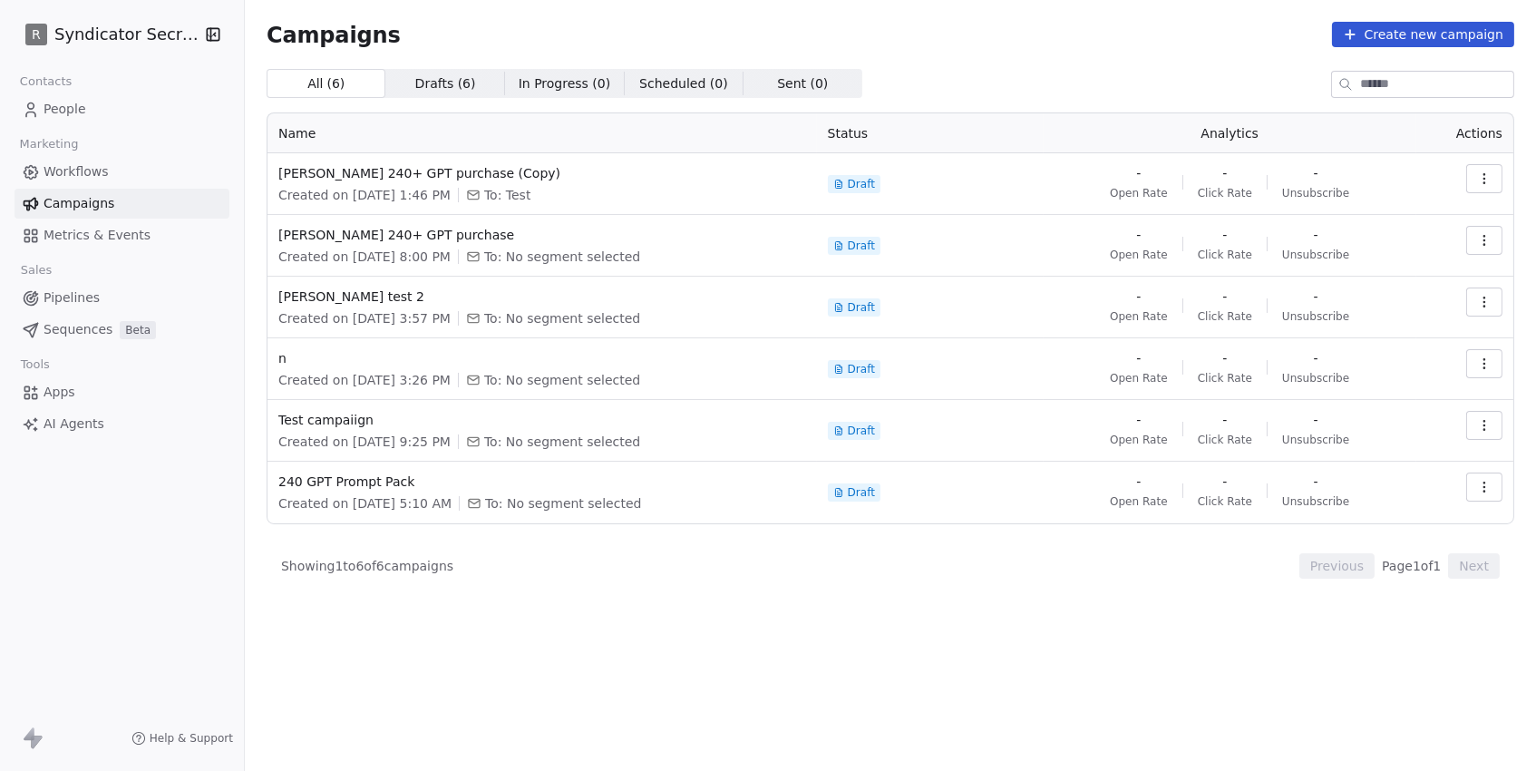
click at [1493, 180] on button "button" at bounding box center [1484, 178] width 36 height 29
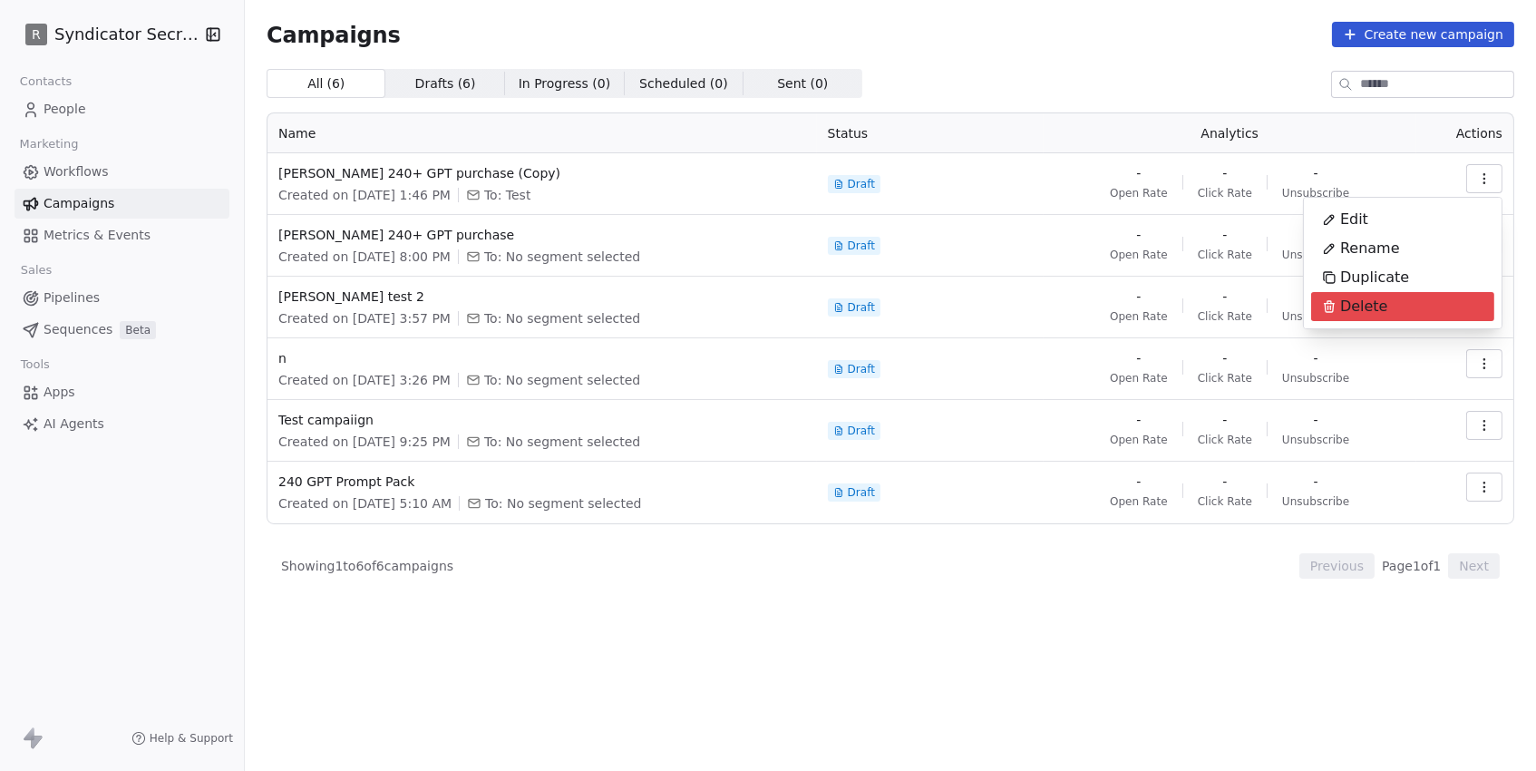
click at [1370, 307] on span "Delete" at bounding box center [1364, 307] width 48 height 22
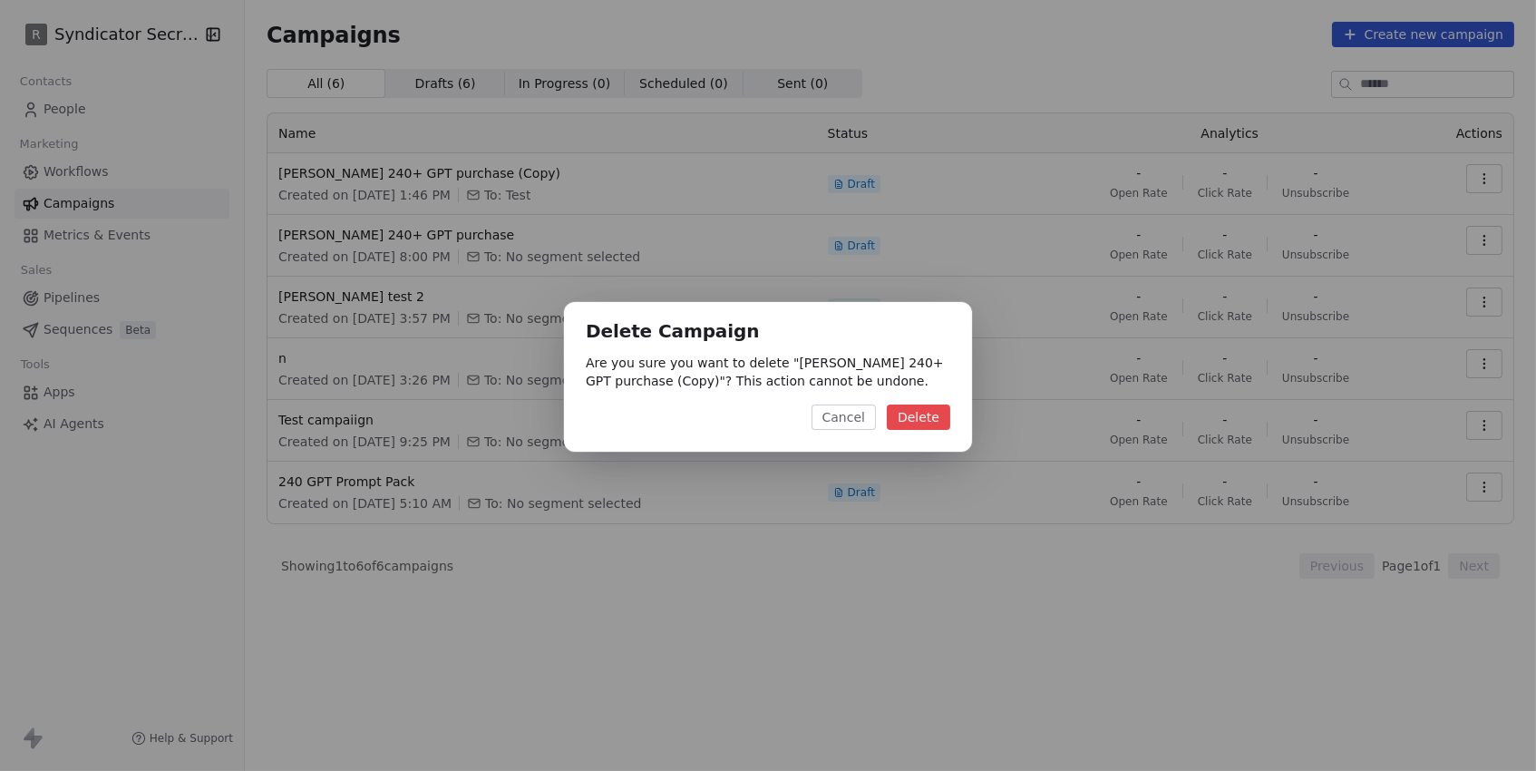
click at [922, 413] on button "Delete" at bounding box center [918, 416] width 63 height 25
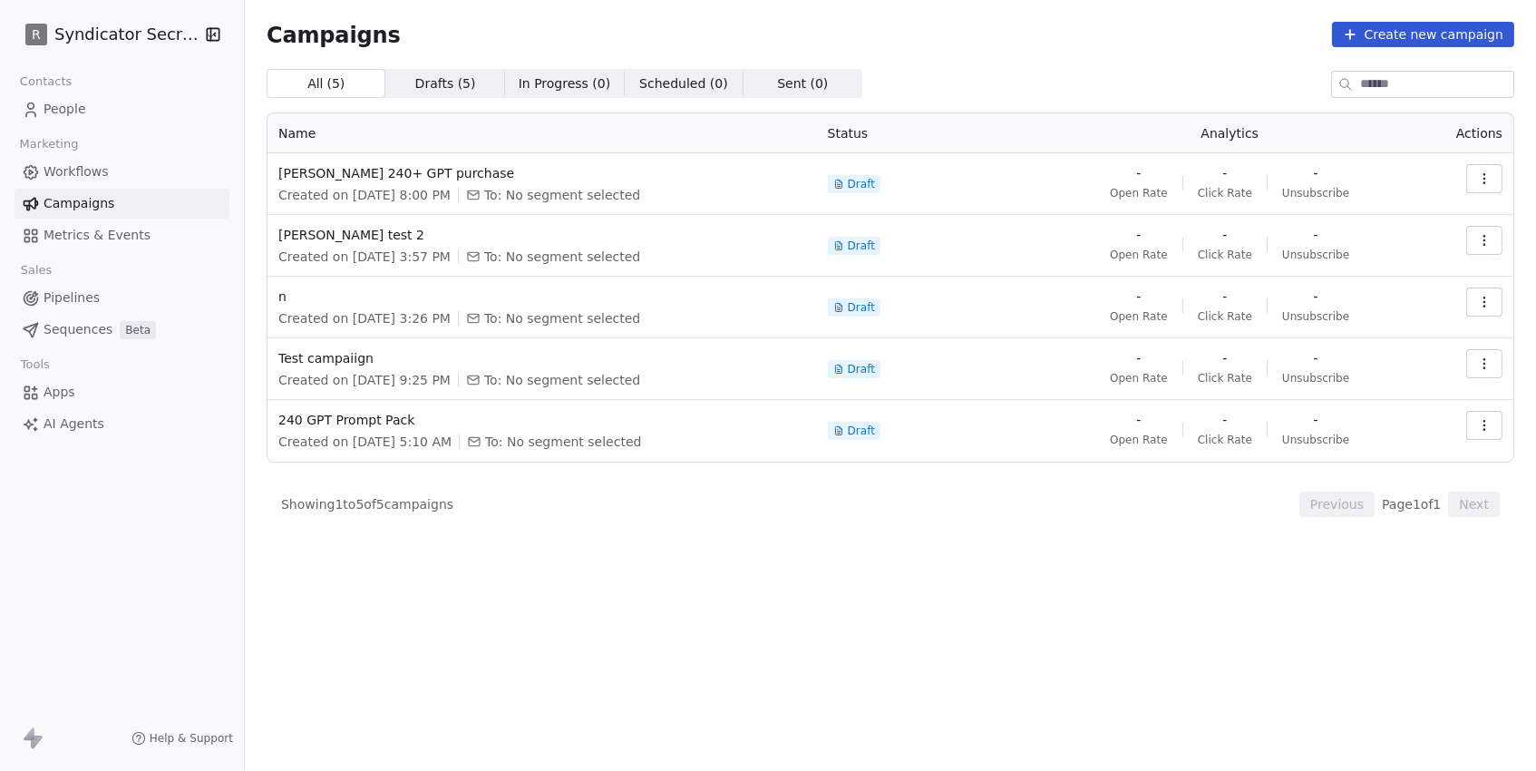
click at [77, 104] on span "People" at bounding box center [65, 109] width 43 height 19
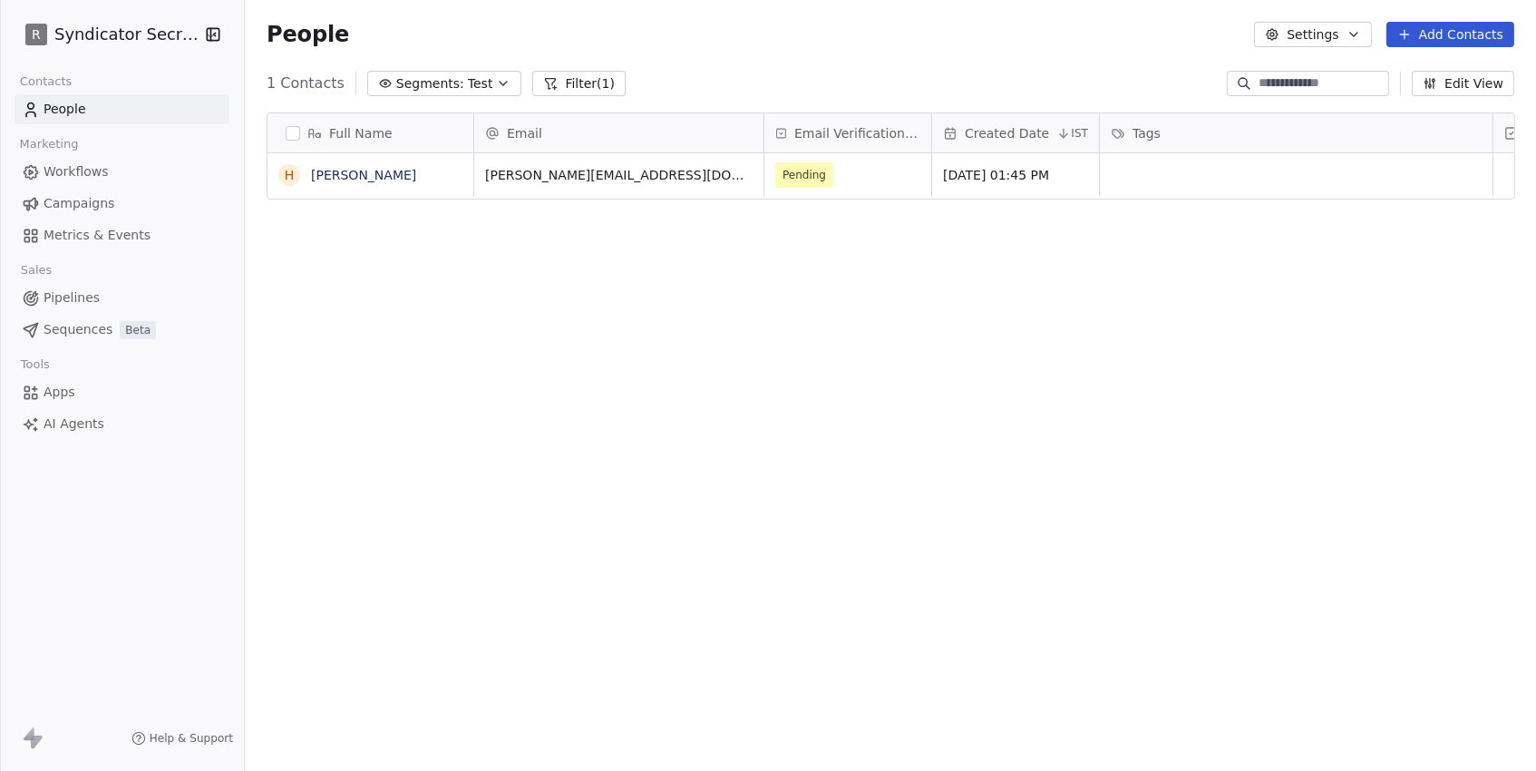
scroll to position [678, 1290]
click at [446, 80] on span "Segments:" at bounding box center [430, 83] width 68 height 19
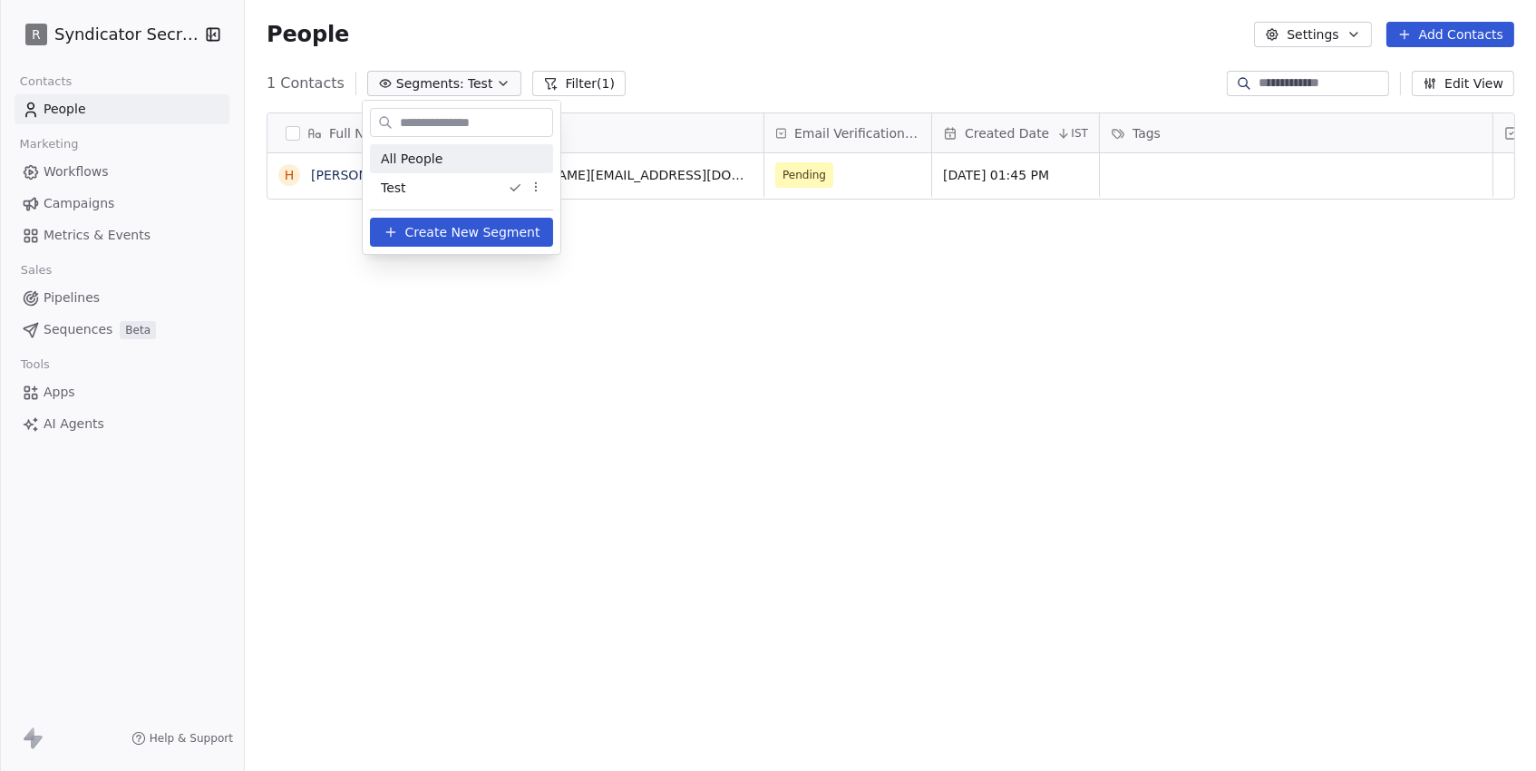
click at [432, 166] on span "All People" at bounding box center [412, 159] width 62 height 19
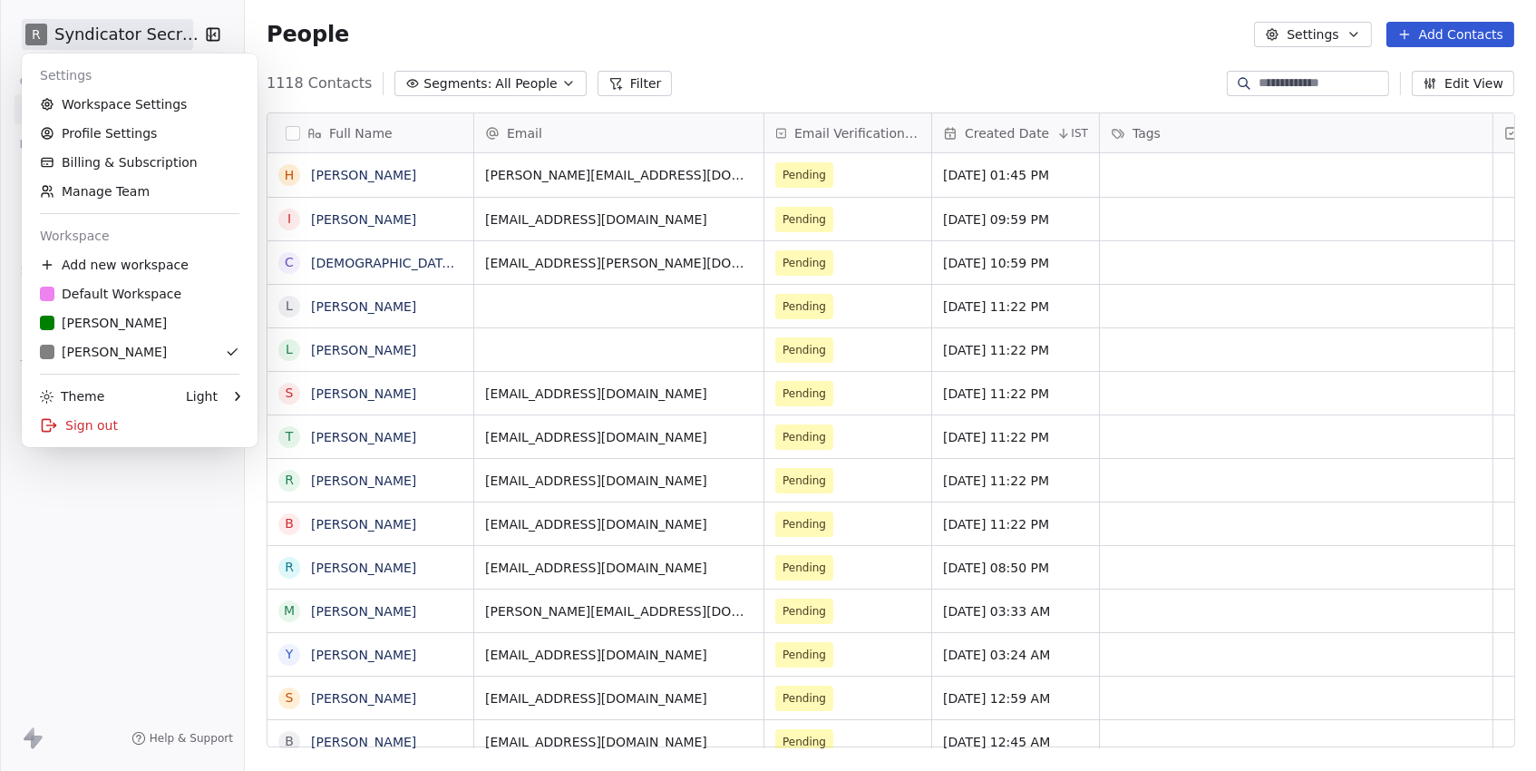
click at [83, 41] on html "R Syndicator Secrets Contacts People Marketing Workflows Campaigns Metrics & Ev…" at bounding box center [768, 385] width 1536 height 771
click at [116, 422] on div "Sign out" at bounding box center [139, 425] width 221 height 29
